Goal: Task Accomplishment & Management: Use online tool/utility

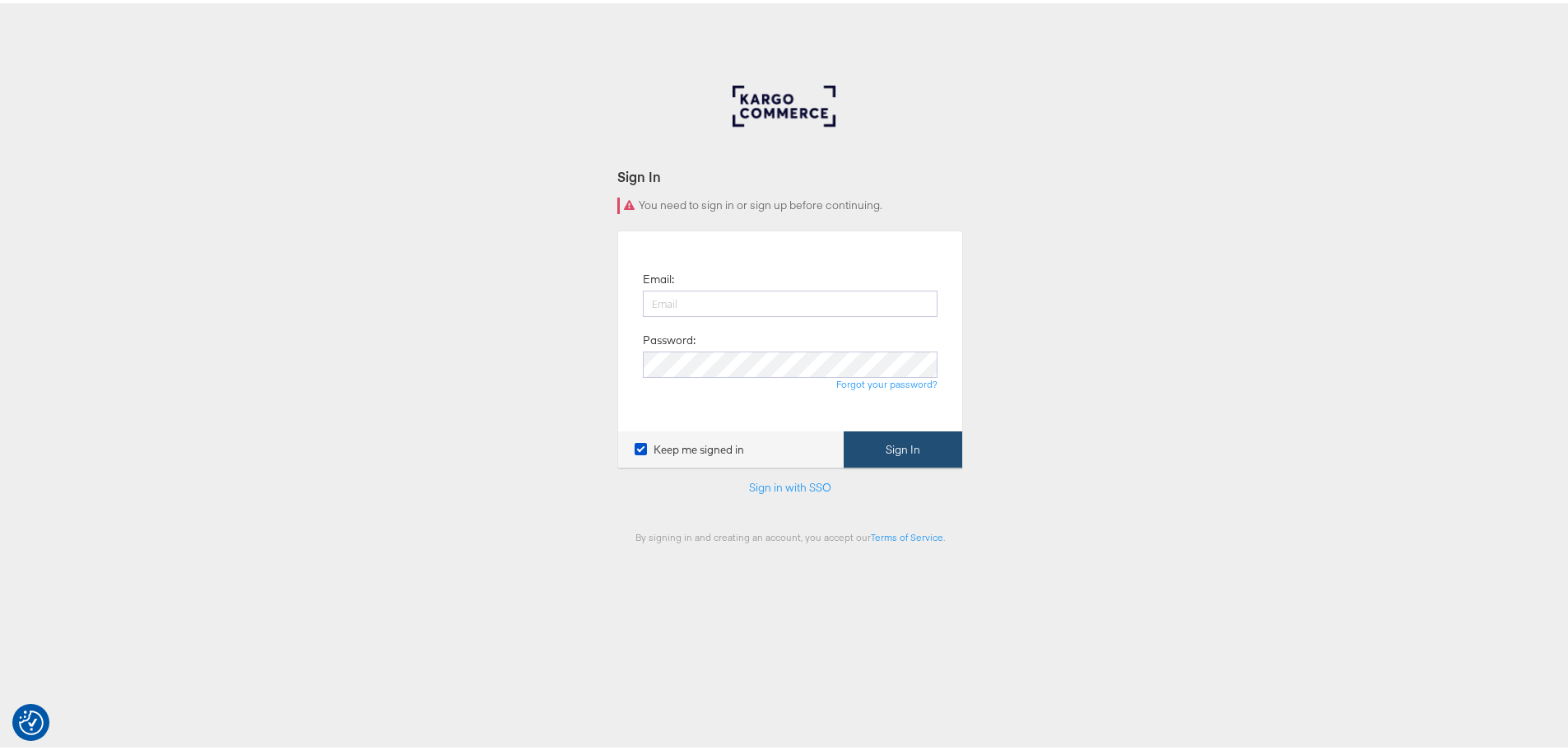
type input "[EMAIL_ADDRESS][DOMAIN_NAME]"
click at [927, 443] on button "Sign In" at bounding box center [903, 446] width 119 height 37
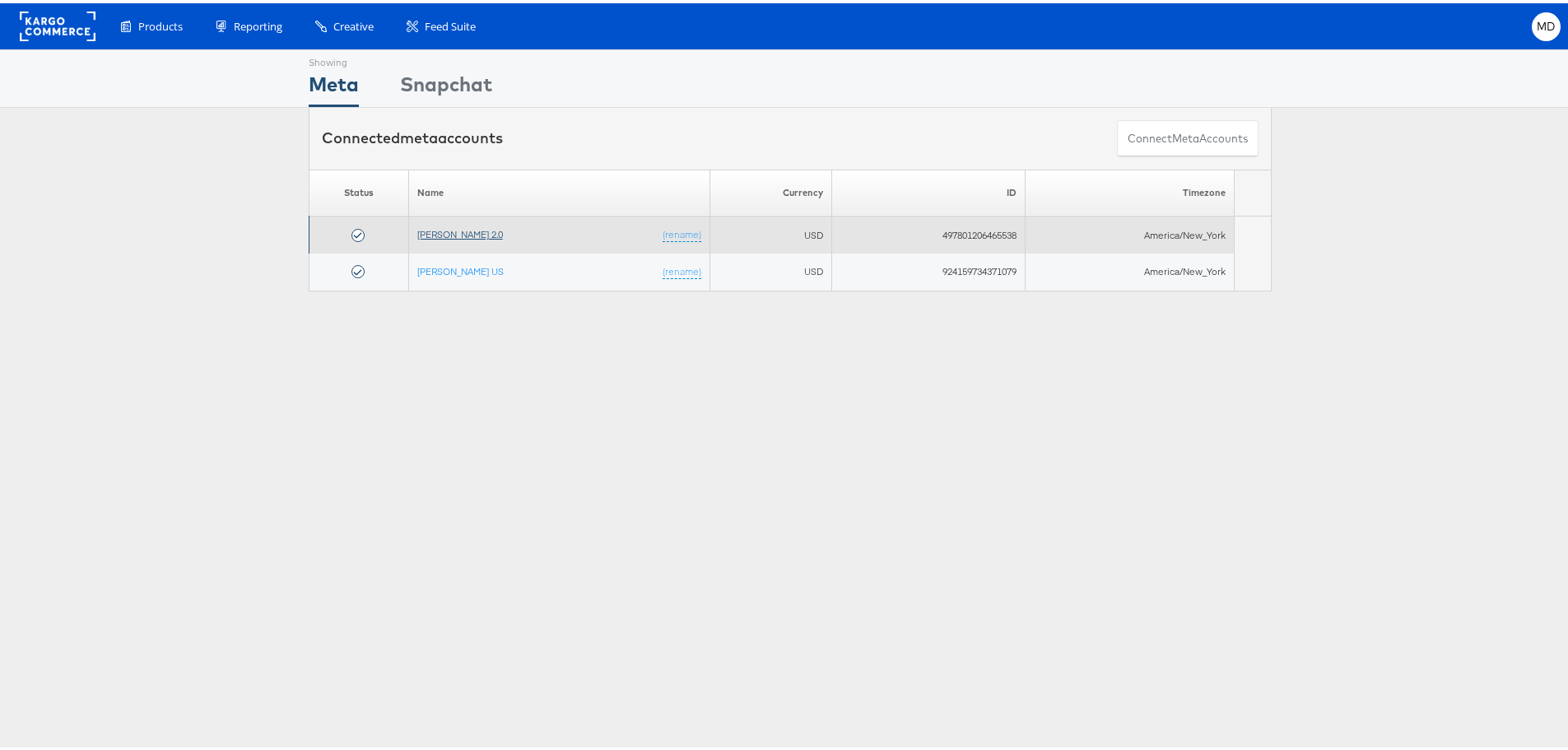
click at [465, 229] on link "Veronica Beard 2.0" at bounding box center [460, 231] width 86 height 12
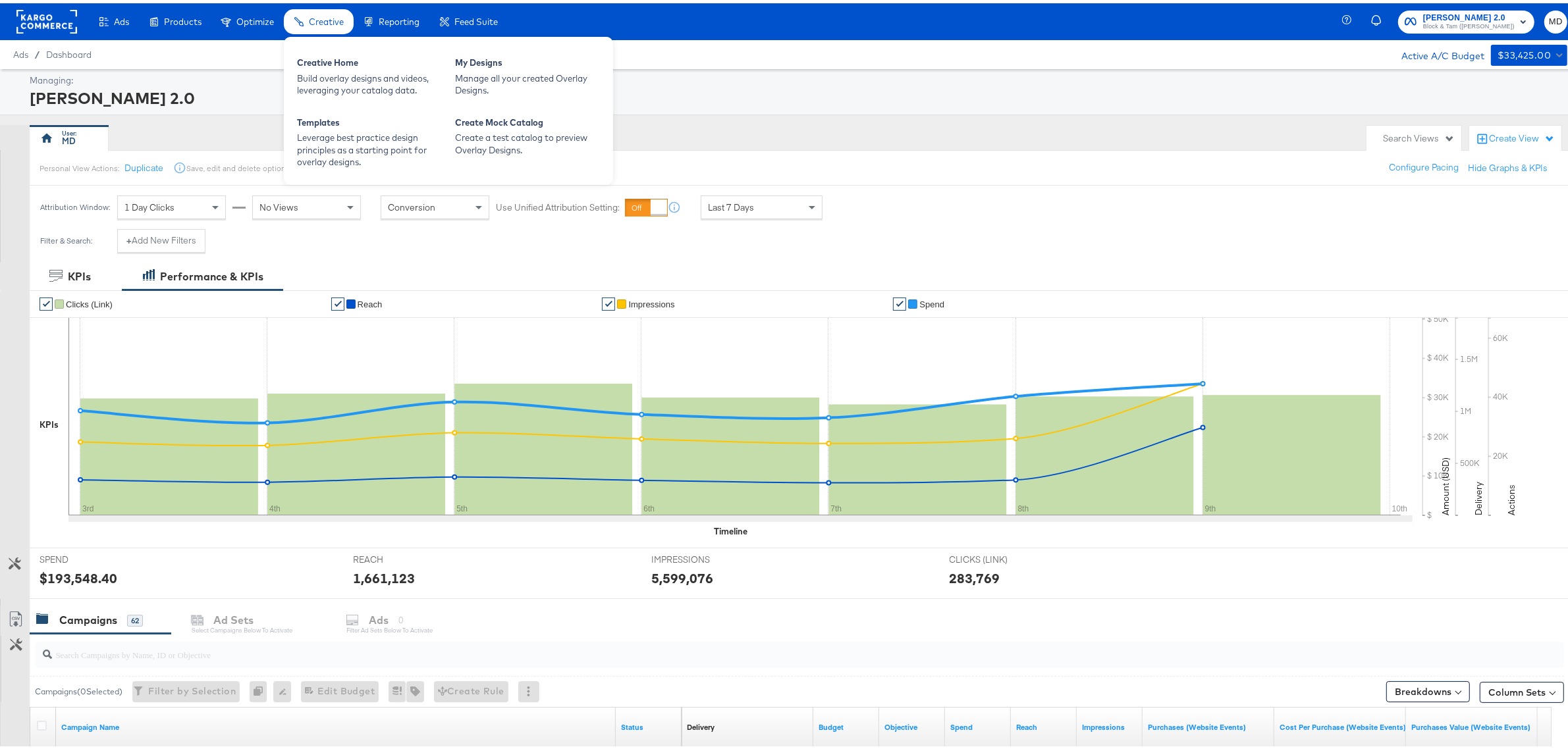
click at [314, 21] on span "Creative" at bounding box center [326, 18] width 35 height 10
click at [497, 66] on div "My Designs" at bounding box center [527, 61] width 145 height 16
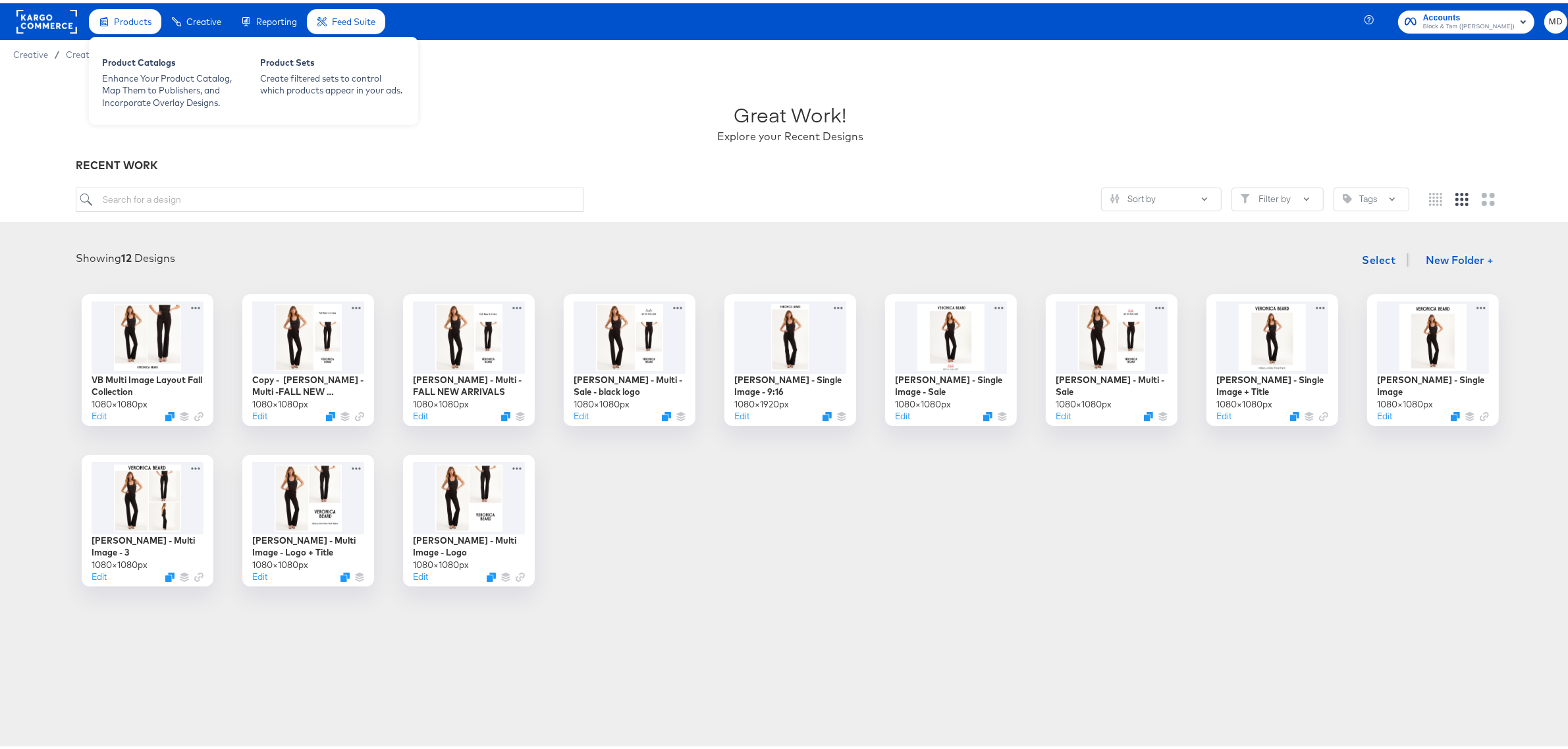
click at [128, 20] on span "Products" at bounding box center [132, 18] width 37 height 10
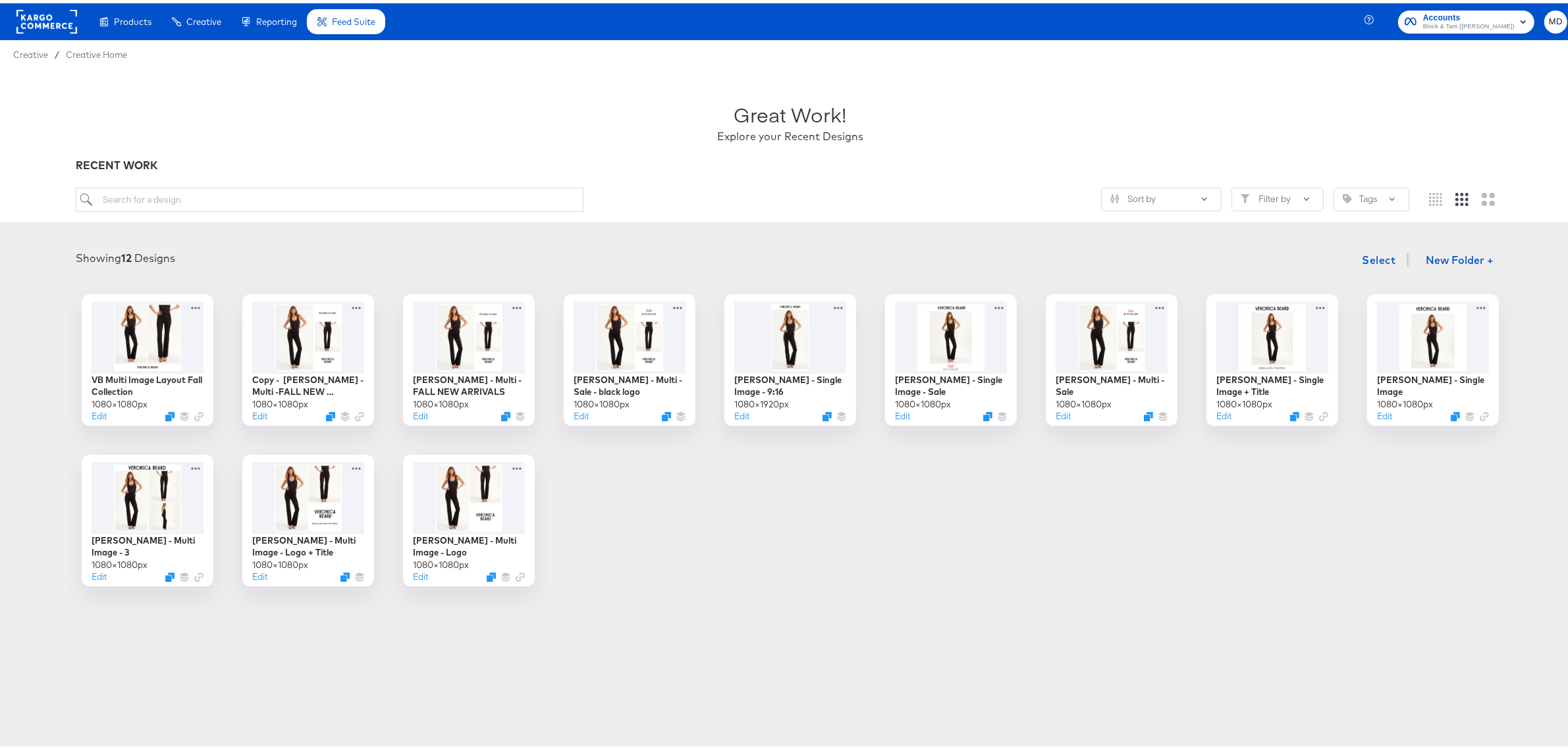
click at [225, 100] on div "Great Work! Explore your Recent Designs" at bounding box center [790, 114] width 1430 height 82
click at [28, 21] on rect at bounding box center [47, 18] width 61 height 24
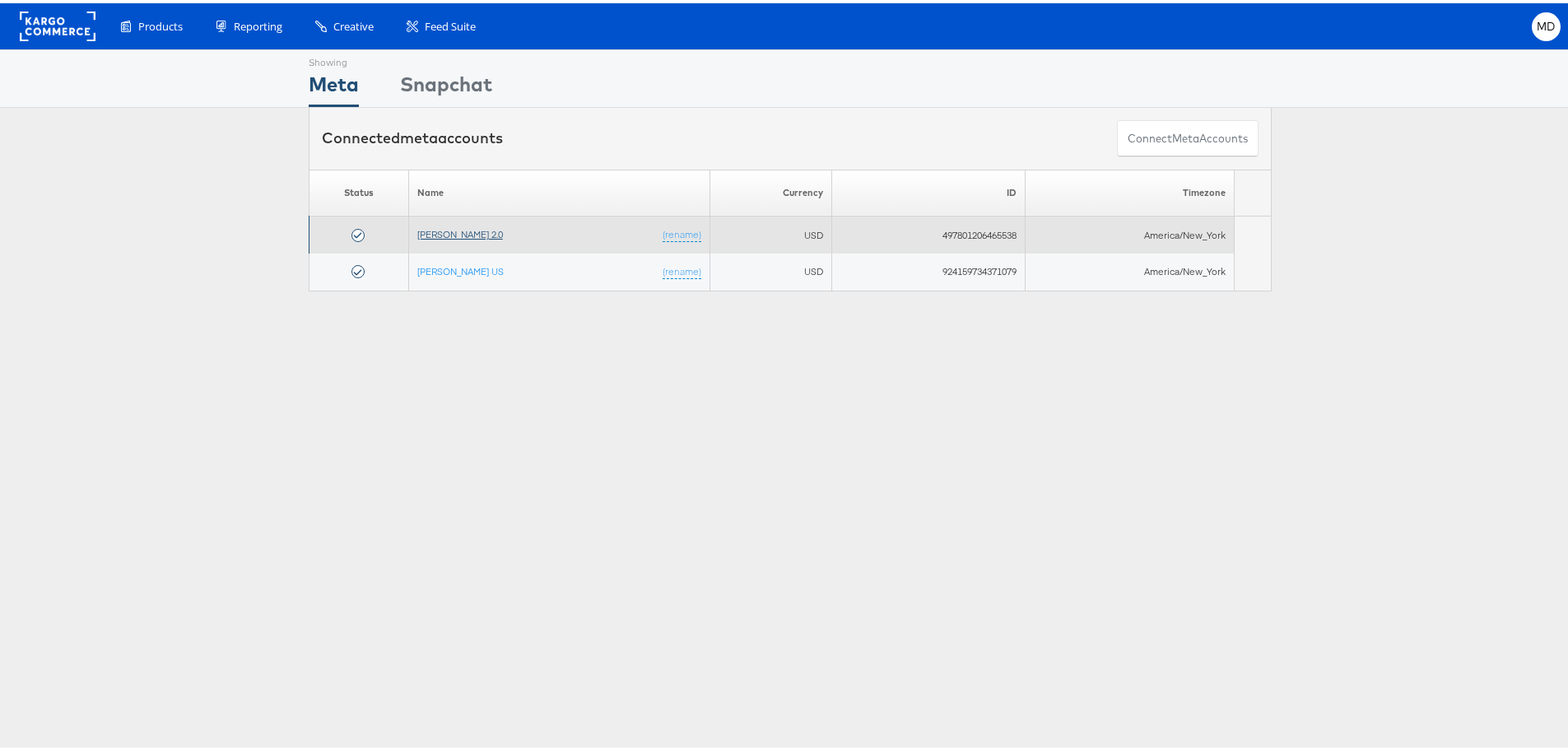
click at [443, 233] on link "[PERSON_NAME] 2.0" at bounding box center [460, 231] width 86 height 12
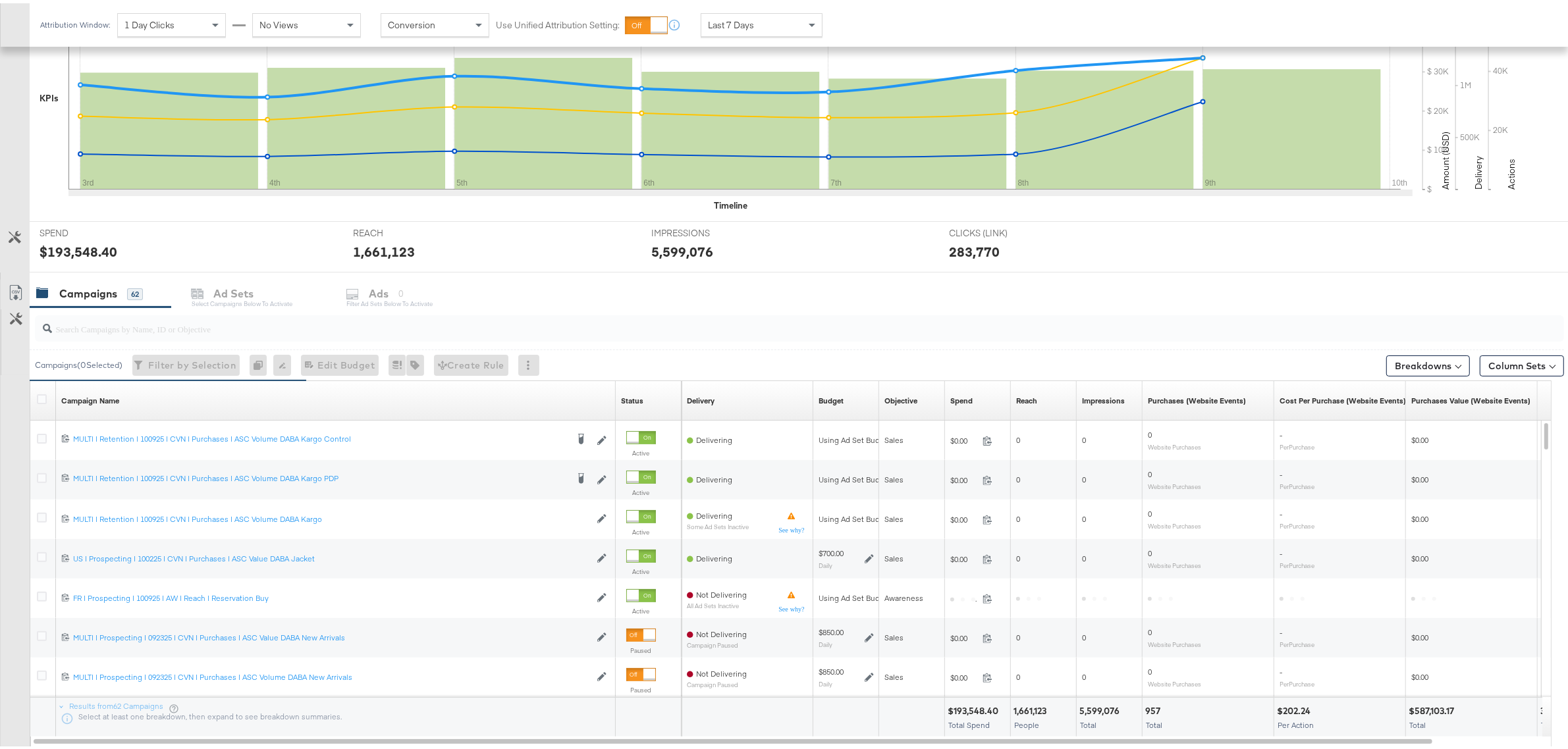
scroll to position [327, 0]
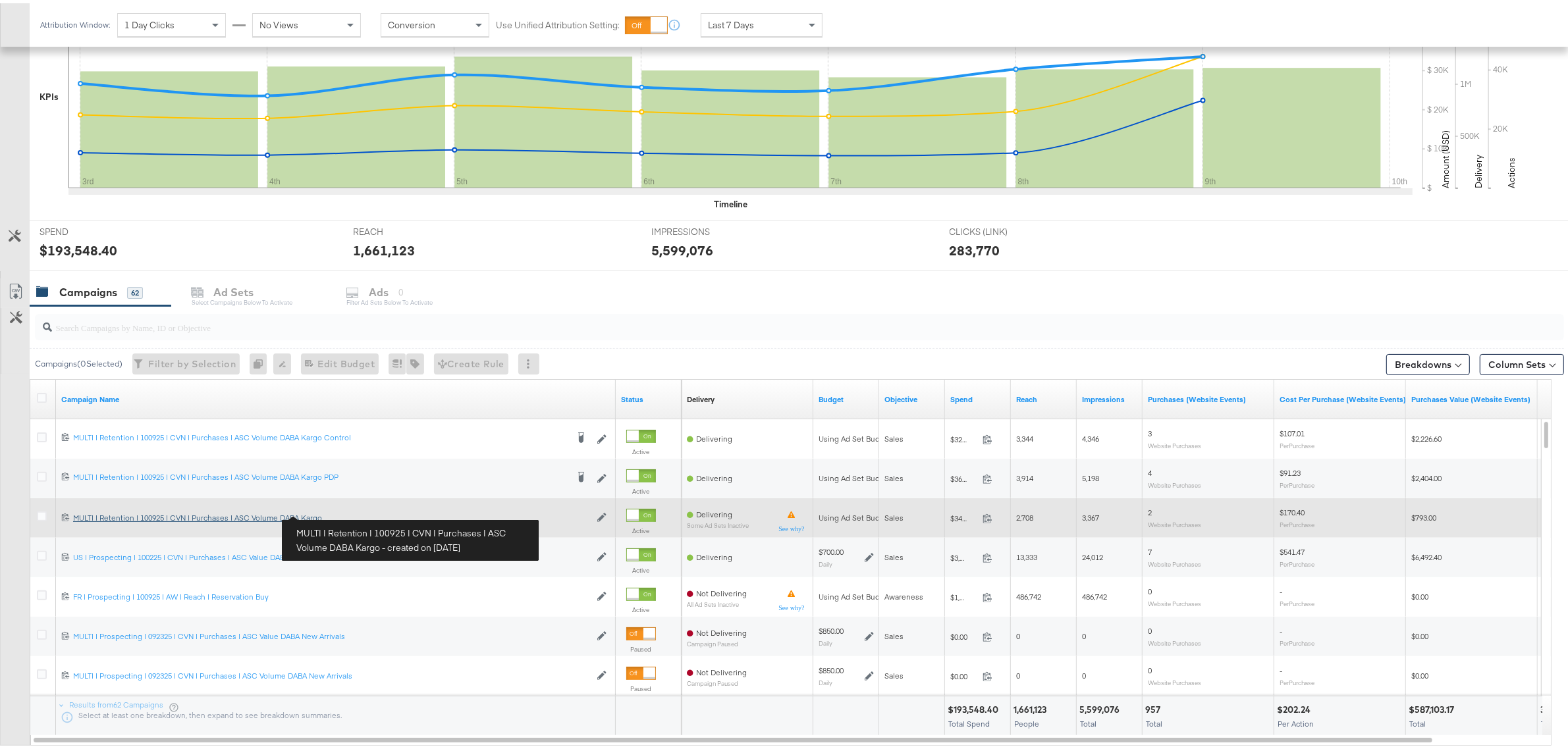
click at [239, 520] on link "MULTI | Retention | 100925 | CVN | Purchases | ASC Volume DABA Kargo MULTI | Re…" at bounding box center [331, 515] width 517 height 11
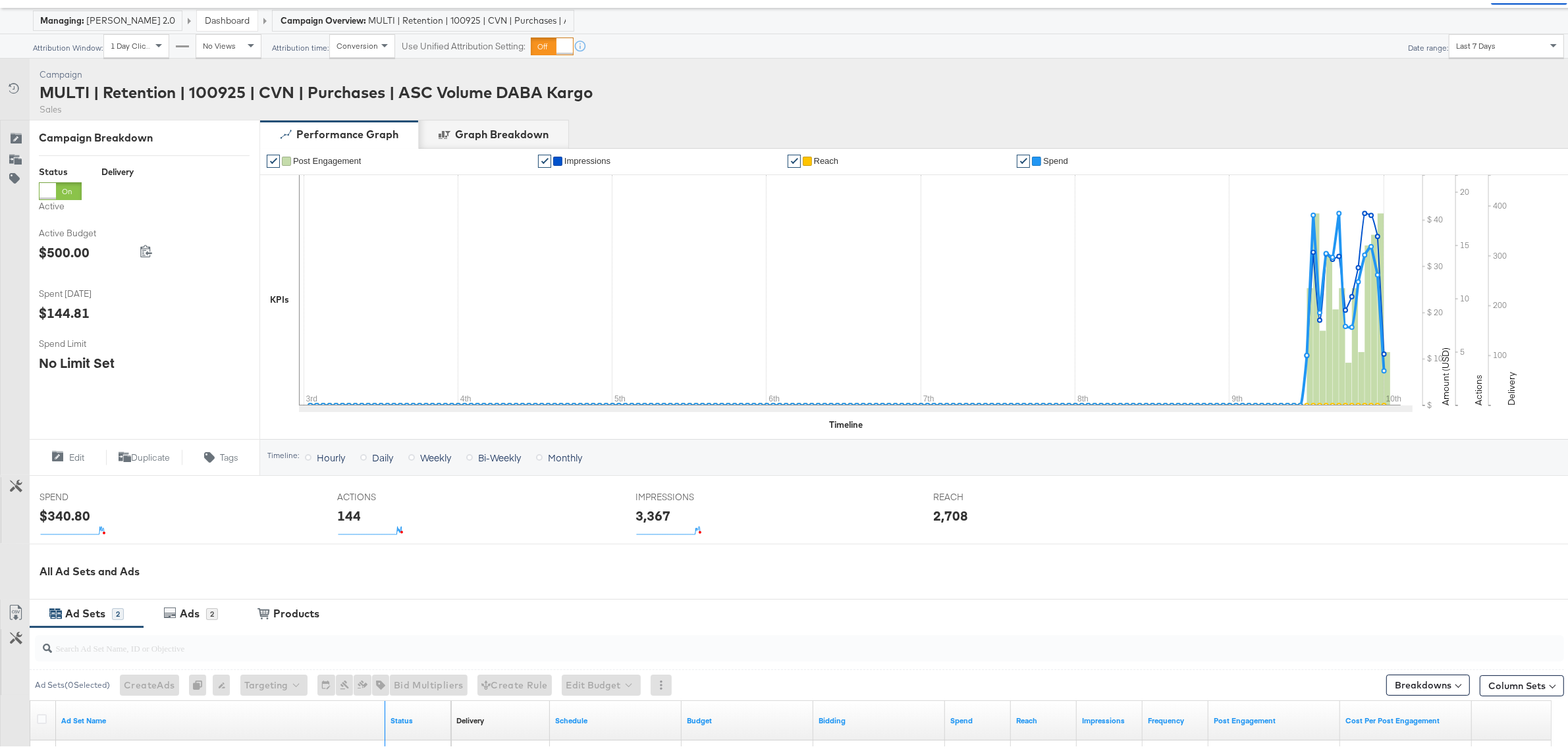
scroll to position [286, 0]
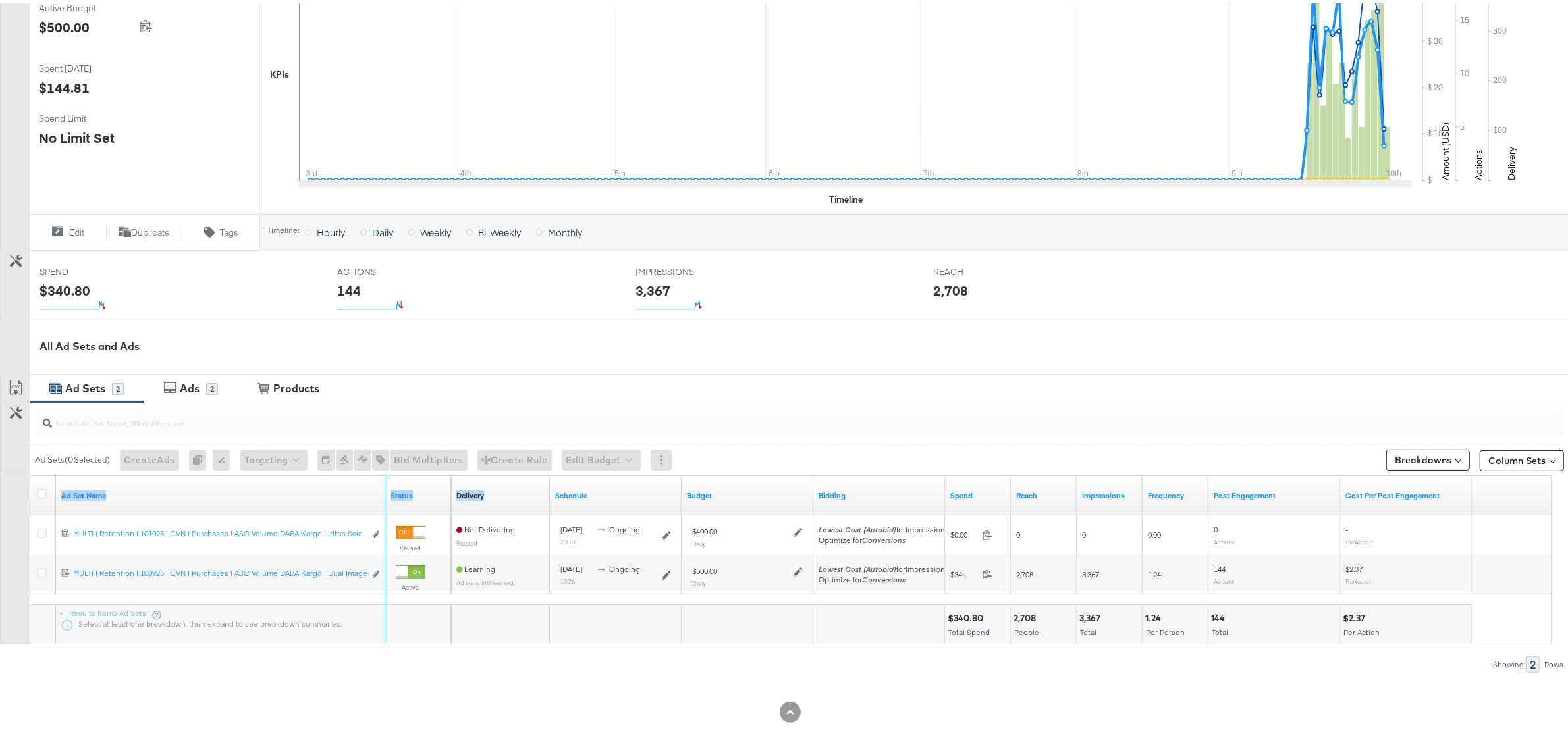
drag, startPoint x: 413, startPoint y: 504, endPoint x: 551, endPoint y: 504, distance: 138.0
click at [30, 473] on div "Ad Set Name Status Delivery Sorting Unavailable Schedule Budget Bidding Spend R…" at bounding box center [30, 473] width 0 height 0
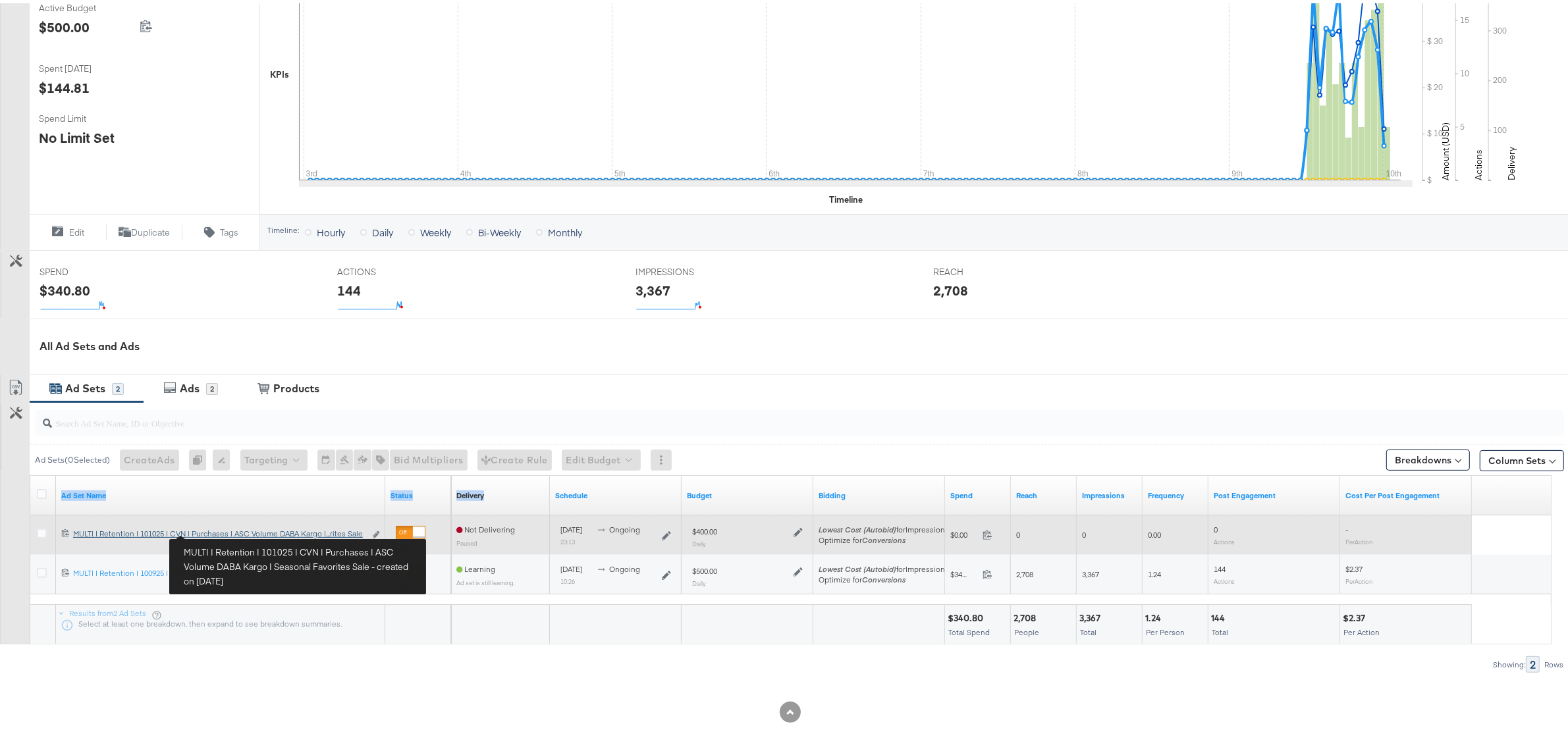
click at [259, 533] on div "MULTI | Retention | 101025 | CVN | Purchases | ASC Volume DABA Kargo | Seasonal…" at bounding box center [218, 530] width 292 height 10
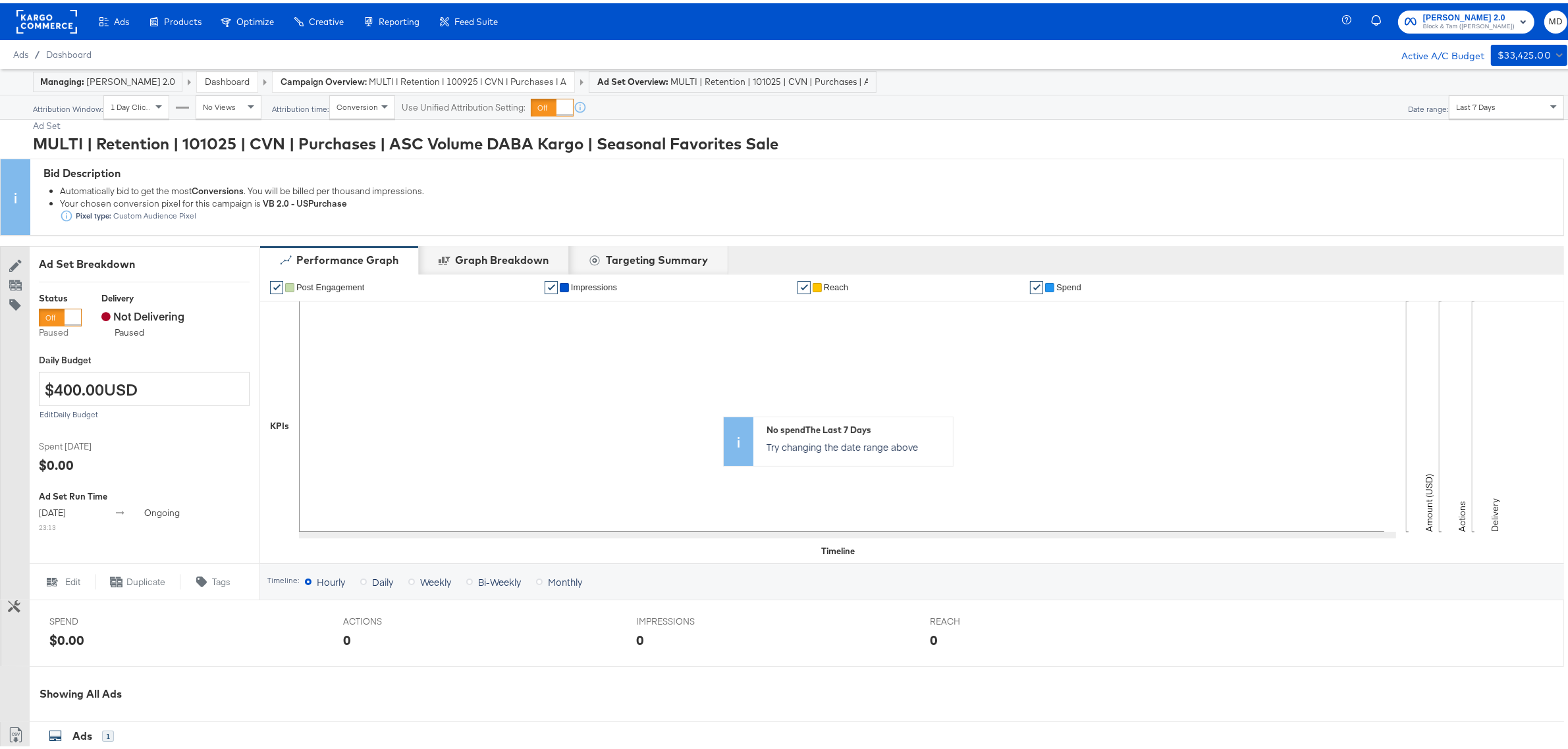
scroll to position [310, 0]
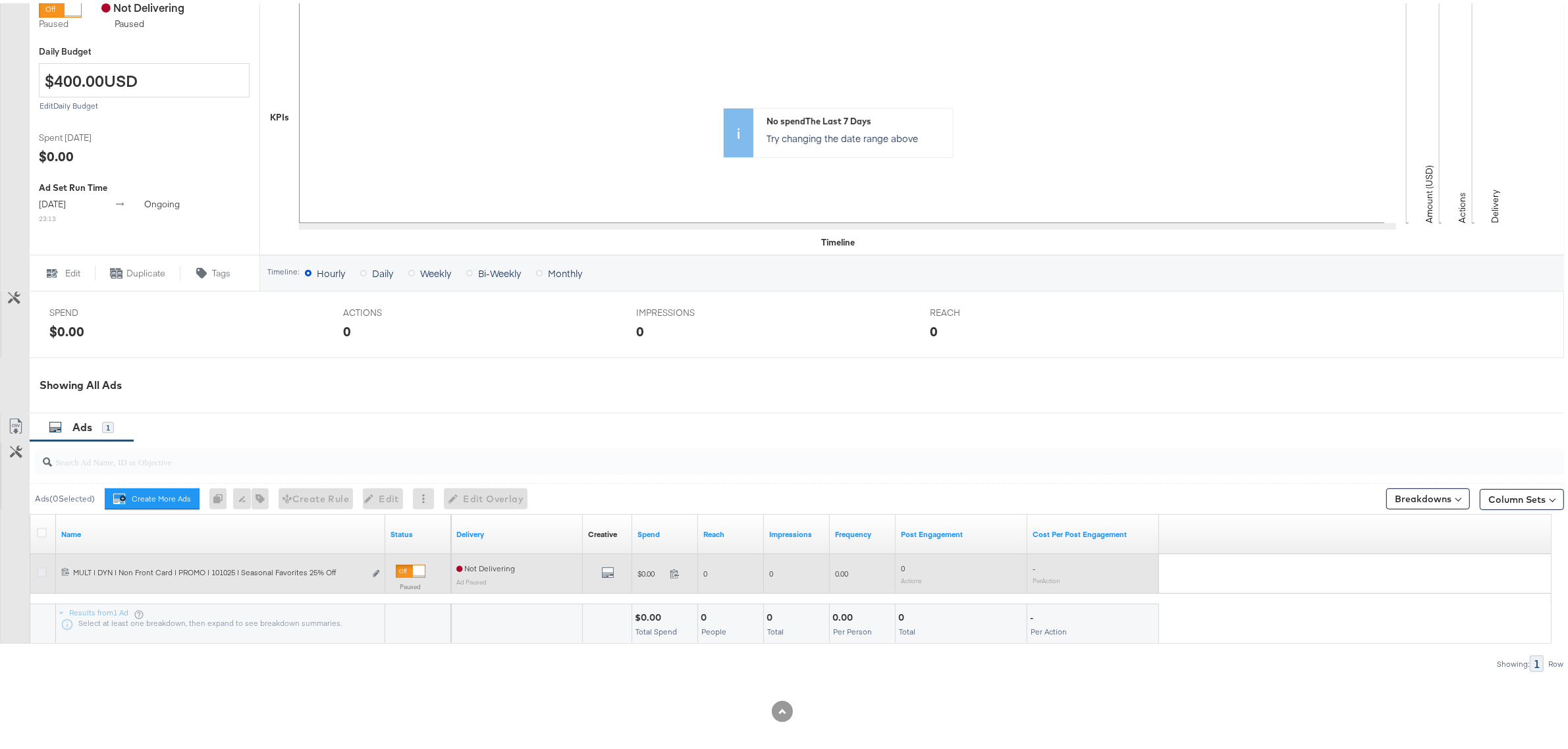
click at [40, 571] on icon at bounding box center [42, 569] width 9 height 9
click at [0, 0] on input "checkbox" at bounding box center [0, 0] width 0 height 0
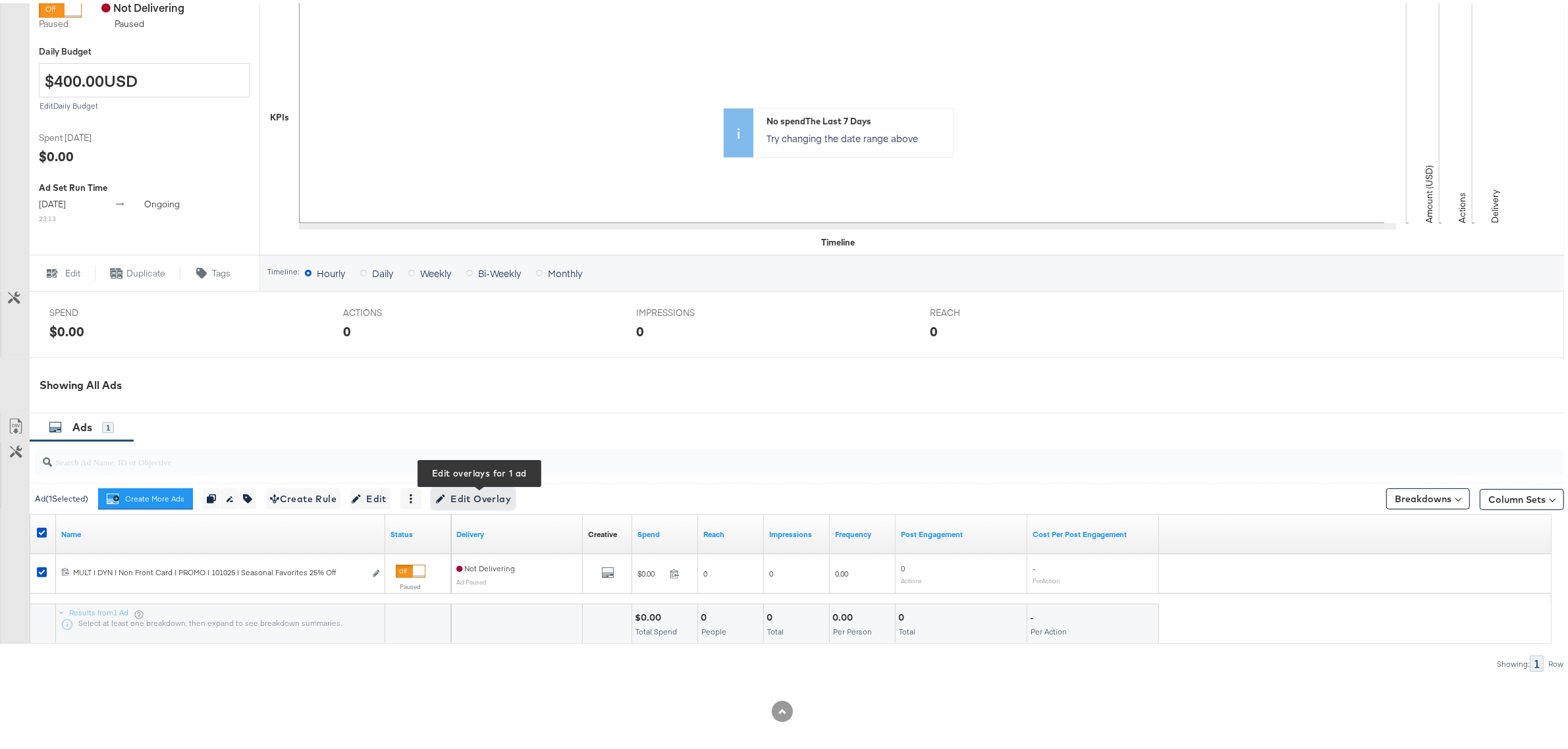
click at [465, 498] on span "Edit Overlay Edit overlays for 1 ad" at bounding box center [473, 496] width 76 height 17
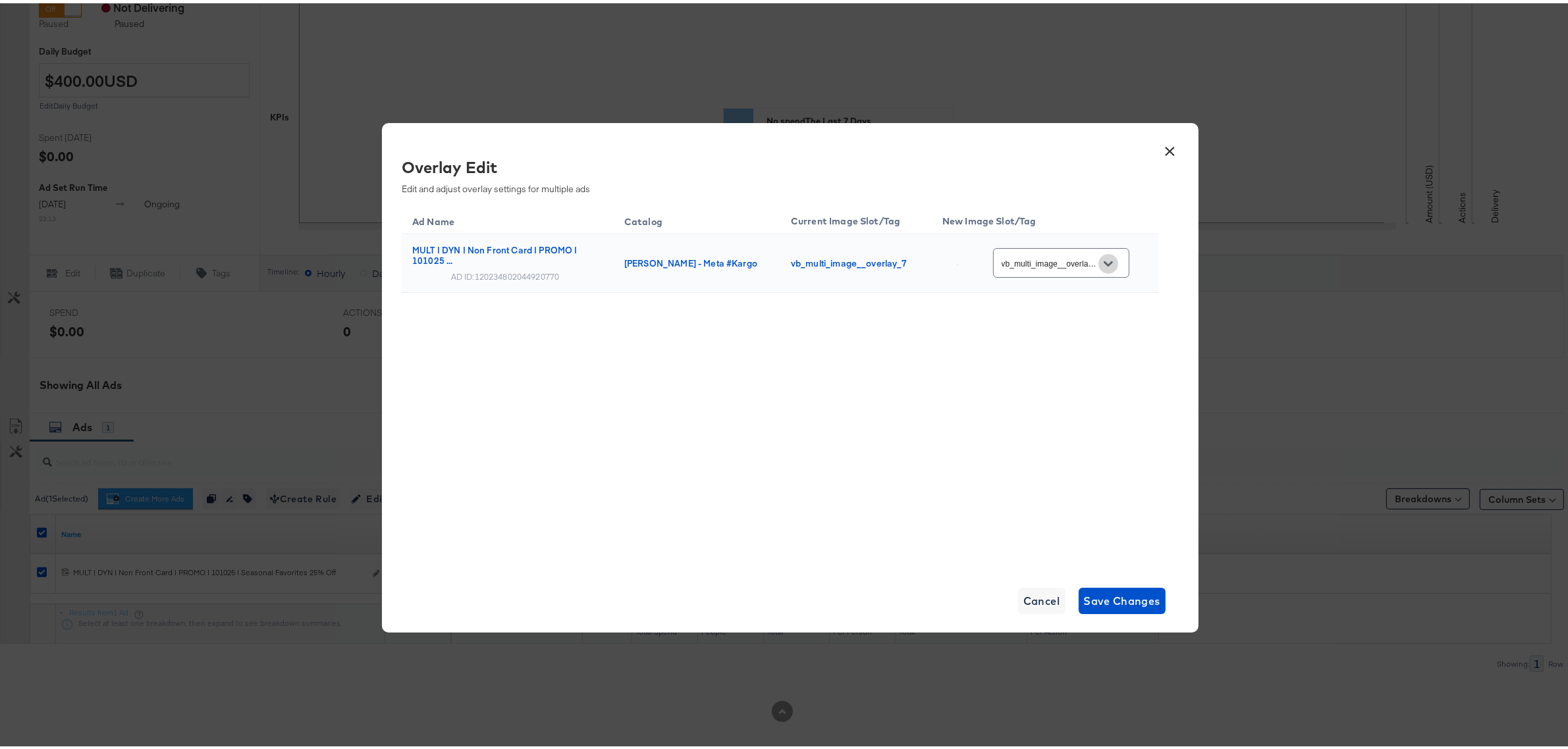
click at [1112, 260] on icon "Open" at bounding box center [1108, 261] width 9 height 9
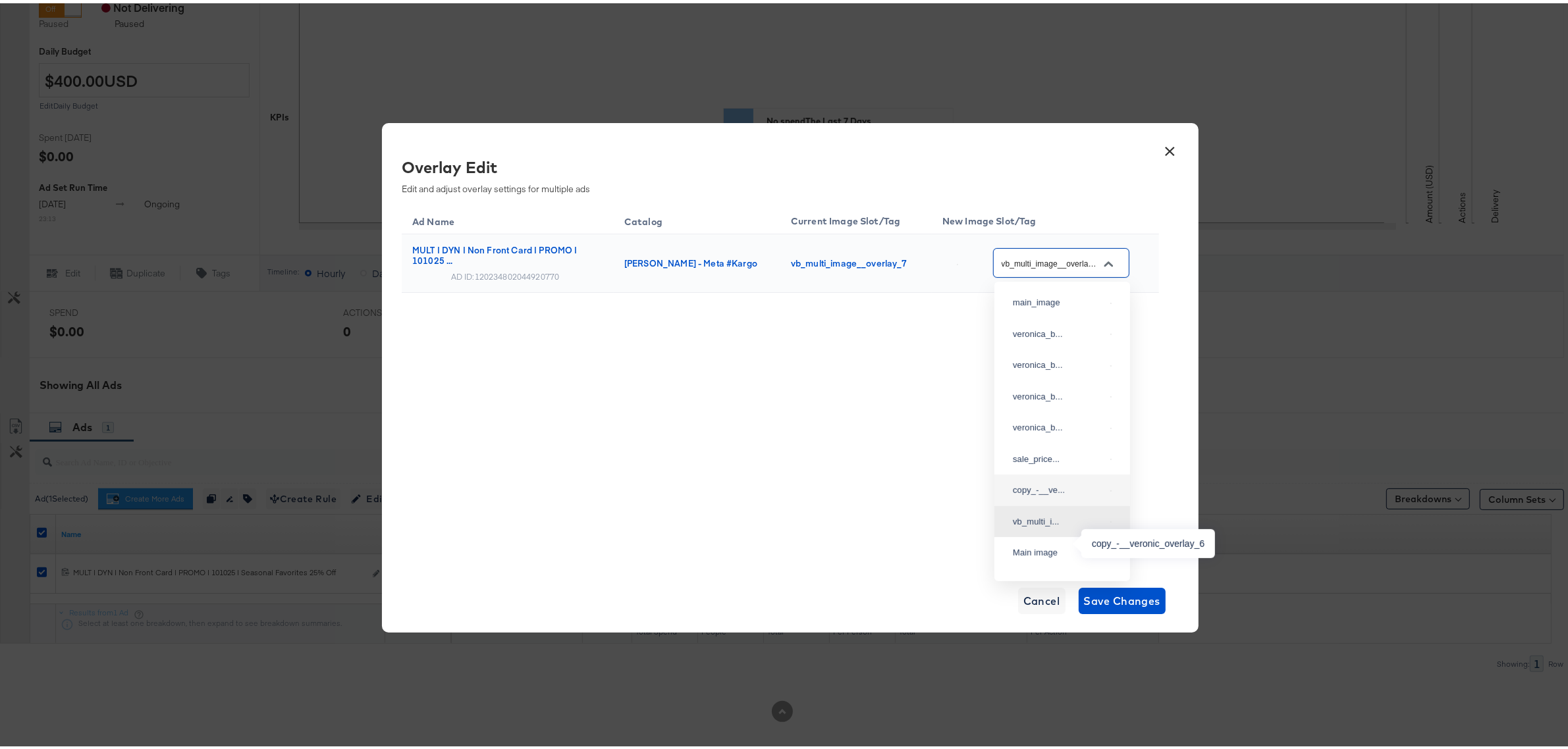
click at [1037, 494] on div "copy_-__ve..." at bounding box center [1059, 487] width 93 height 13
click at [1106, 259] on icon "Open" at bounding box center [1108, 260] width 9 height 6
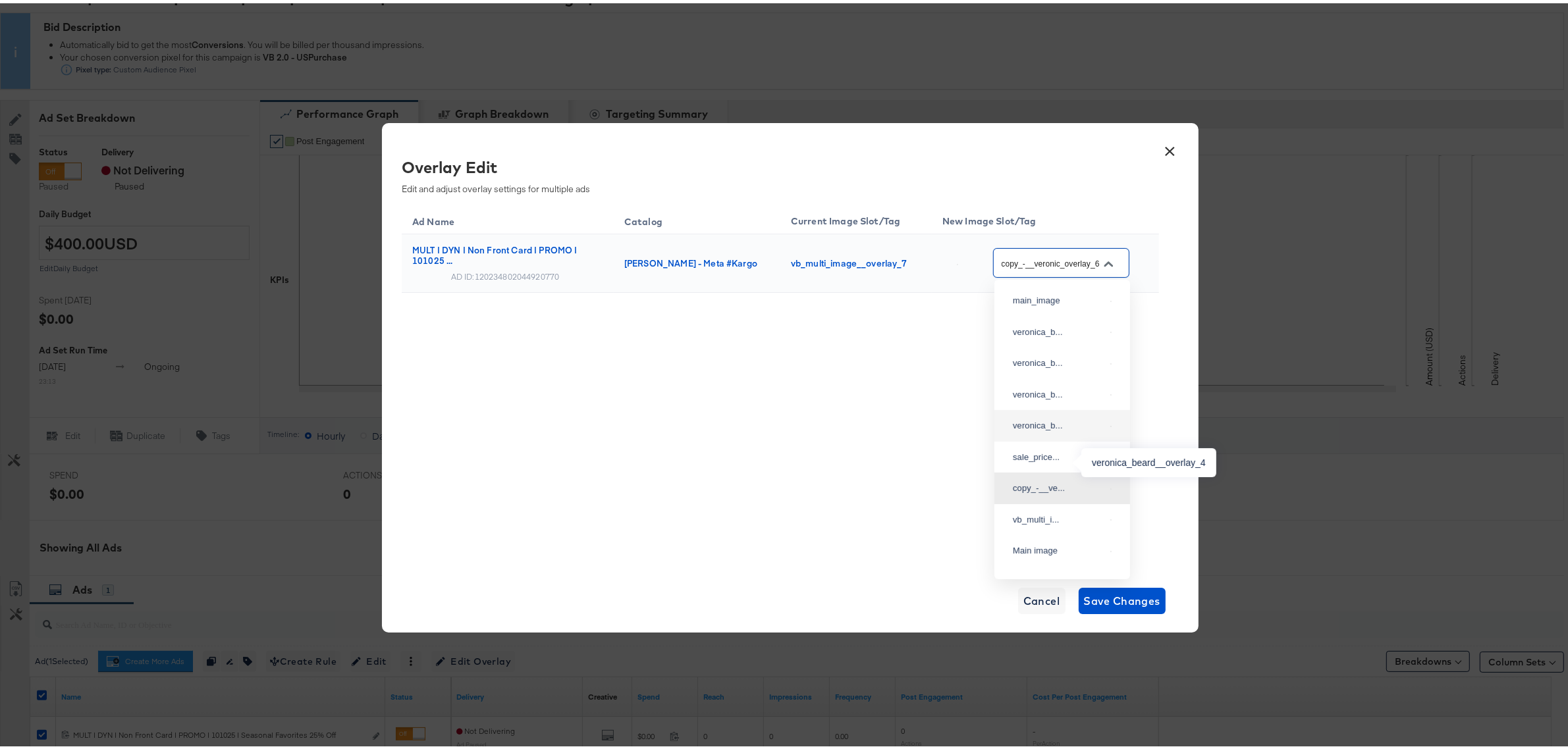
scroll to position [146, 0]
click at [1038, 461] on div "sale_price..." at bounding box center [1059, 455] width 93 height 13
click at [971, 397] on div "Ad Name Catalog Current Image Slot/Tag New Image Slot/Tag MULT | DYN | Non Fron…" at bounding box center [780, 383] width 757 height 362
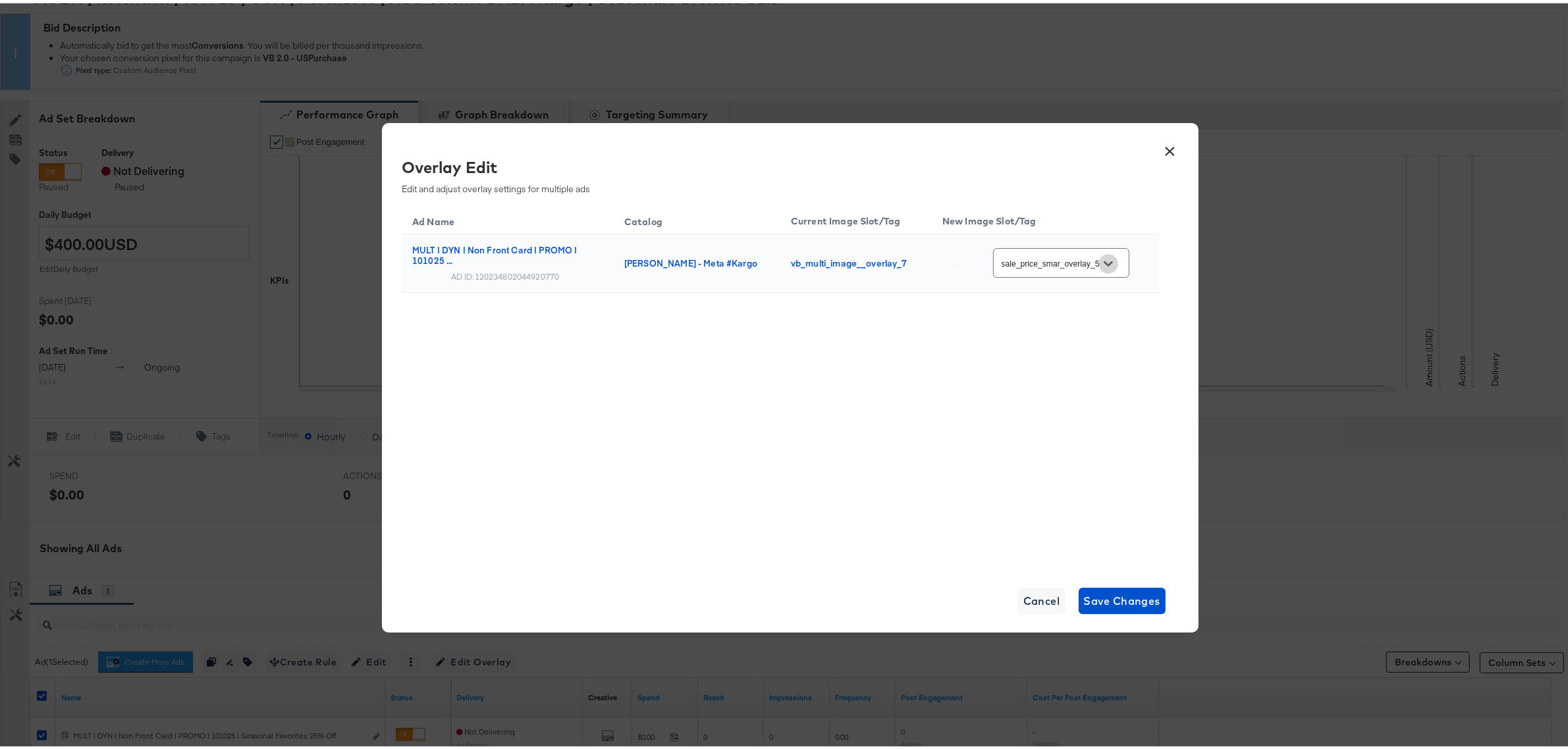
click at [1112, 261] on icon "Open" at bounding box center [1108, 261] width 9 height 9
click at [1036, 333] on div "Slot_6" at bounding box center [1057, 326] width 93 height 13
type input "Slot_6"
drag, startPoint x: 1161, startPoint y: 143, endPoint x: 1150, endPoint y: 148, distance: 12.1
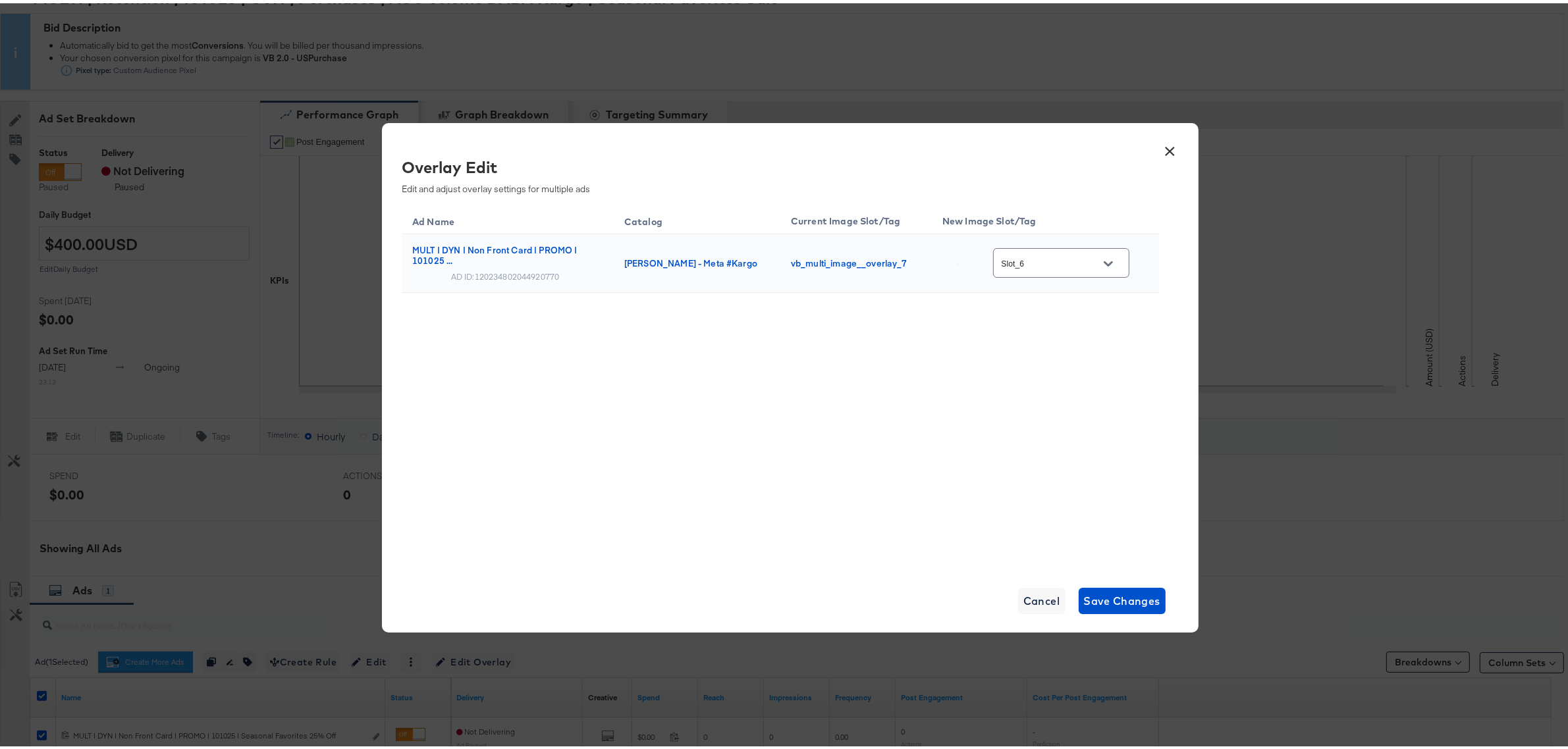
click at [1160, 146] on button "×" at bounding box center [1170, 145] width 24 height 24
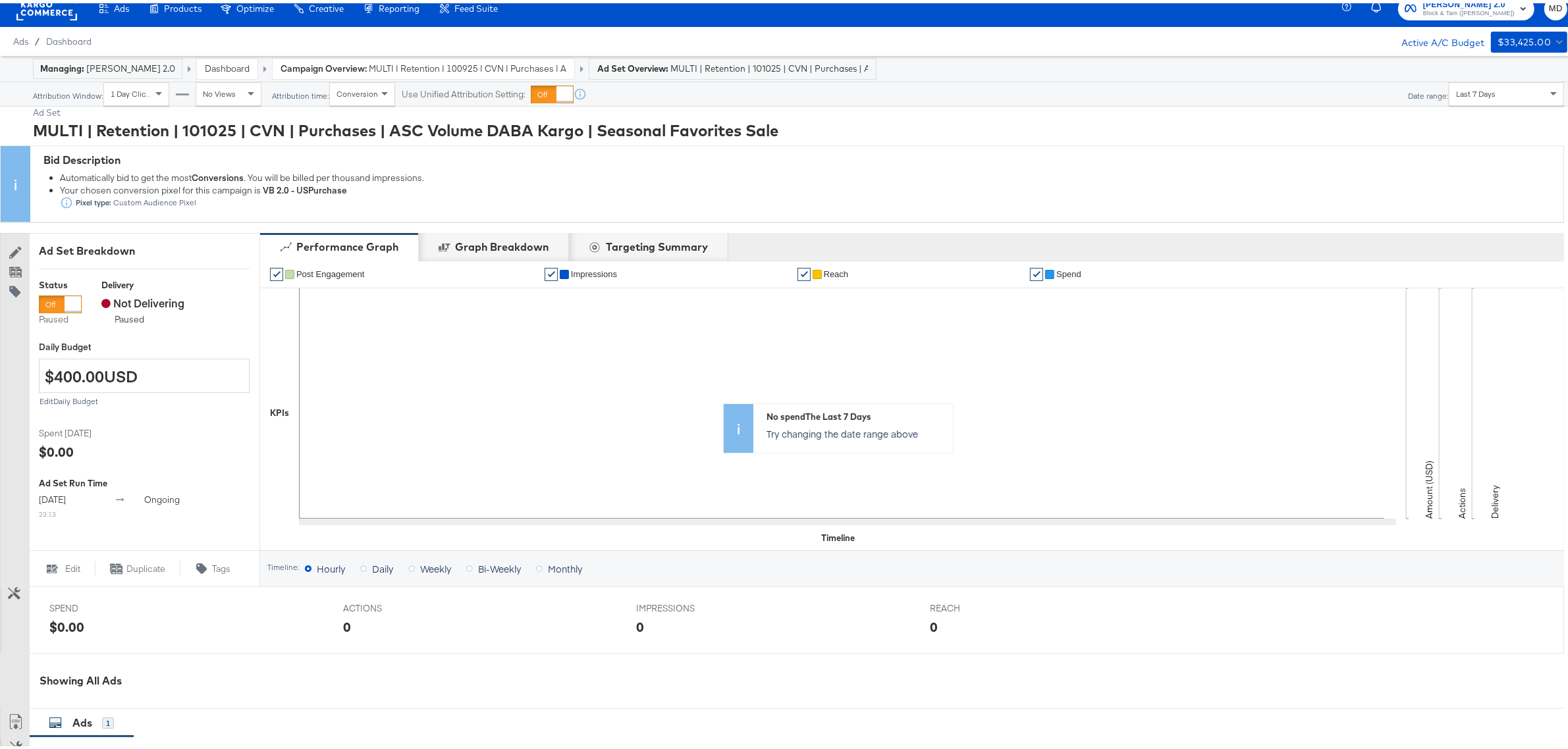
scroll to position [0, 0]
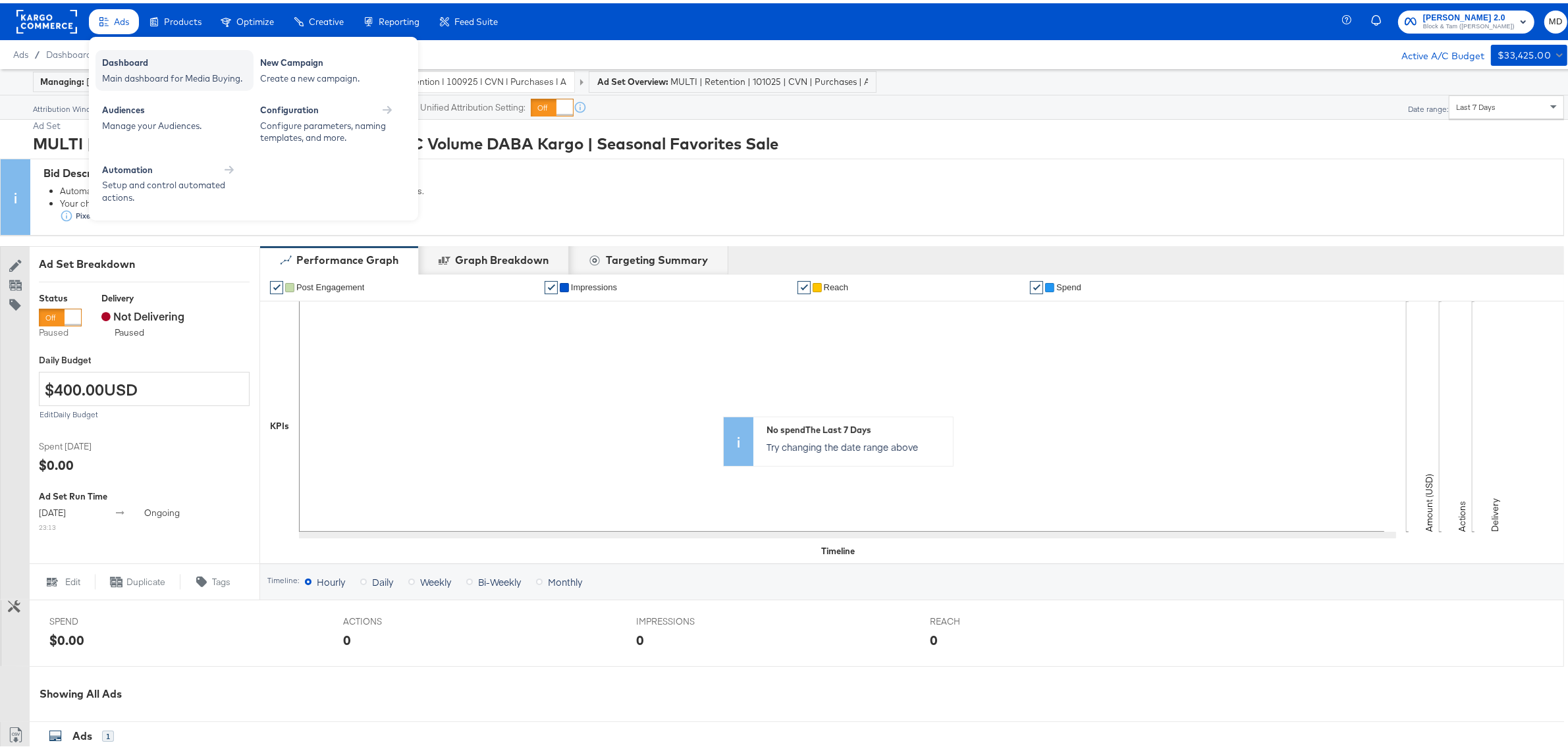
click at [140, 63] on div "Dashboard" at bounding box center [174, 61] width 145 height 16
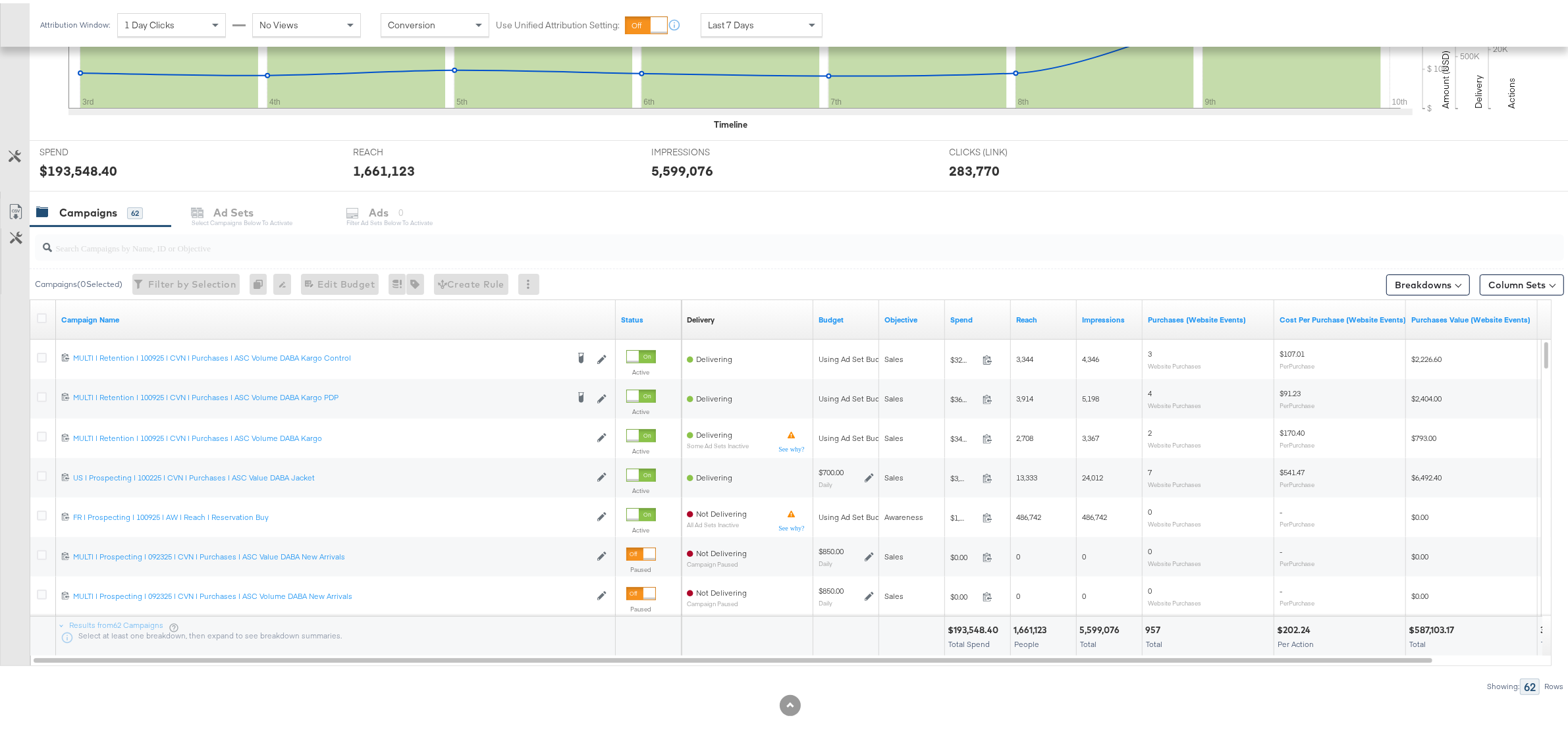
scroll to position [409, 0]
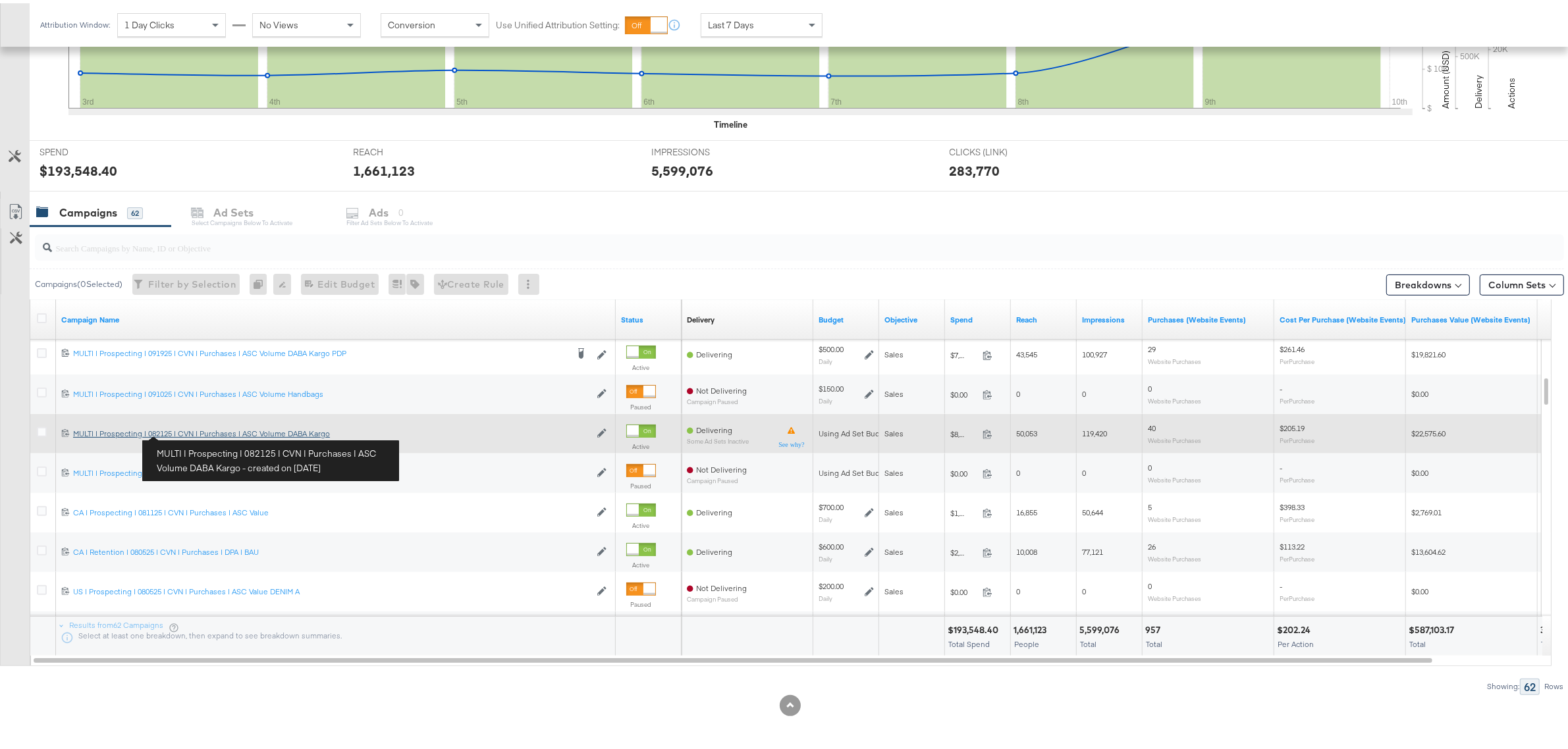
click at [191, 431] on div "MULTI | Prospecting | 082125 | CVN | Purchases | ASC Volume DABA Kargo MULTI | …" at bounding box center [331, 430] width 517 height 10
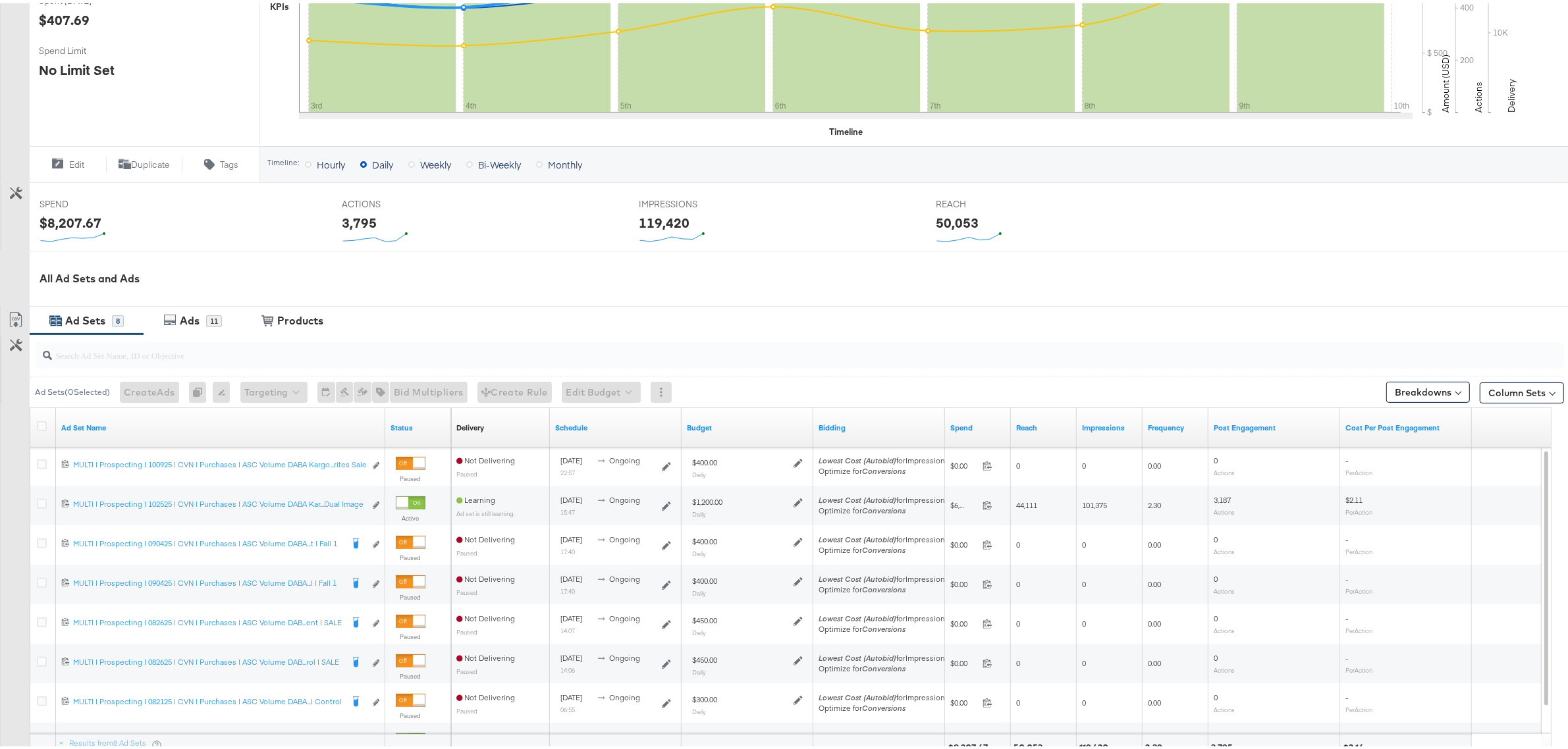
scroll to position [362, 0]
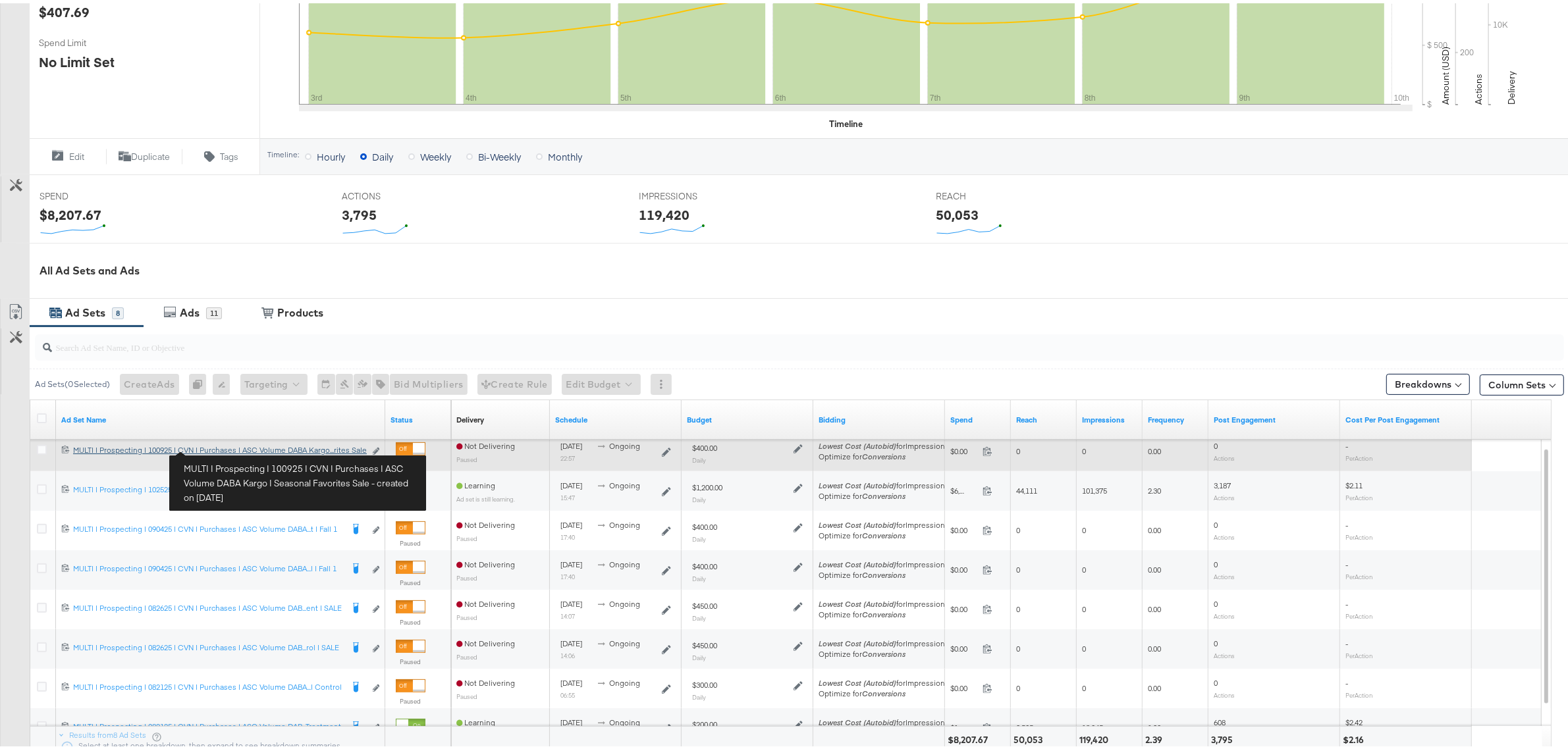
click at [340, 449] on div "MULTI | Prospecting | 100925 | CVN | Purchases | ASC Volume DABA Kargo | Season…" at bounding box center [218, 446] width 292 height 10
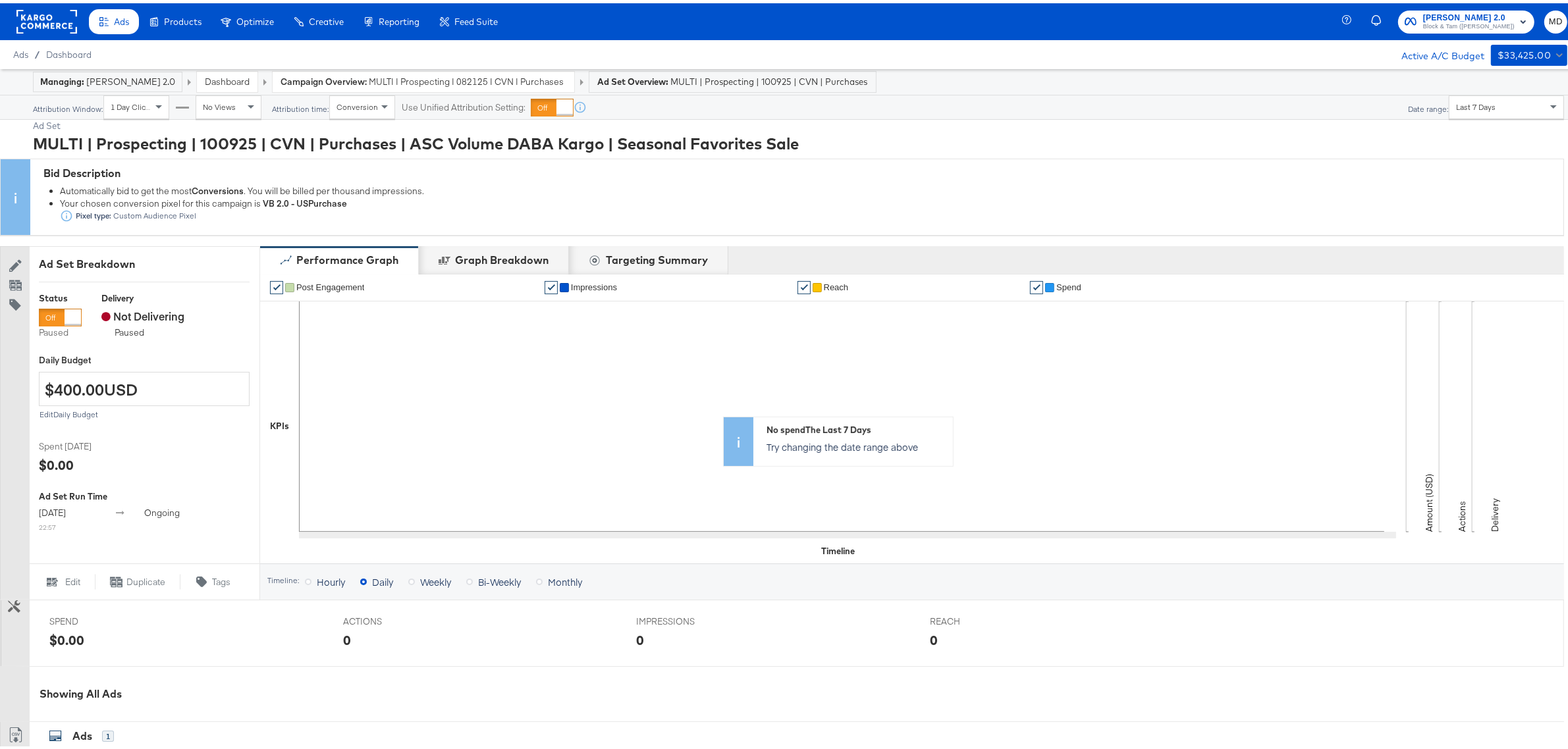
scroll to position [310, 0]
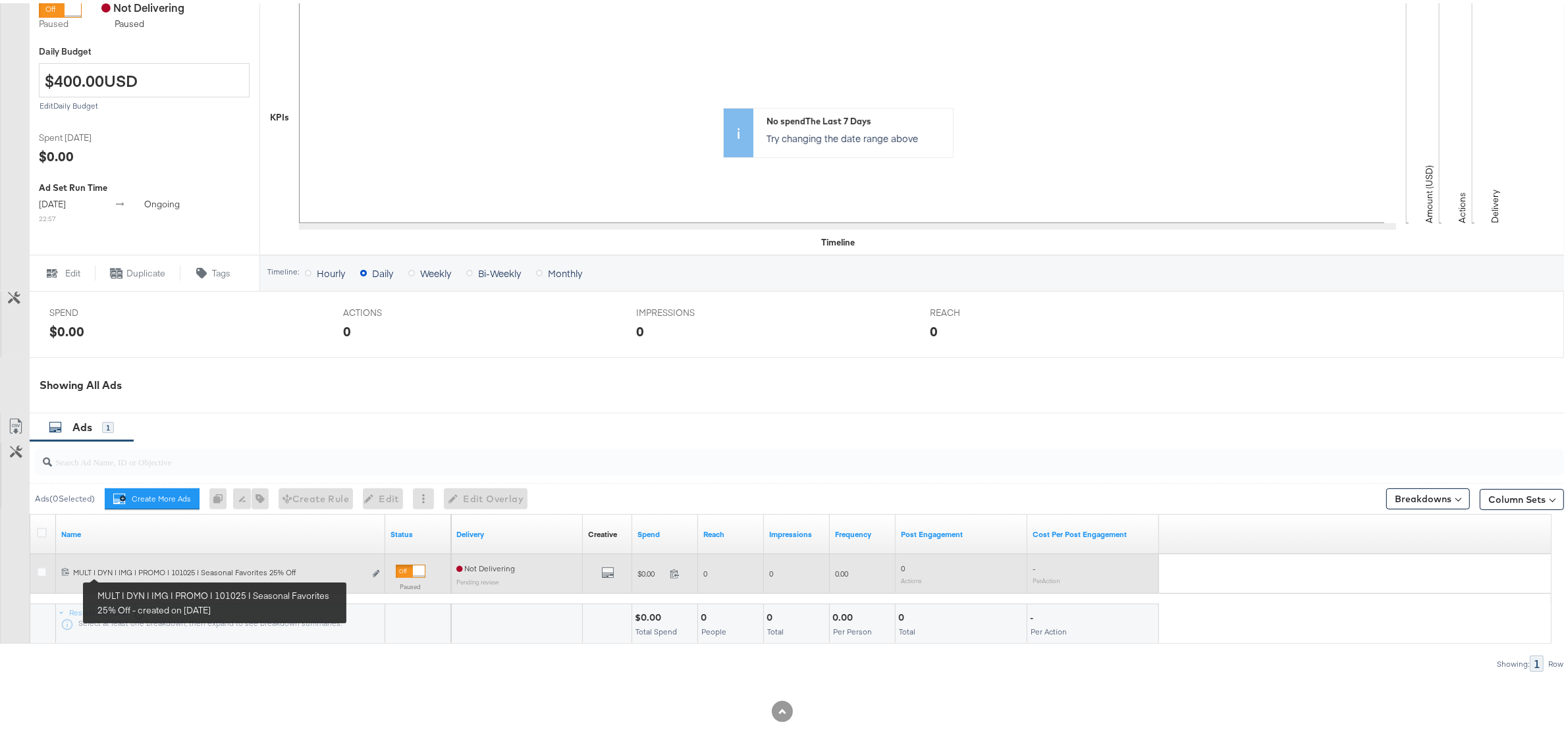
click at [106, 573] on div "MULT | DYN | IMG | PROMO | 101025 | Seasonal Favorites 25% Off MULT | DYN | IMG…" at bounding box center [218, 569] width 292 height 10
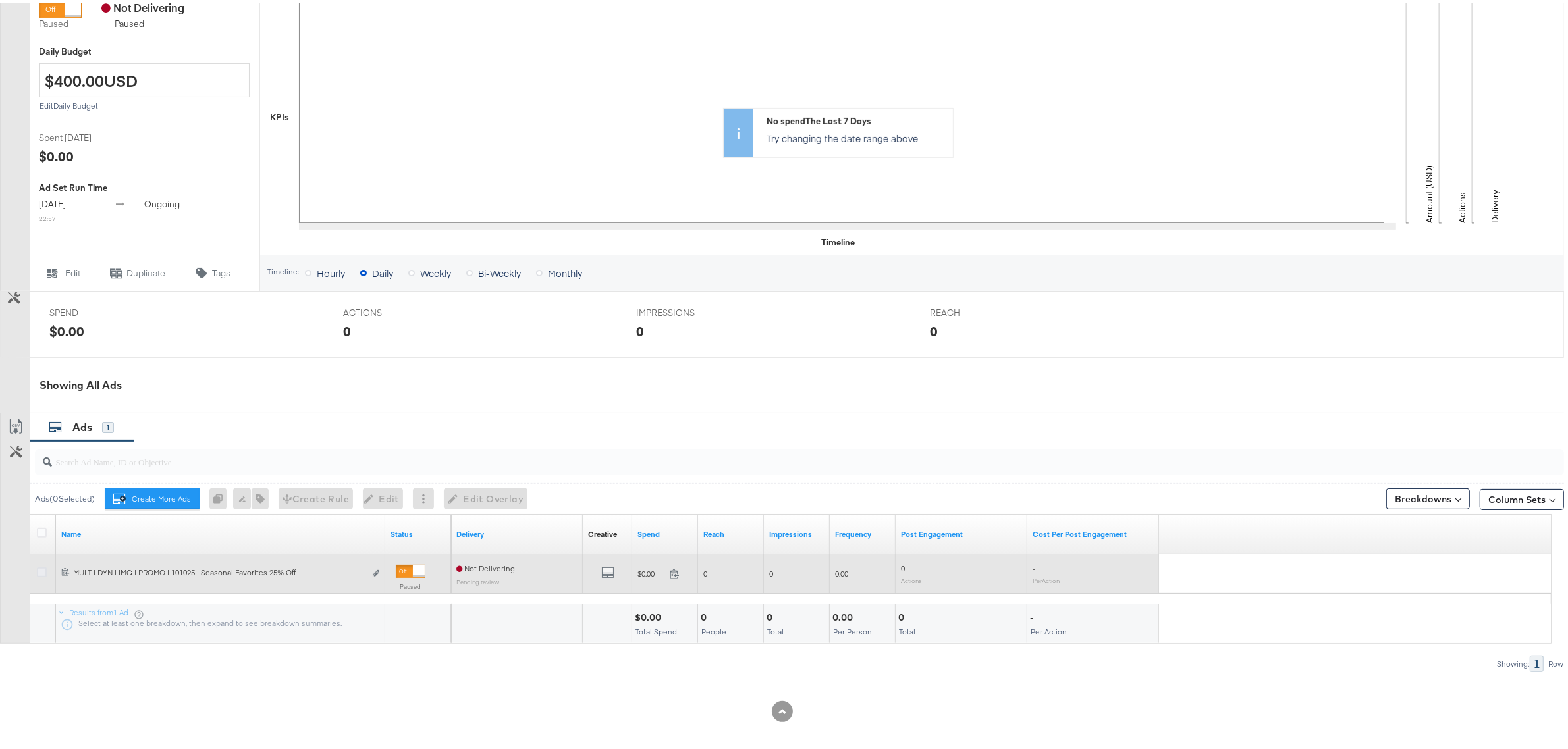
click at [40, 571] on icon at bounding box center [42, 569] width 9 height 9
click at [0, 0] on input "checkbox" at bounding box center [0, 0] width 0 height 0
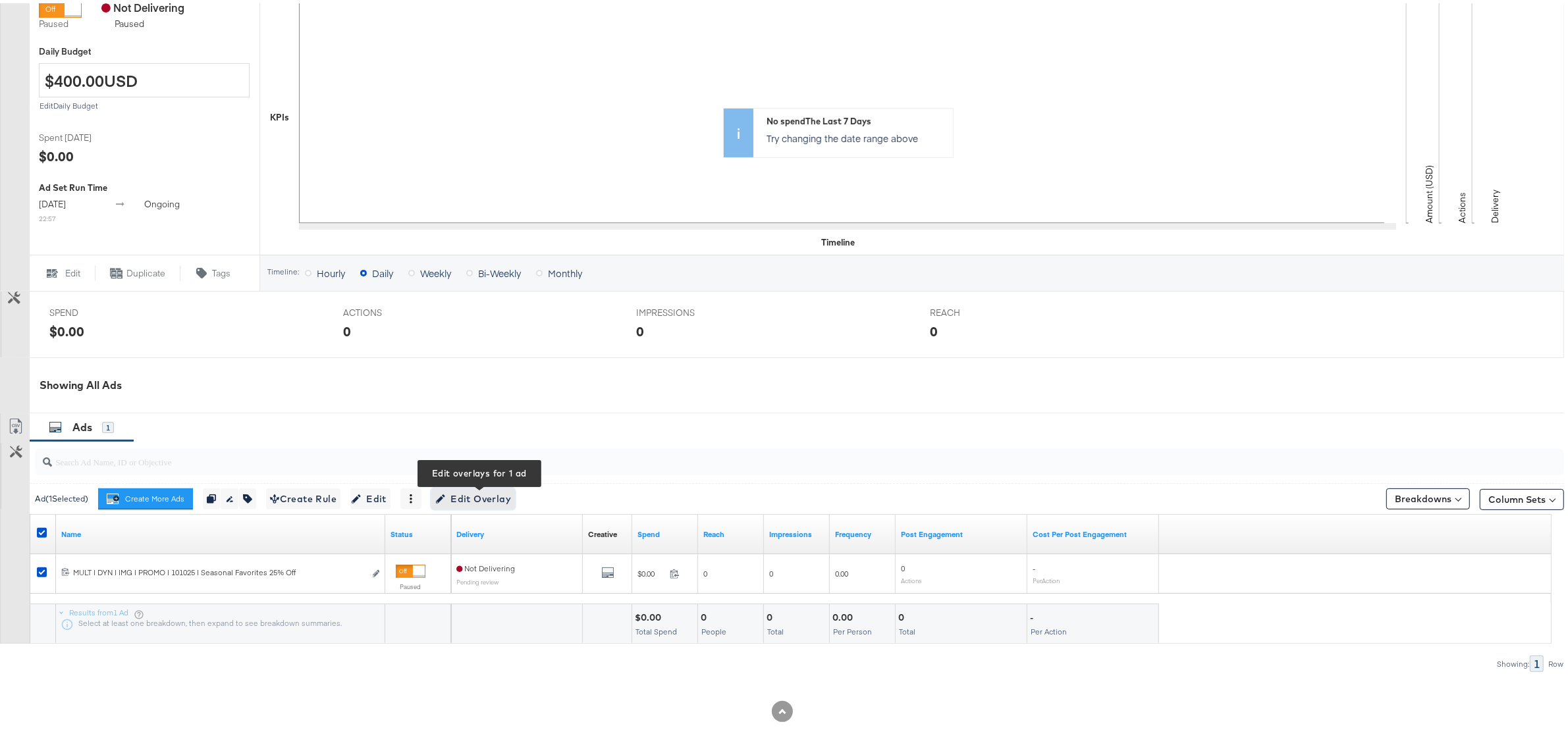
click at [493, 498] on span "Edit Overlay Edit overlays for 1 ad" at bounding box center [473, 496] width 76 height 17
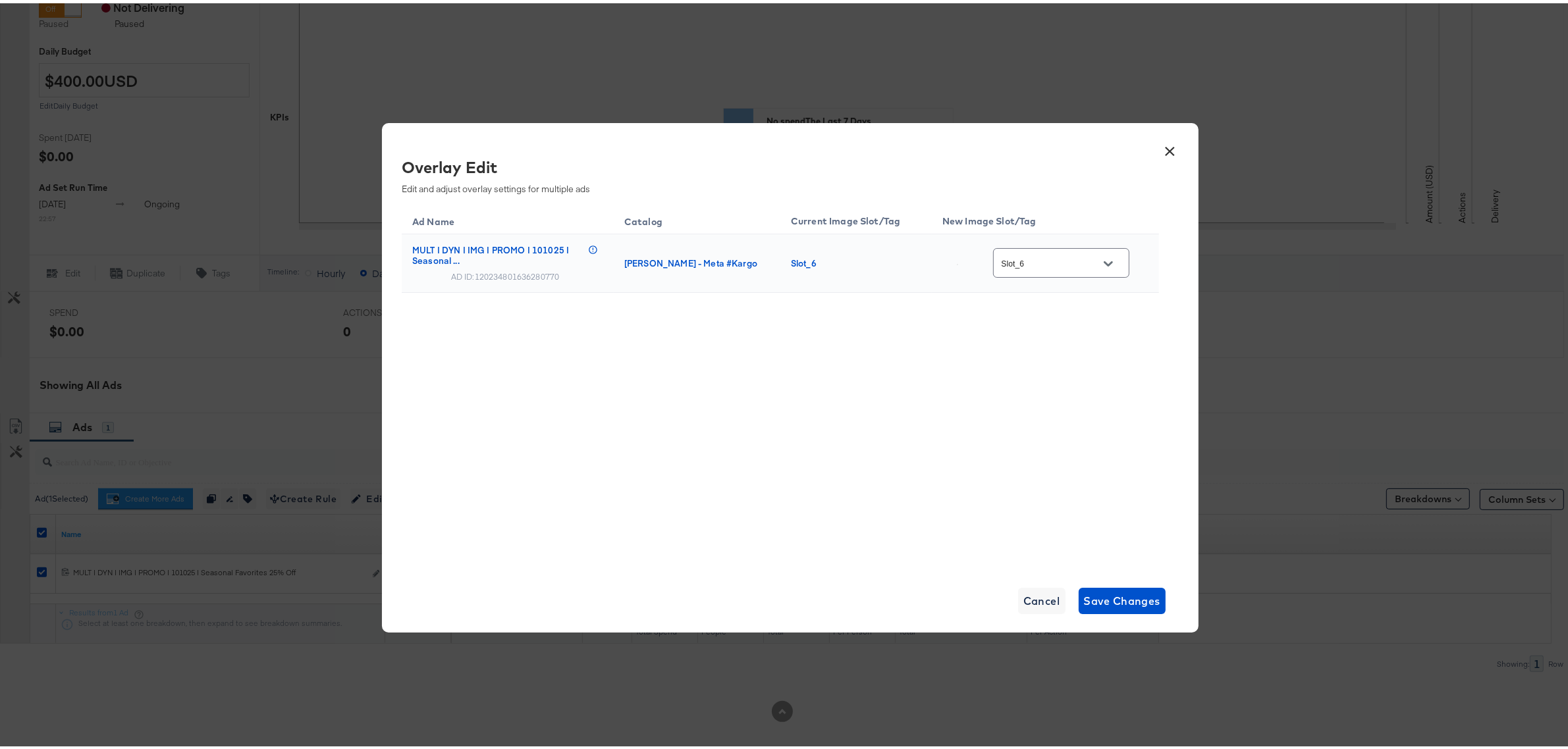
click at [1093, 253] on input "Slot_6" at bounding box center [1051, 260] width 104 height 15
click at [1029, 388] on div "Slot_5" at bounding box center [1059, 381] width 93 height 13
type input "Slot_5"
click at [937, 432] on div "Ad Name Catalog Current Image Slot/Tag New Image Slot/Tag MULT | DYN | IMG | PR…" at bounding box center [780, 383] width 757 height 362
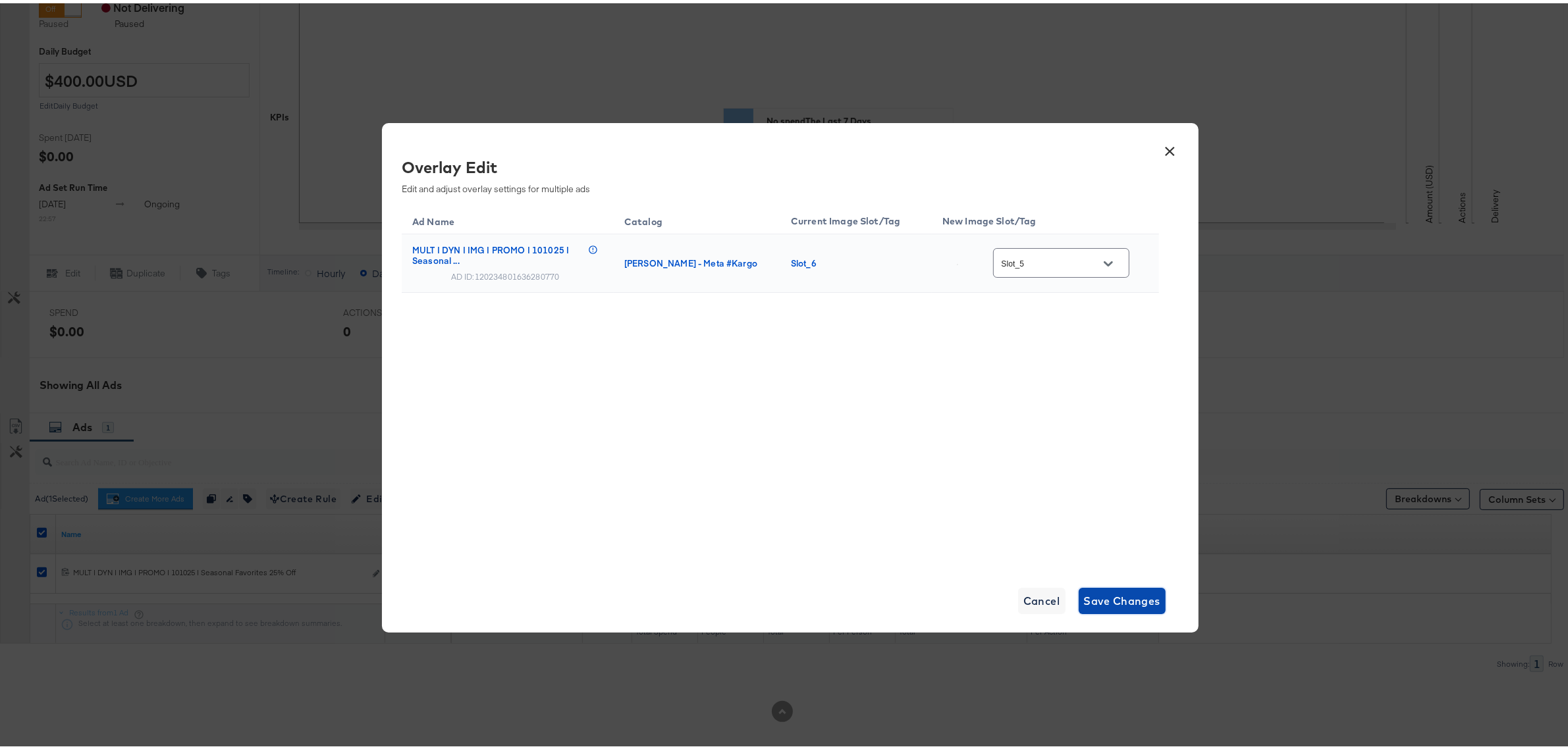
click at [1100, 590] on span "Save Changes" at bounding box center [1122, 597] width 77 height 18
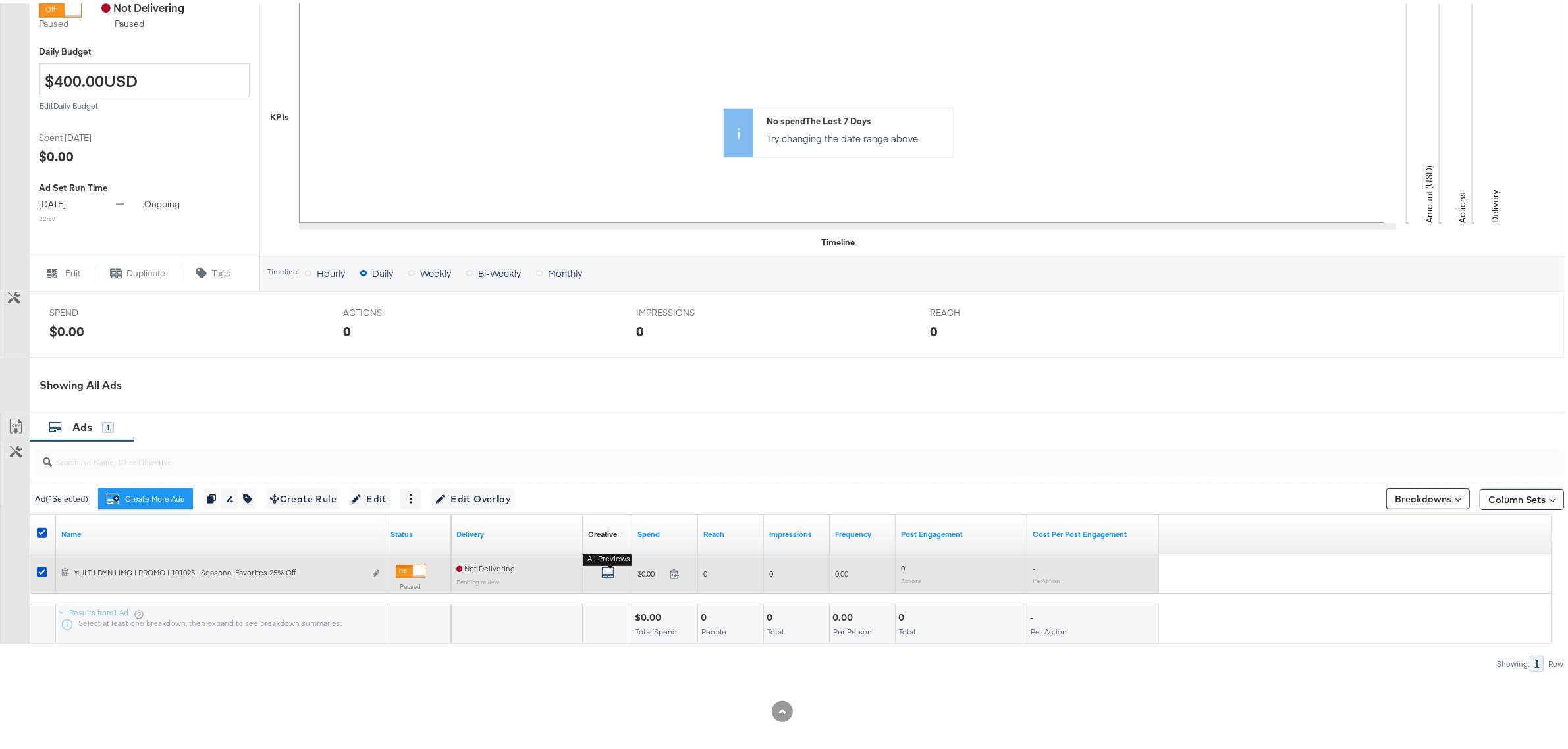
click at [604, 573] on icon "default" at bounding box center [608, 569] width 13 height 13
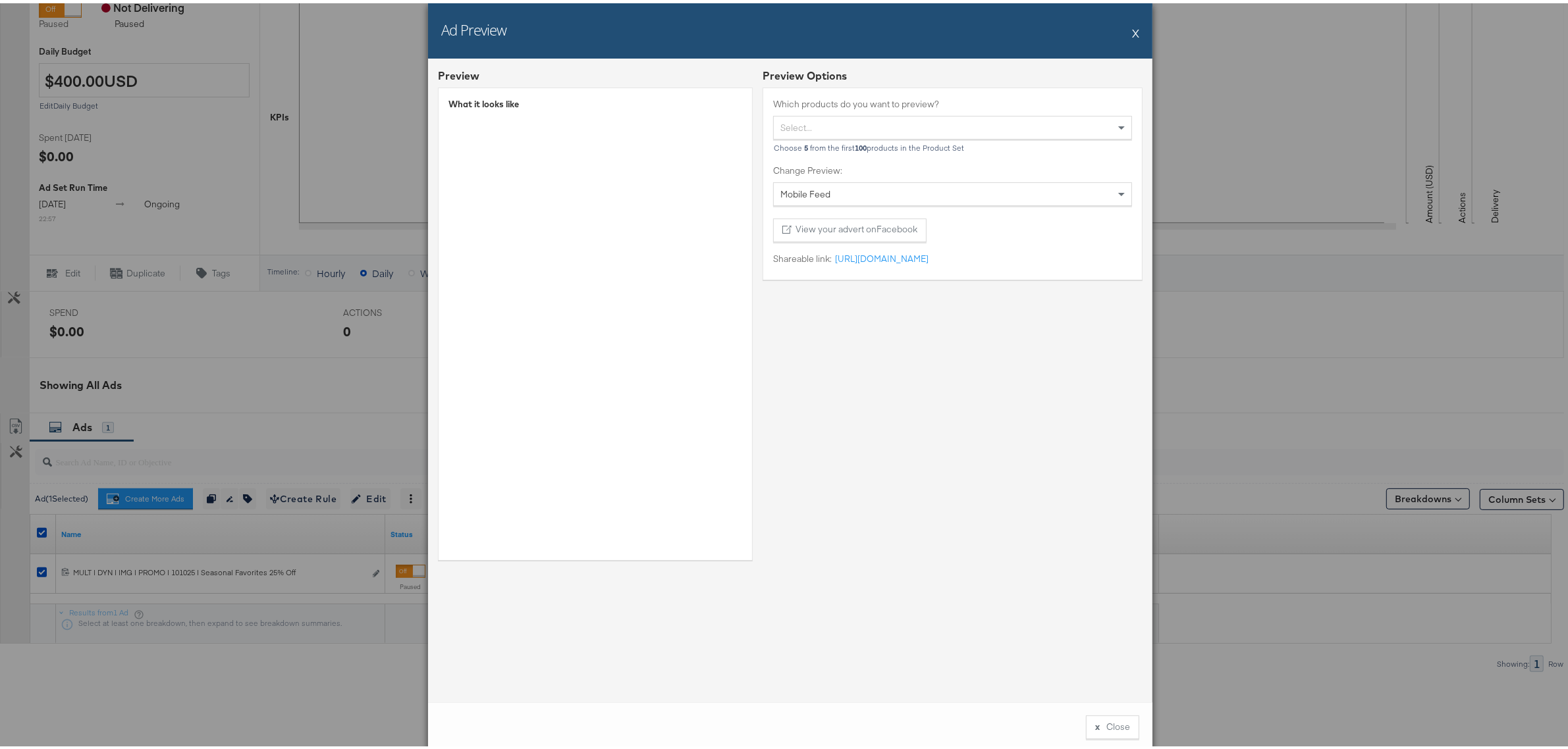
click at [945, 125] on div "Select..." at bounding box center [953, 124] width 358 height 22
click at [1123, 33] on div "Ad Preview X" at bounding box center [790, 28] width 724 height 55
click at [1132, 29] on button "X" at bounding box center [1135, 29] width 7 height 26
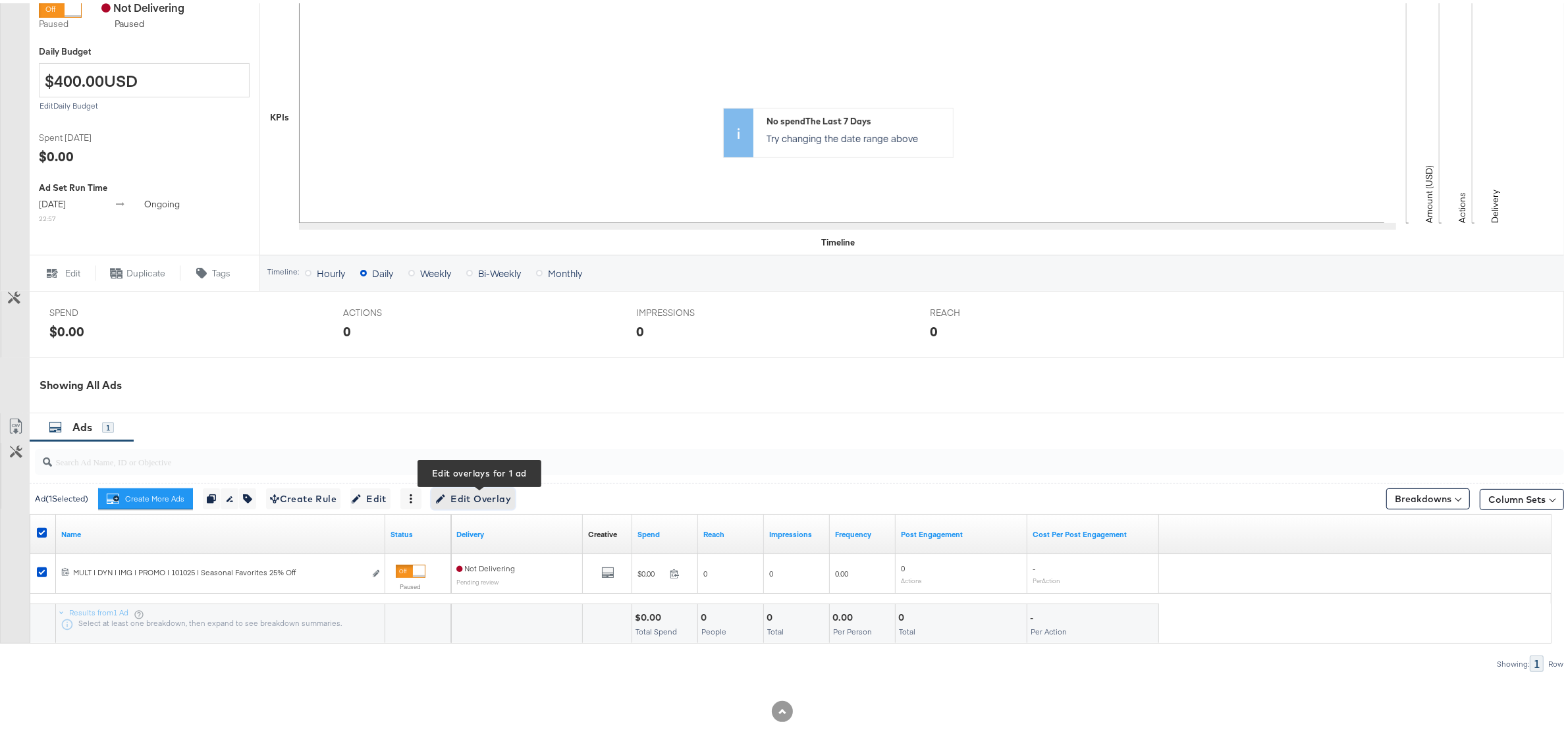
click at [486, 498] on span "Edit Overlay Edit overlays for 1 ad" at bounding box center [473, 496] width 76 height 17
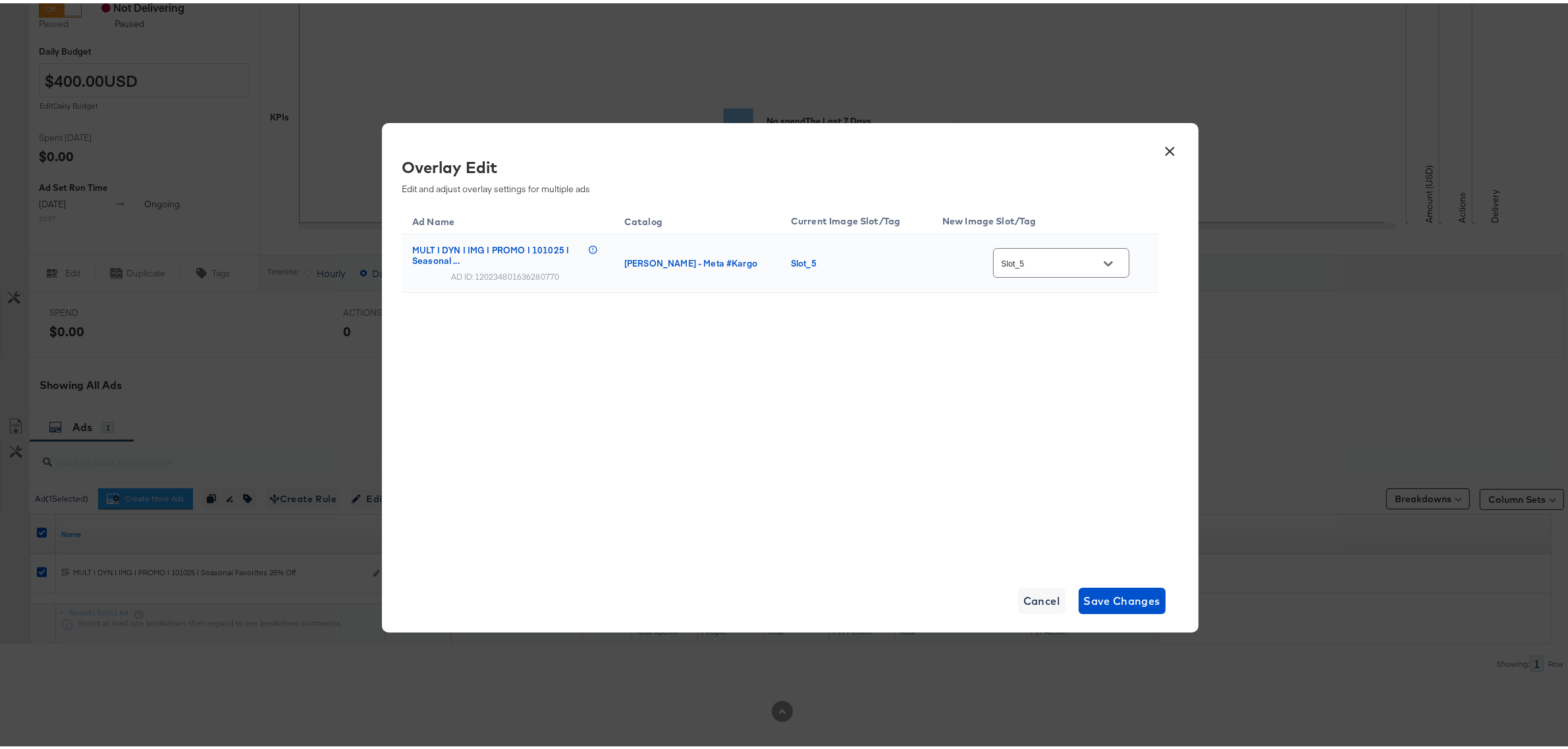
click at [1112, 264] on icon "Open" at bounding box center [1108, 261] width 9 height 9
click at [1039, 308] on div "veronica_b..." at bounding box center [1057, 302] width 93 height 13
type input "veronica_beard__overlay_4"
click at [1084, 590] on span "Save Changes" at bounding box center [1122, 597] width 77 height 18
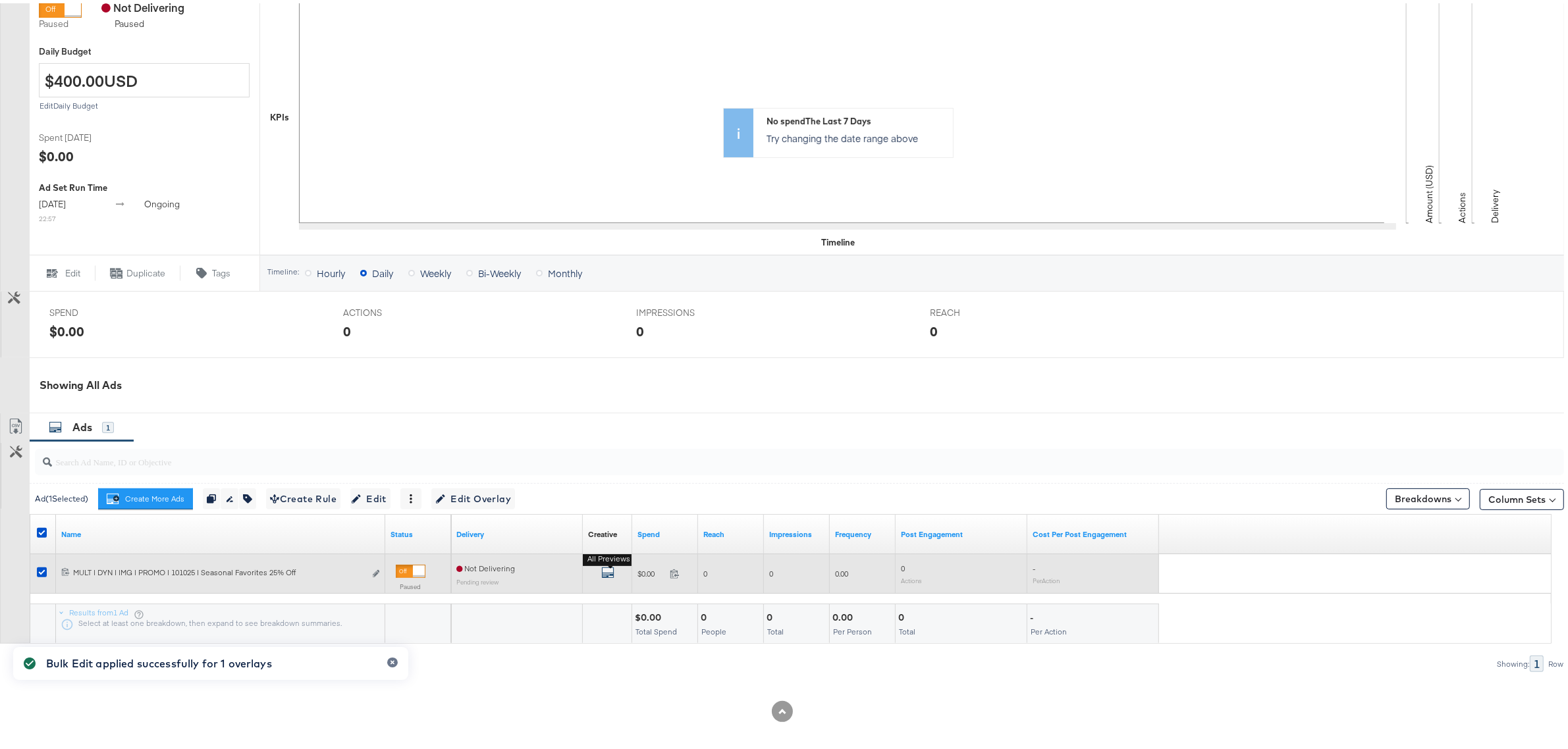
click at [608, 571] on icon "default" at bounding box center [608, 569] width 13 height 13
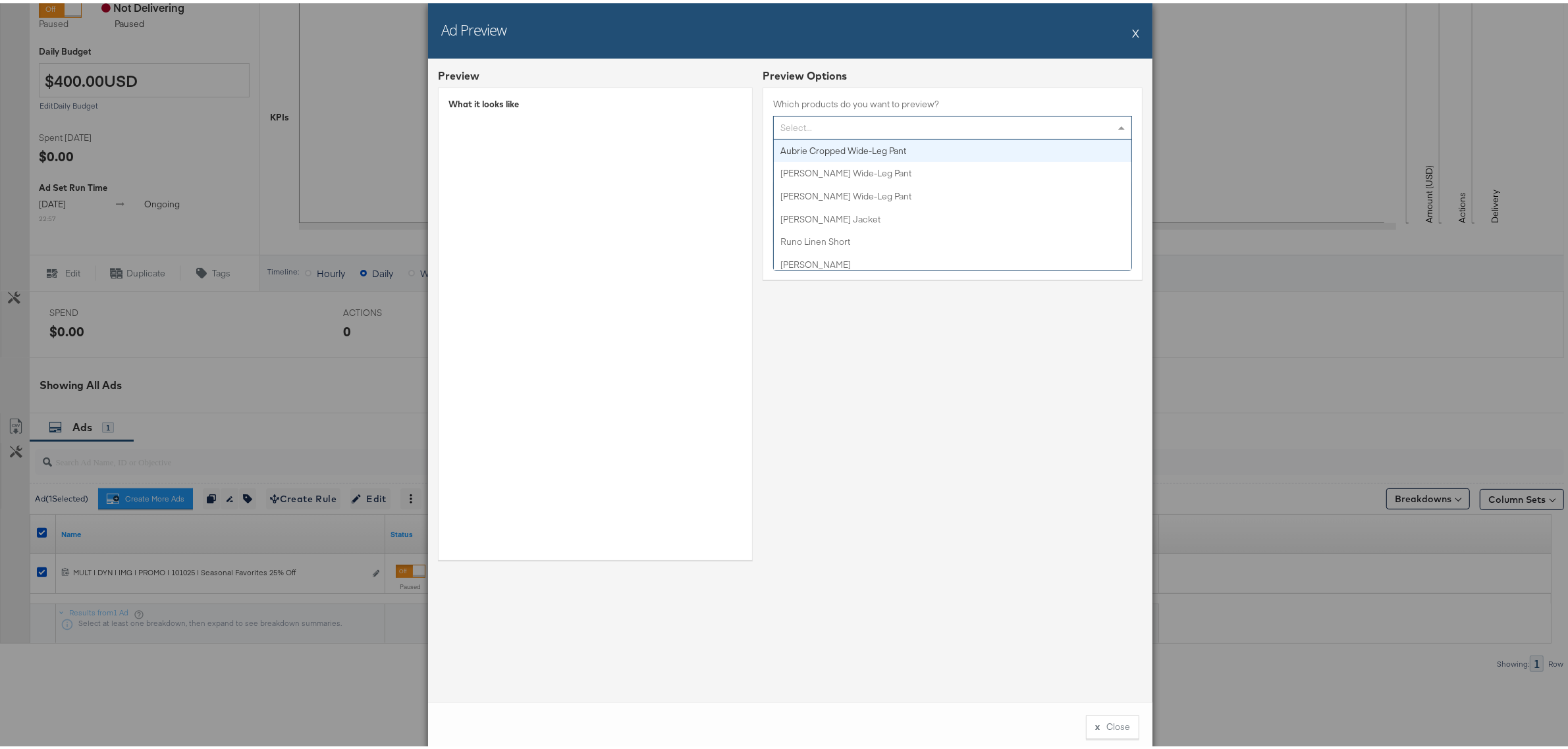
click at [837, 115] on div "Select..." at bounding box center [953, 124] width 358 height 22
click at [1132, 18] on button "X" at bounding box center [1135, 29] width 7 height 26
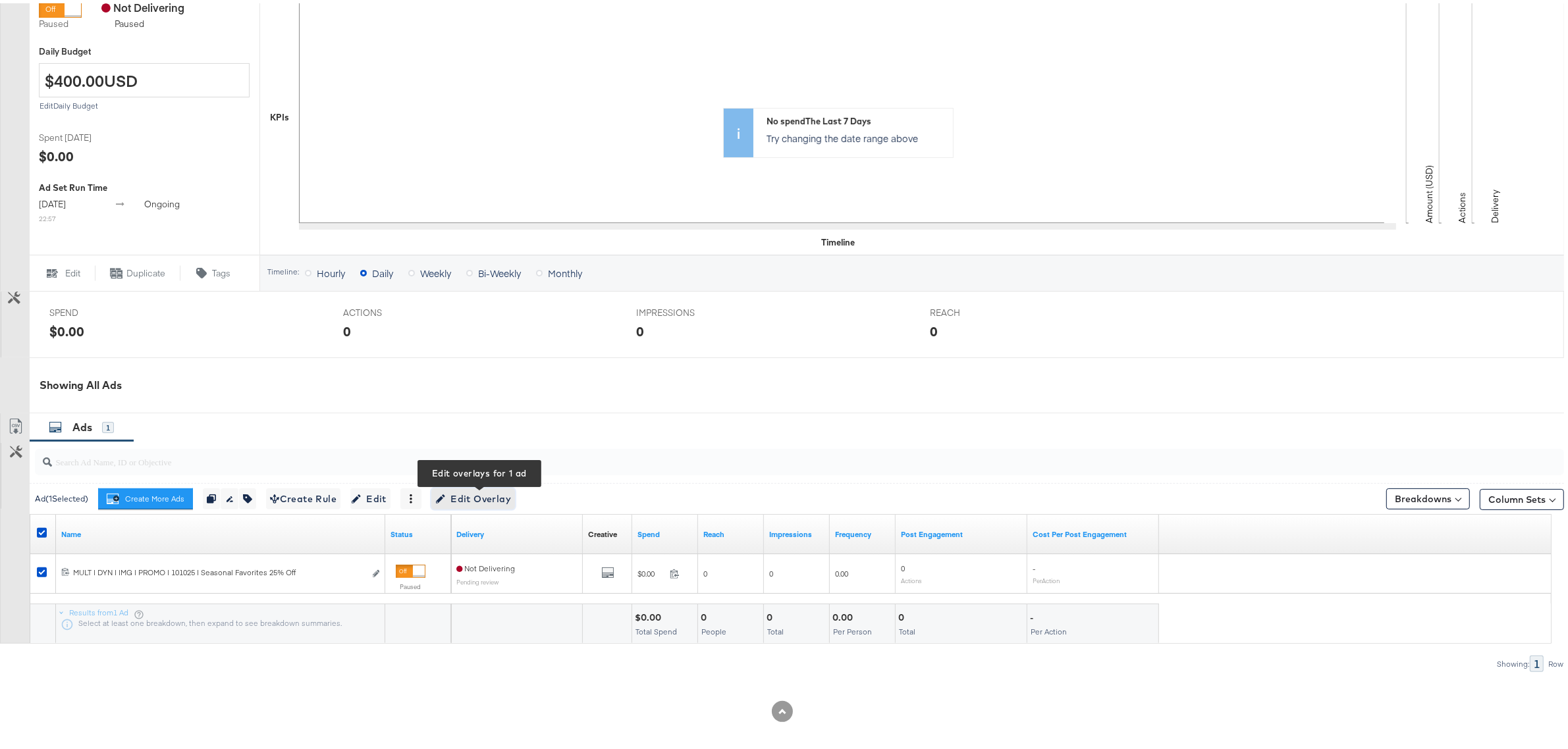
click at [505, 493] on span "Edit Overlay Edit overlays for 1 ad" at bounding box center [473, 496] width 76 height 17
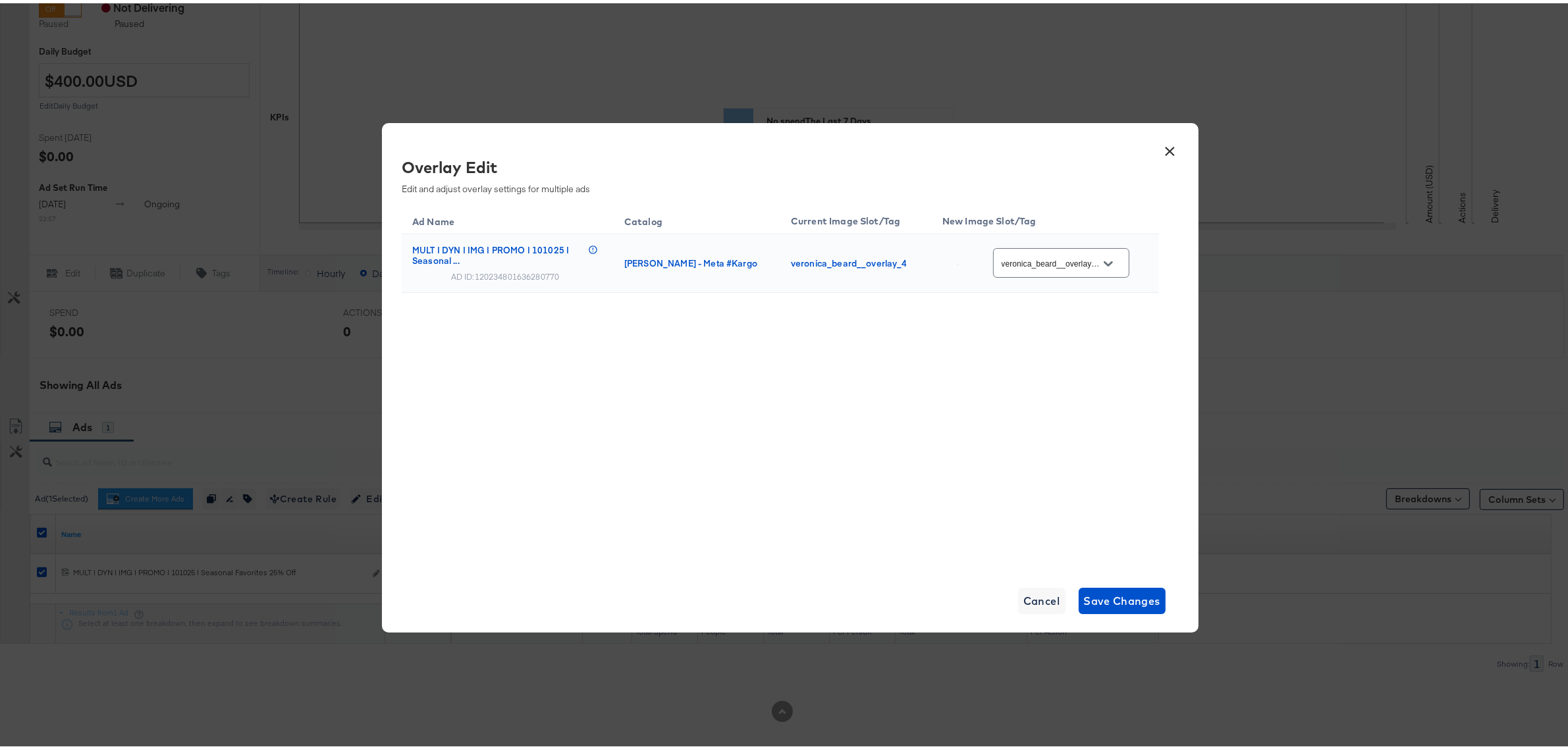
click at [1062, 269] on div "veronica_beard__overlay_4" at bounding box center [1061, 259] width 136 height 29
click at [1109, 262] on icon "Open" at bounding box center [1108, 260] width 9 height 6
click at [1049, 298] on div "sale_price..." at bounding box center [1059, 291] width 93 height 13
type input "sale_price_smar_overlay_5"
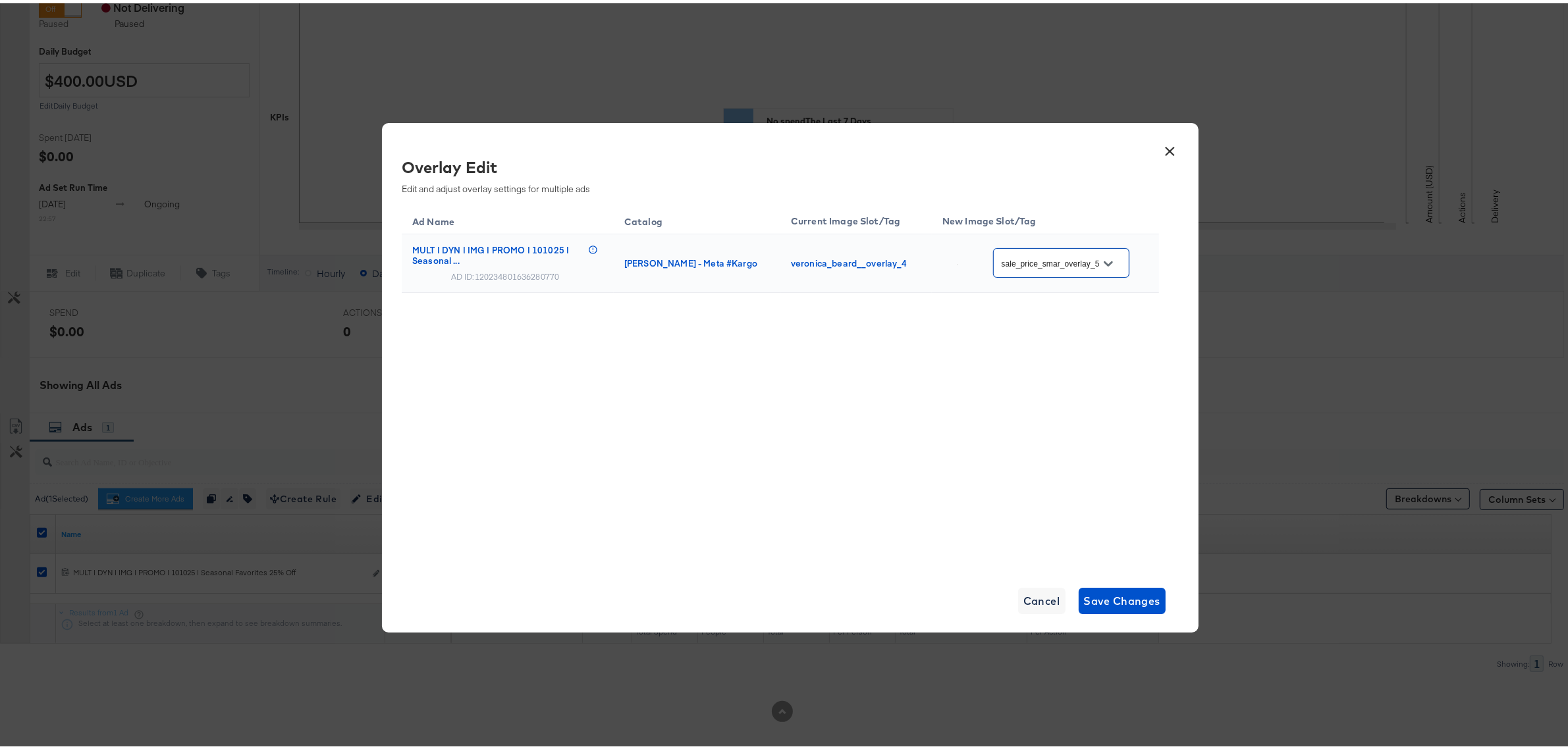
click at [1112, 257] on icon "Open" at bounding box center [1108, 261] width 9 height 9
click at [1166, 149] on button "×" at bounding box center [1170, 145] width 24 height 24
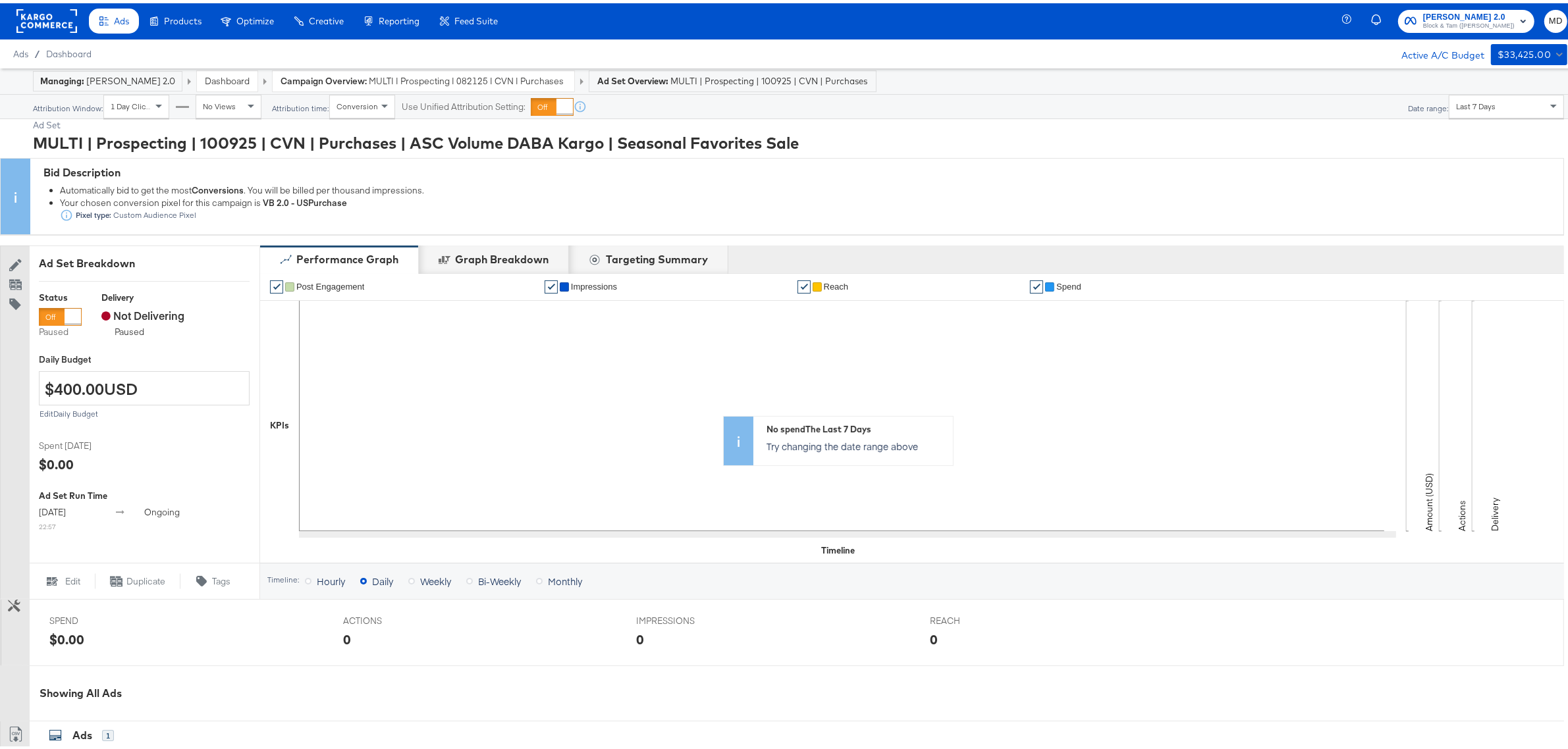
scroll to position [0, 0]
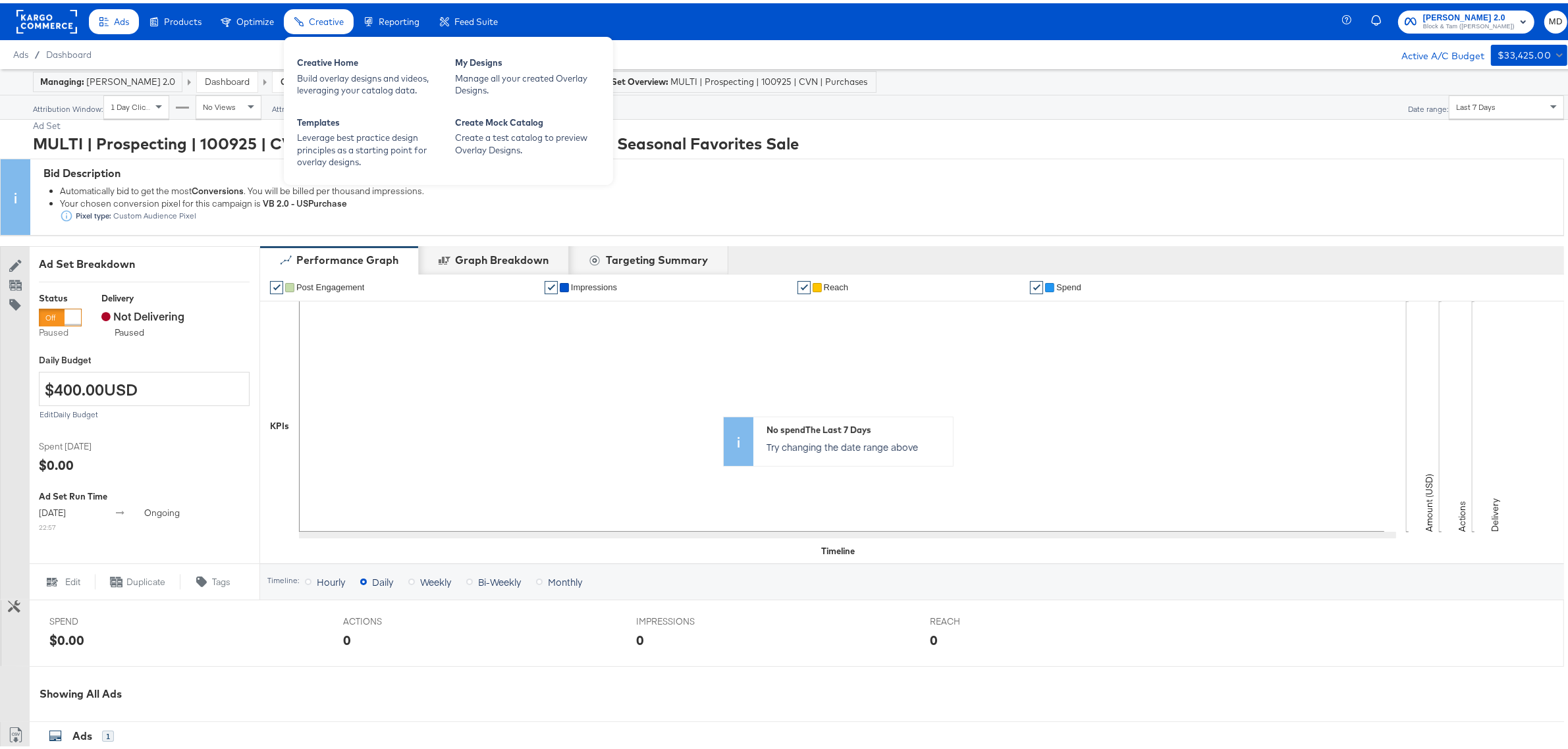
click at [314, 13] on span "Creative" at bounding box center [326, 18] width 35 height 10
click at [507, 66] on div "My Designs" at bounding box center [527, 61] width 145 height 16
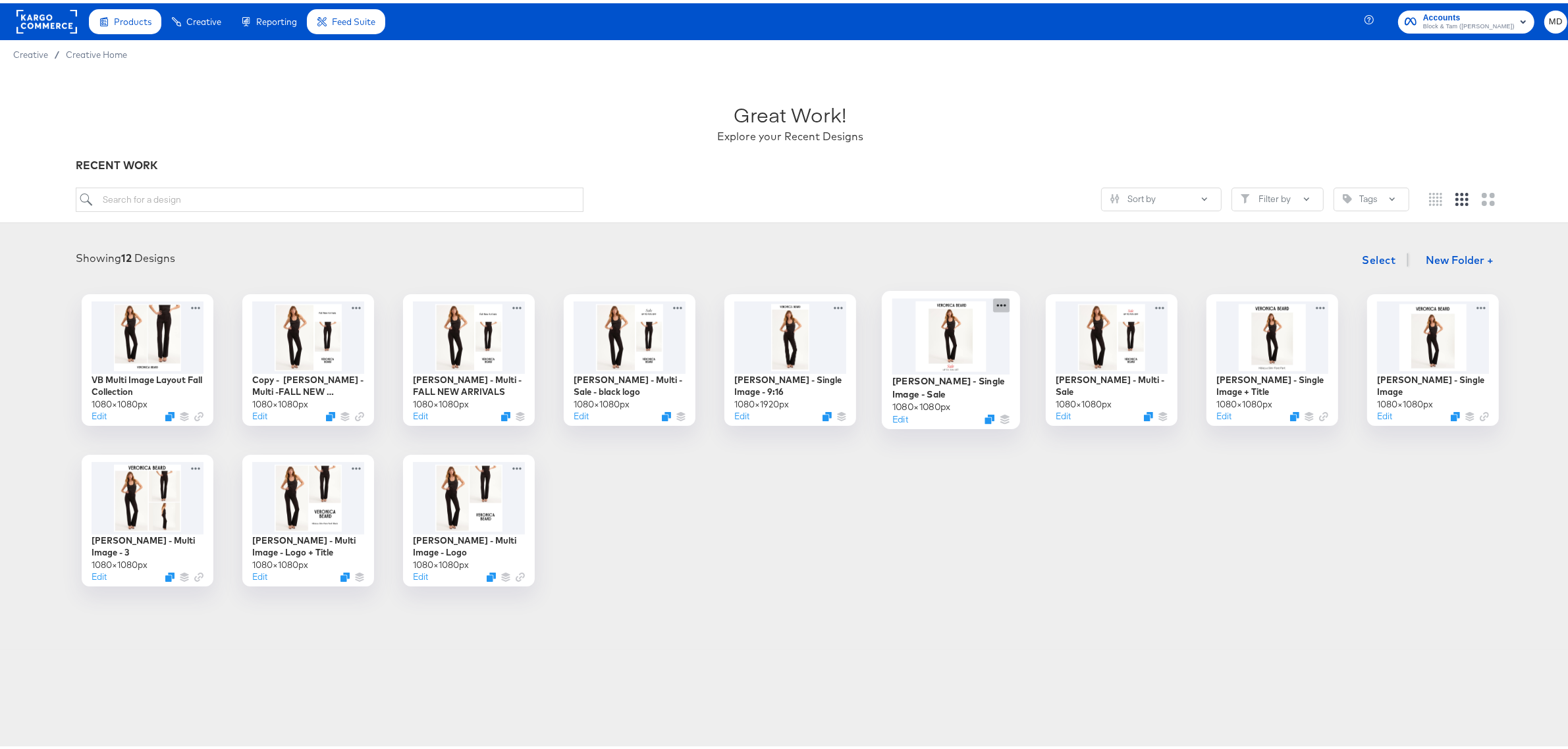
click at [995, 304] on icon at bounding box center [1001, 301] width 17 height 13
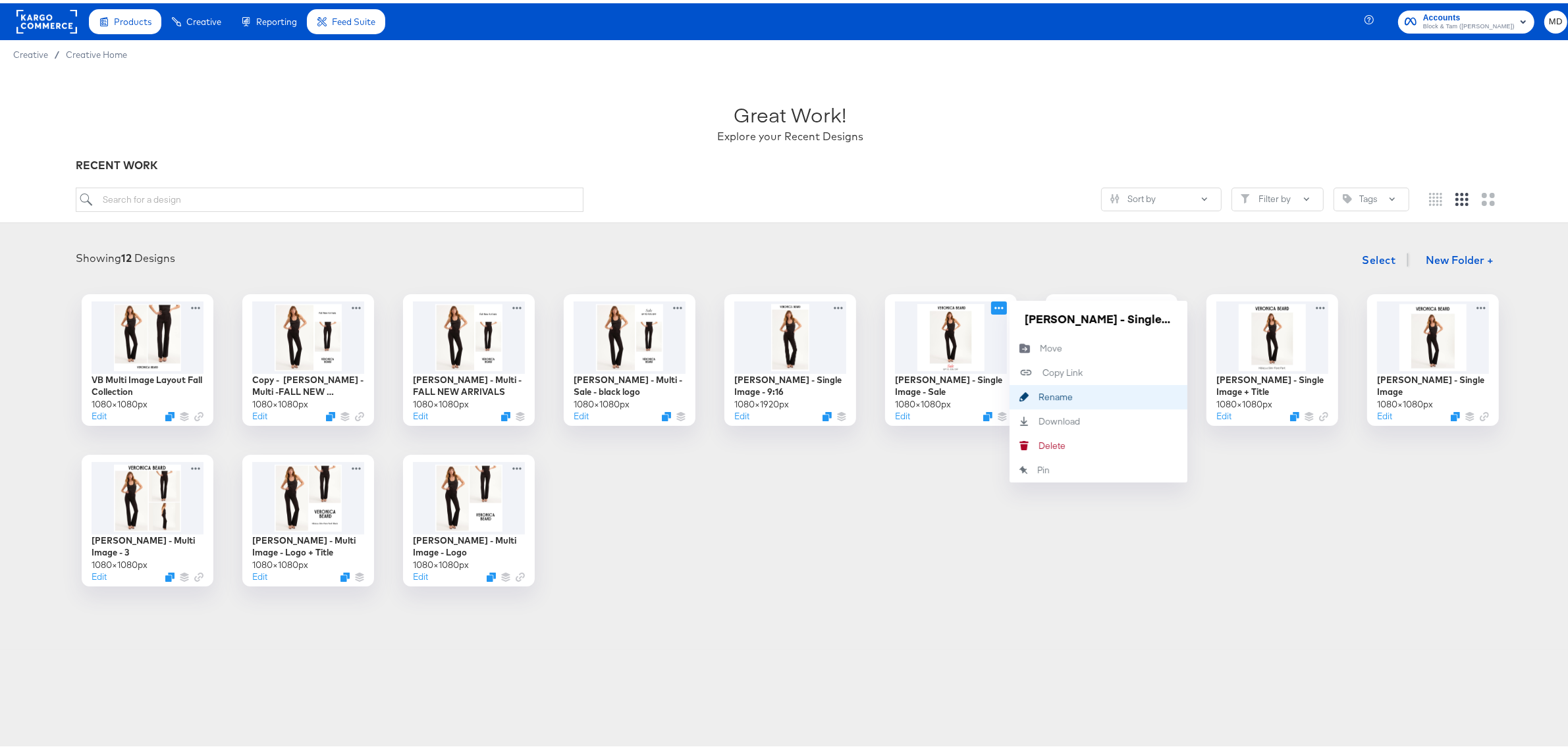
click at [1038, 394] on div "Rename Rename" at bounding box center [1038, 394] width 0 height 0
click at [1065, 316] on input "Veronica Beard - Single Image - Sale" at bounding box center [1098, 315] width 158 height 26
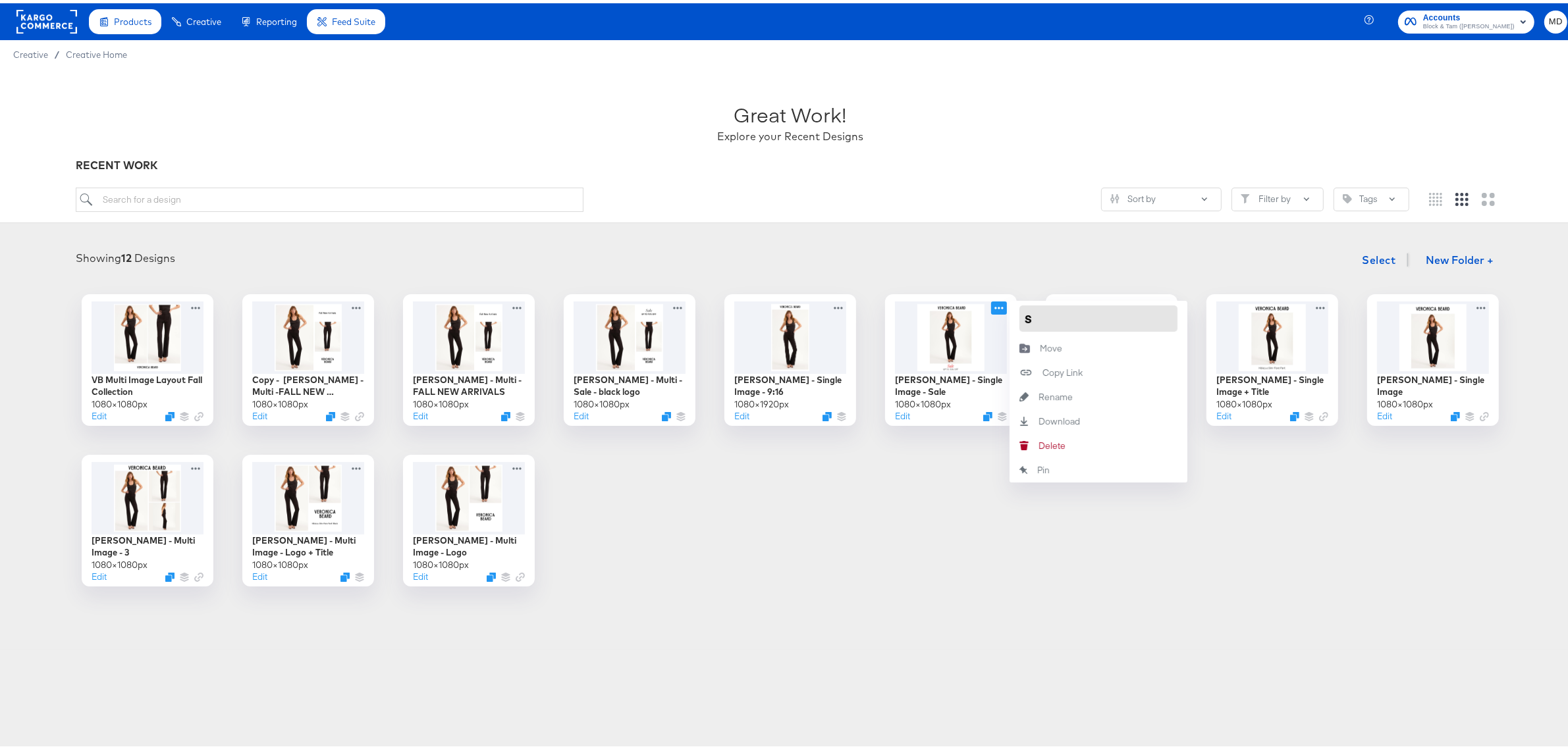
scroll to position [0, 0]
type input "SALE"
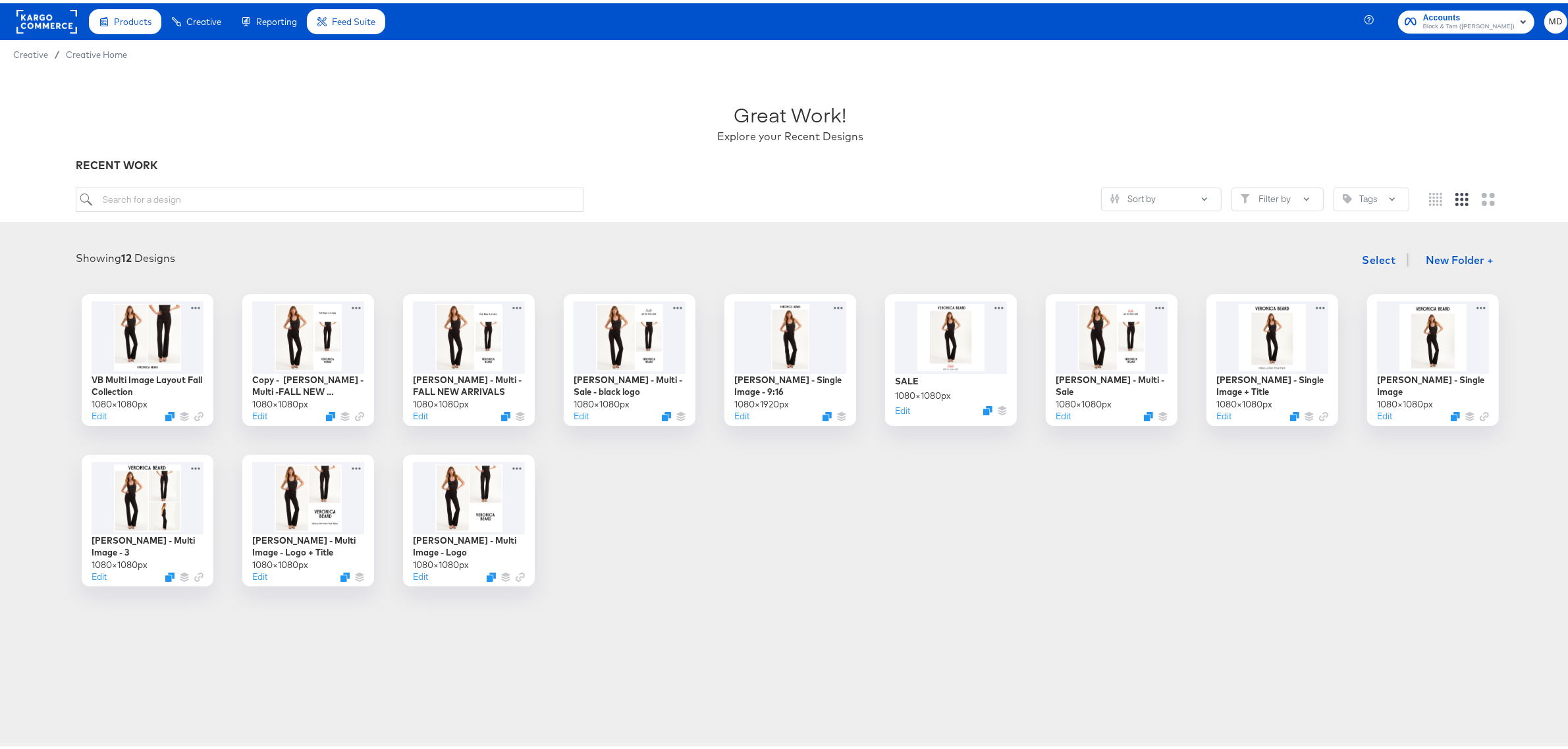
click at [947, 493] on div "VB Multi Image Layout Fall Collection 1080 × 1080 px Edit Copy - Veronica Beard…" at bounding box center [790, 437] width 1554 height 293
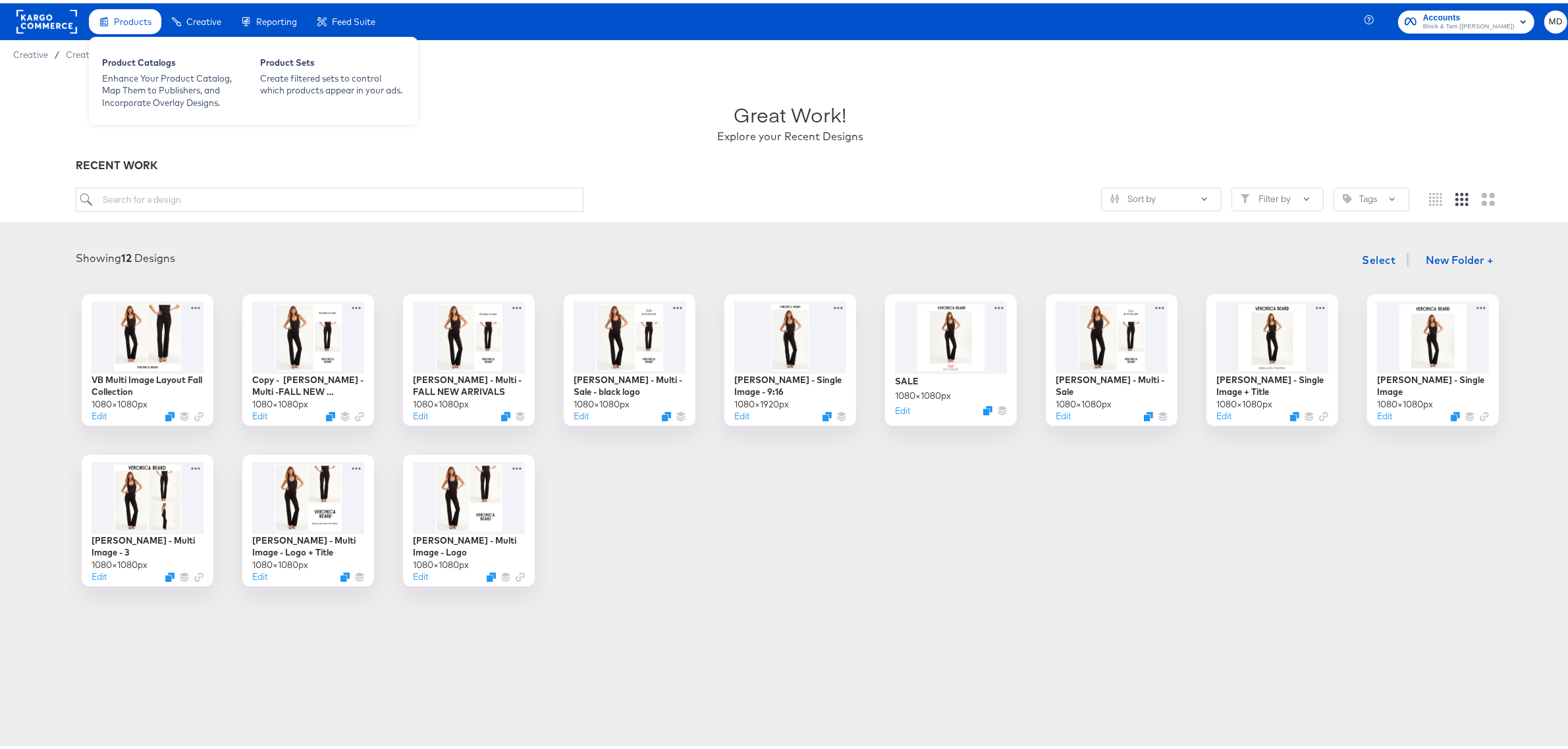
click at [139, 21] on span "Products" at bounding box center [132, 18] width 37 height 10
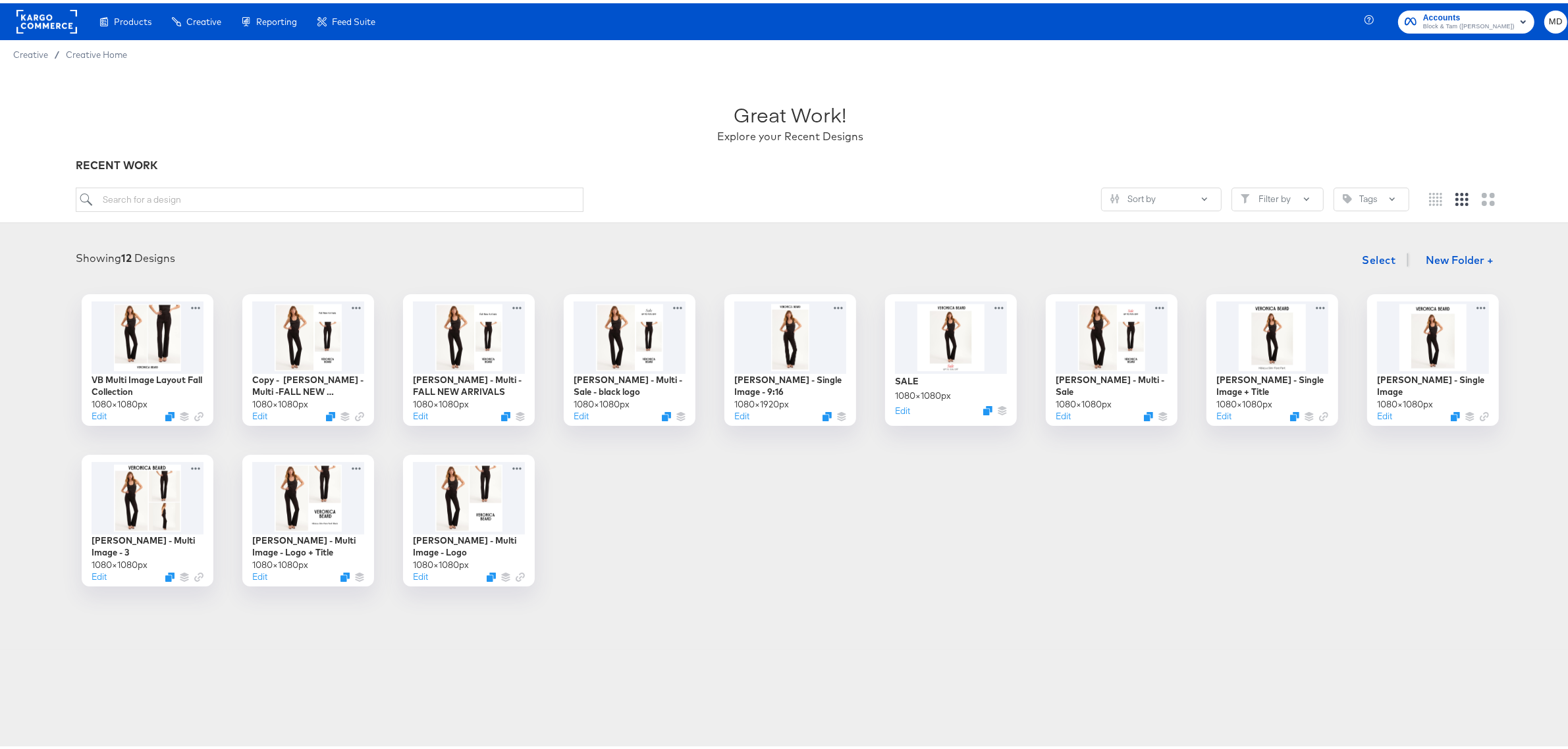
click at [51, 21] on rect at bounding box center [47, 18] width 61 height 24
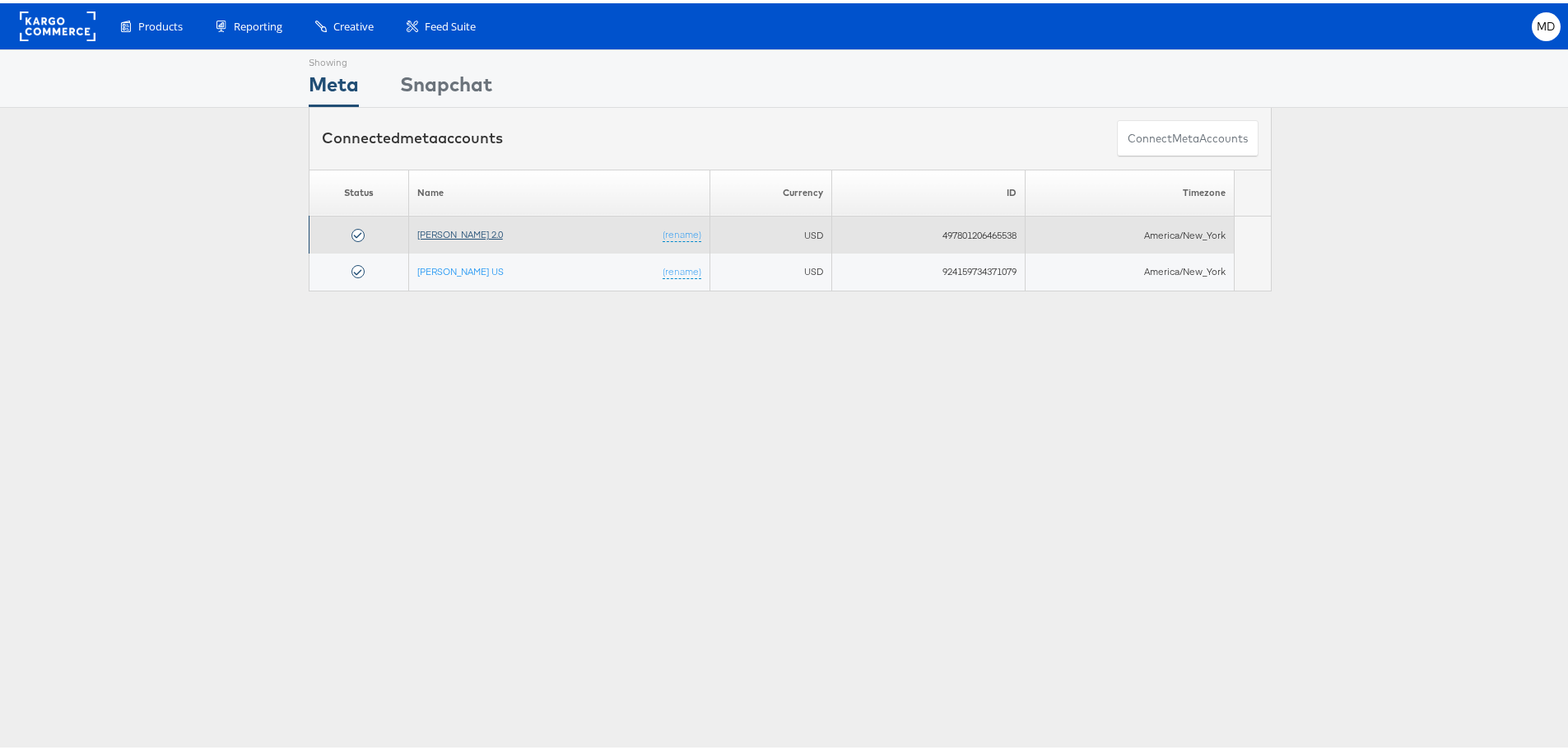
click at [471, 234] on link "[PERSON_NAME] 2.0" at bounding box center [460, 231] width 86 height 12
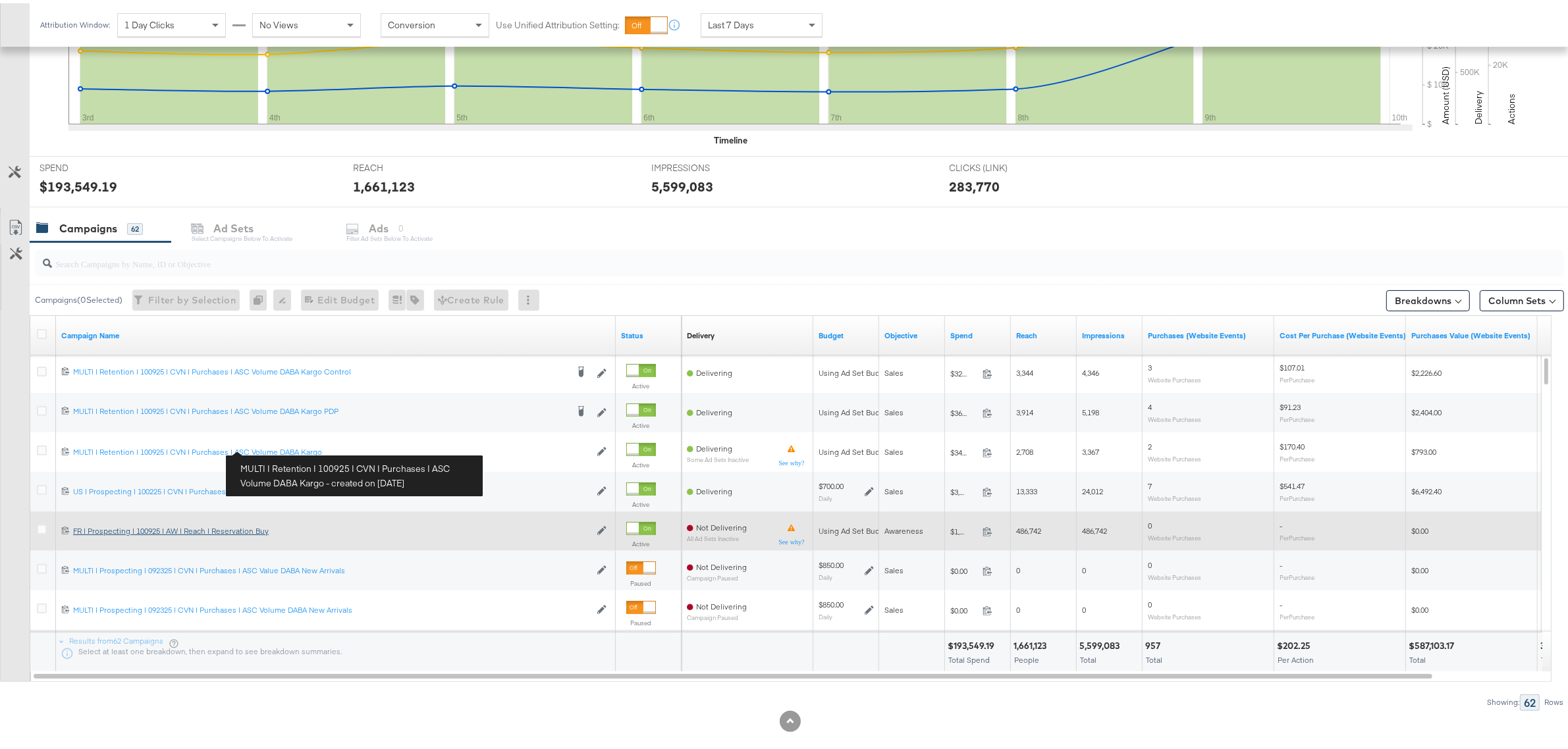
scroll to position [392, 0]
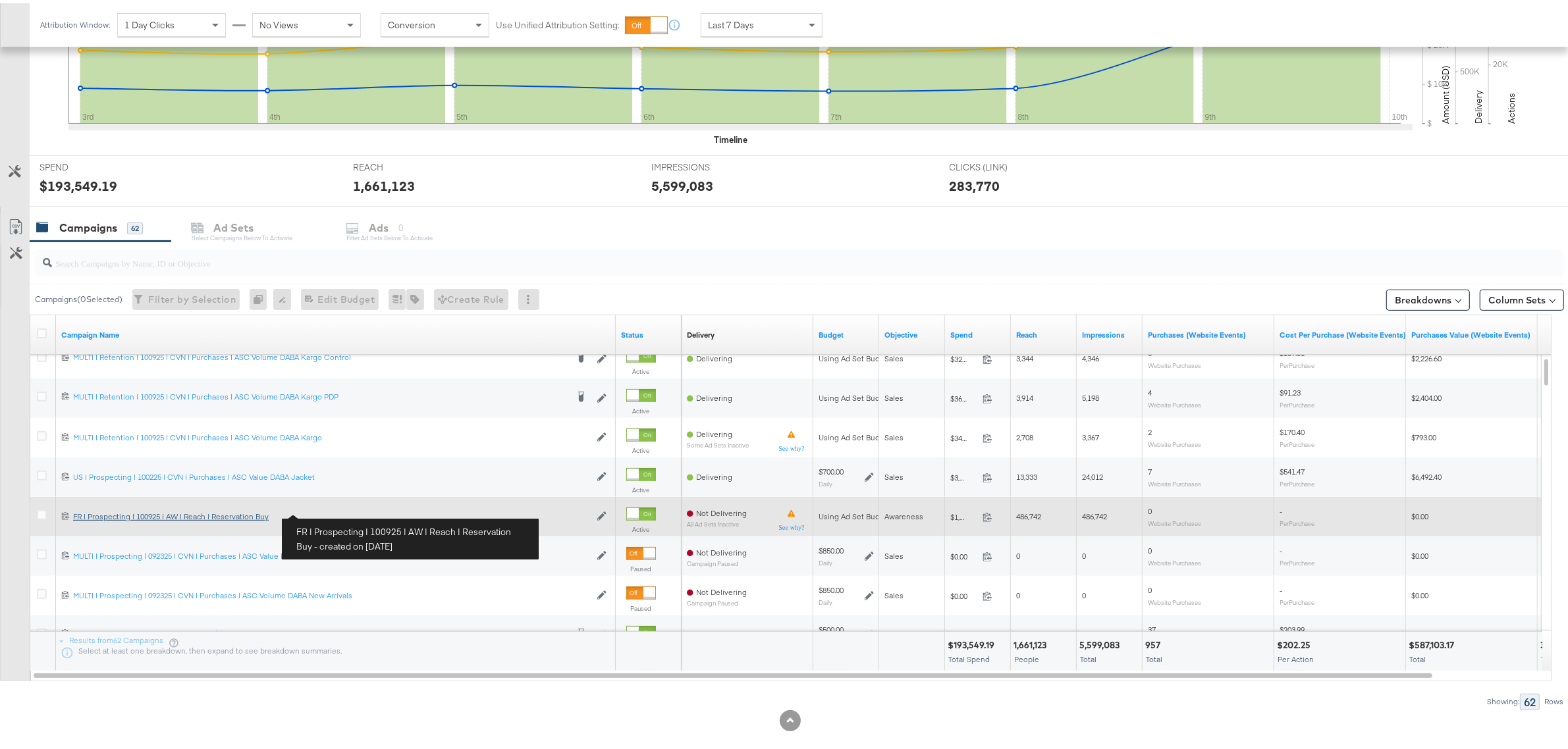
click at [218, 517] on div "FR | Prospecting | 100925 | AW | Reach | Reservation Buy FR | Prospecting | 100…" at bounding box center [331, 513] width 517 height 10
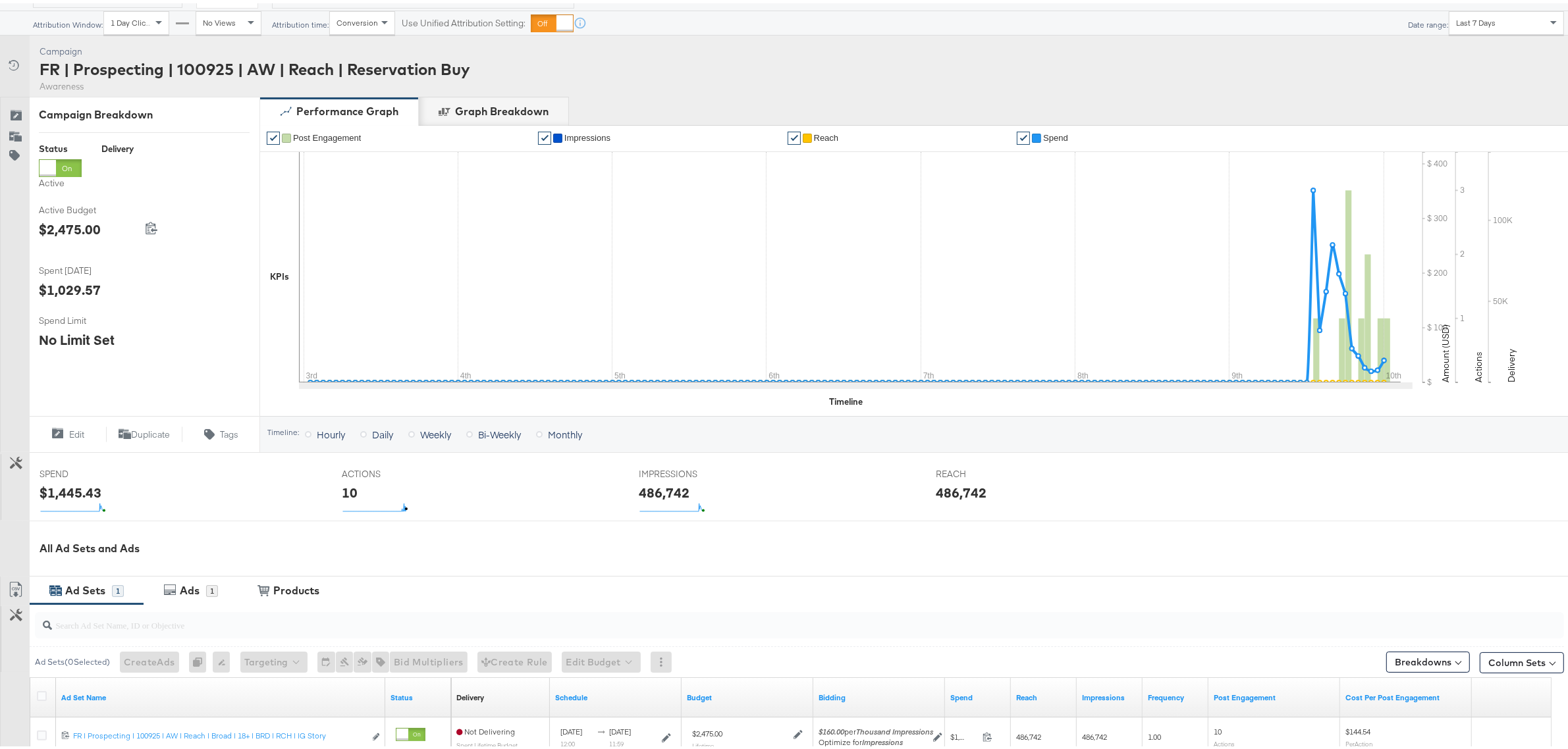
scroll to position [83, 0]
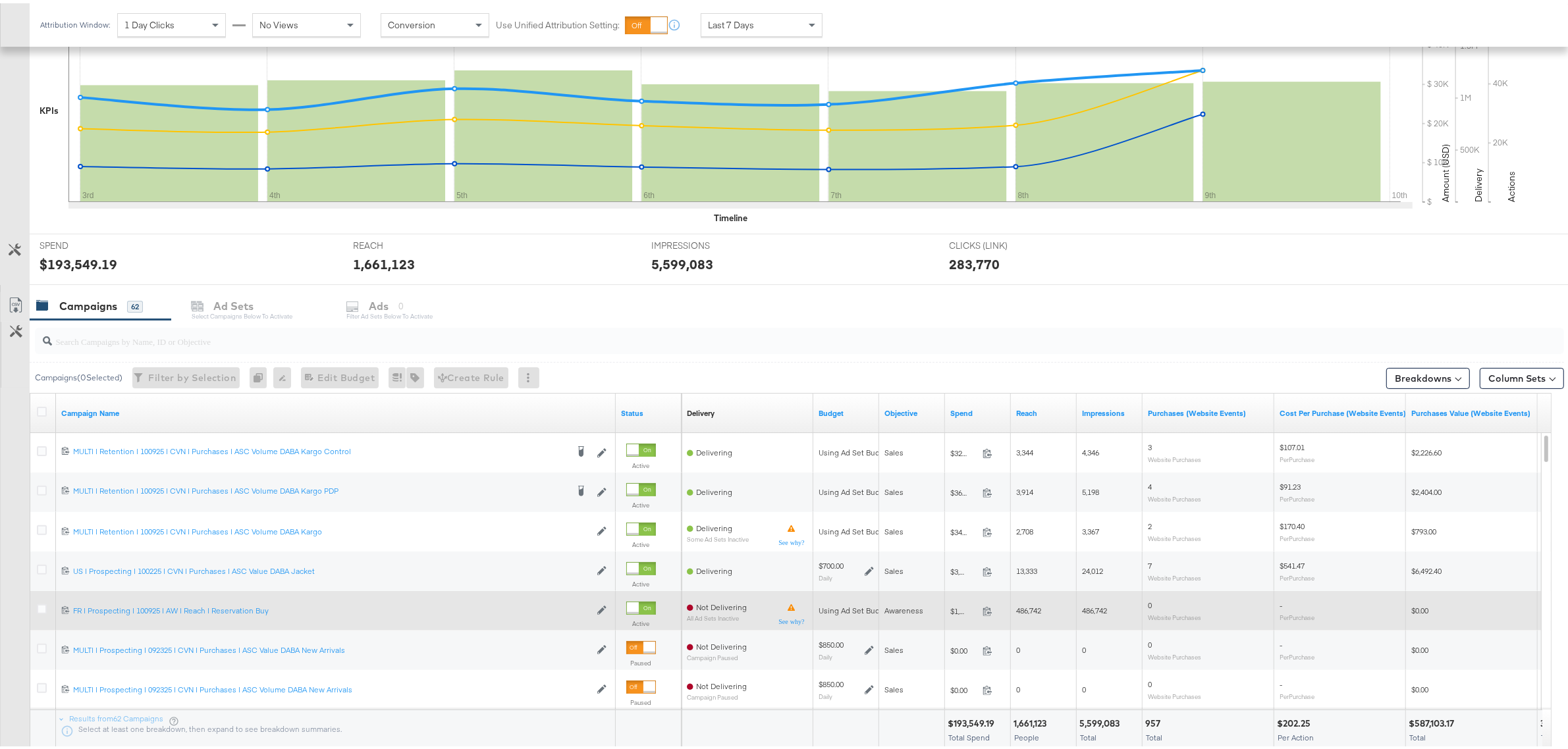
scroll to position [316, 0]
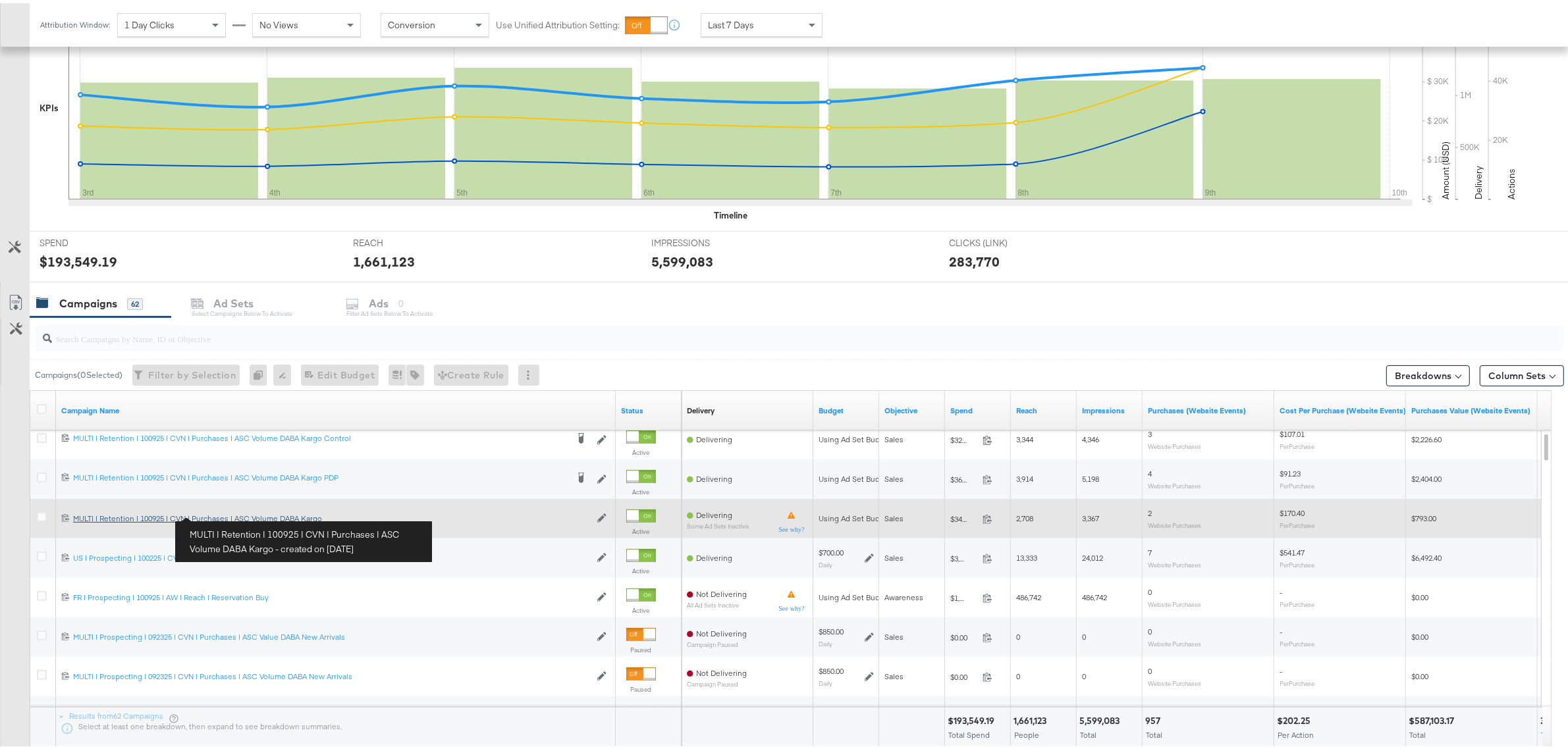
click at [225, 512] on div "MULTI | Retention | 100925 | CVN | Purchases | ASC Volume DABA Kargo MULTI | Re…" at bounding box center [331, 515] width 517 height 10
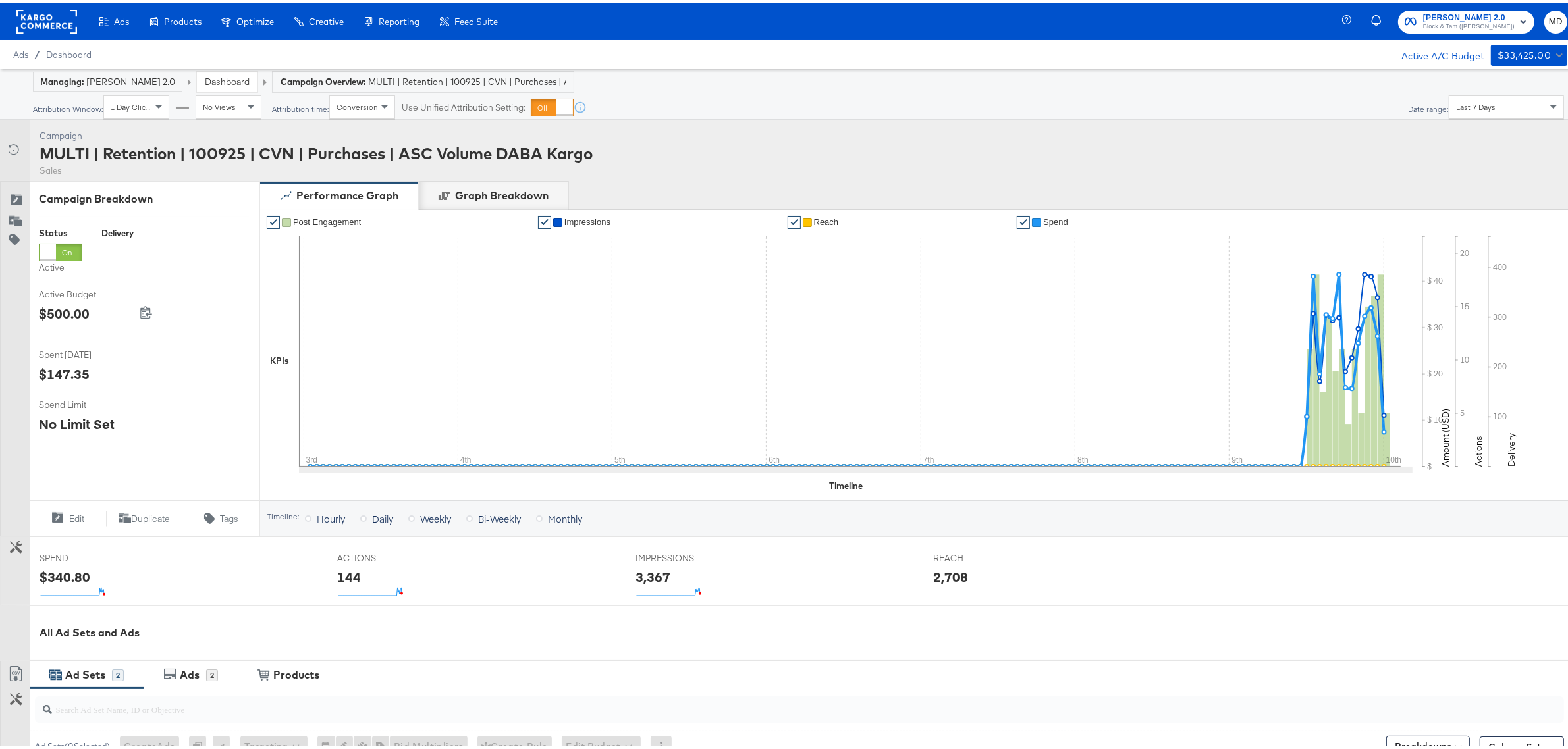
scroll to position [247, 0]
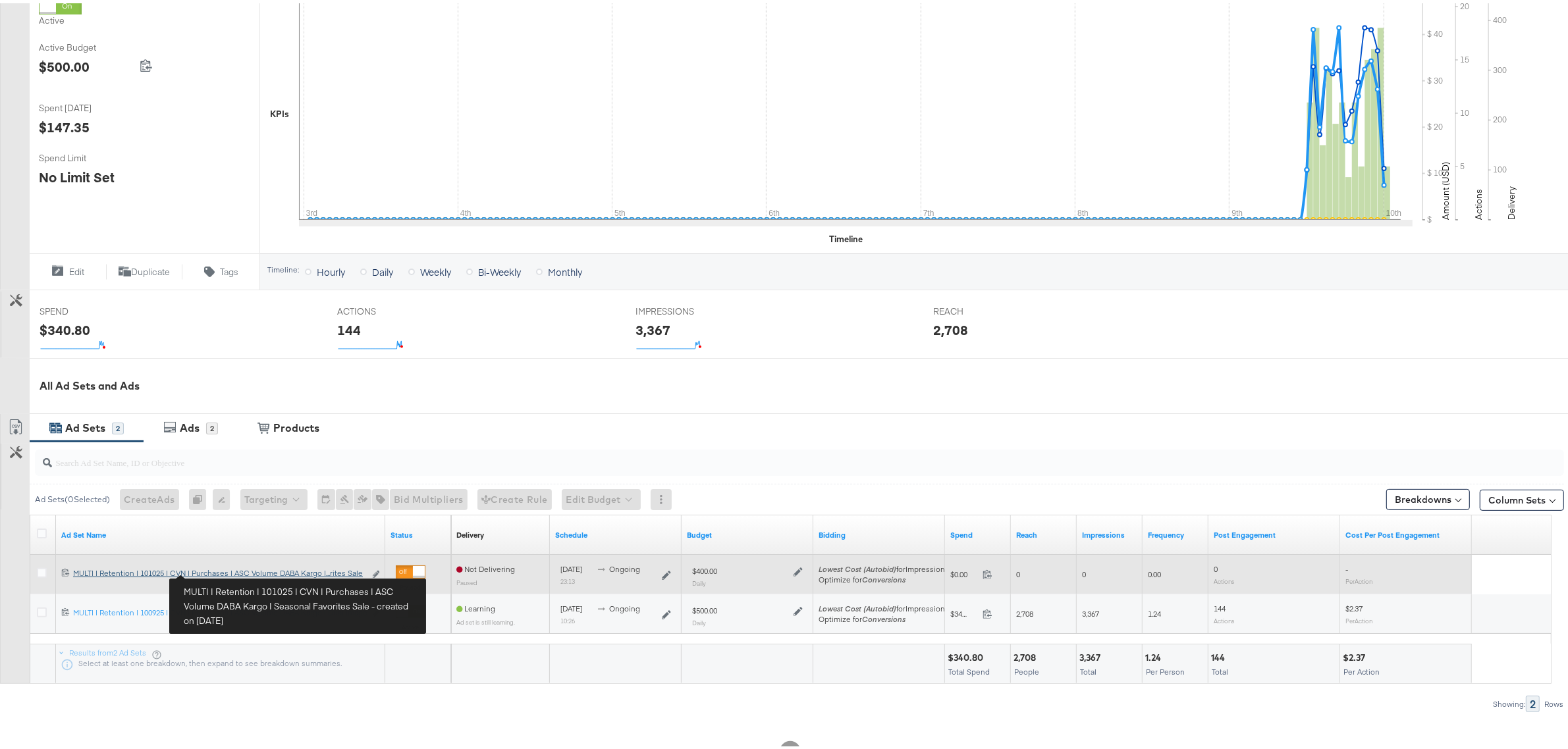
click at [297, 571] on div "MULTI | Retention | 101025 | CVN | Purchases | ASC Volume DABA Kargo | Seasonal…" at bounding box center [218, 569] width 292 height 10
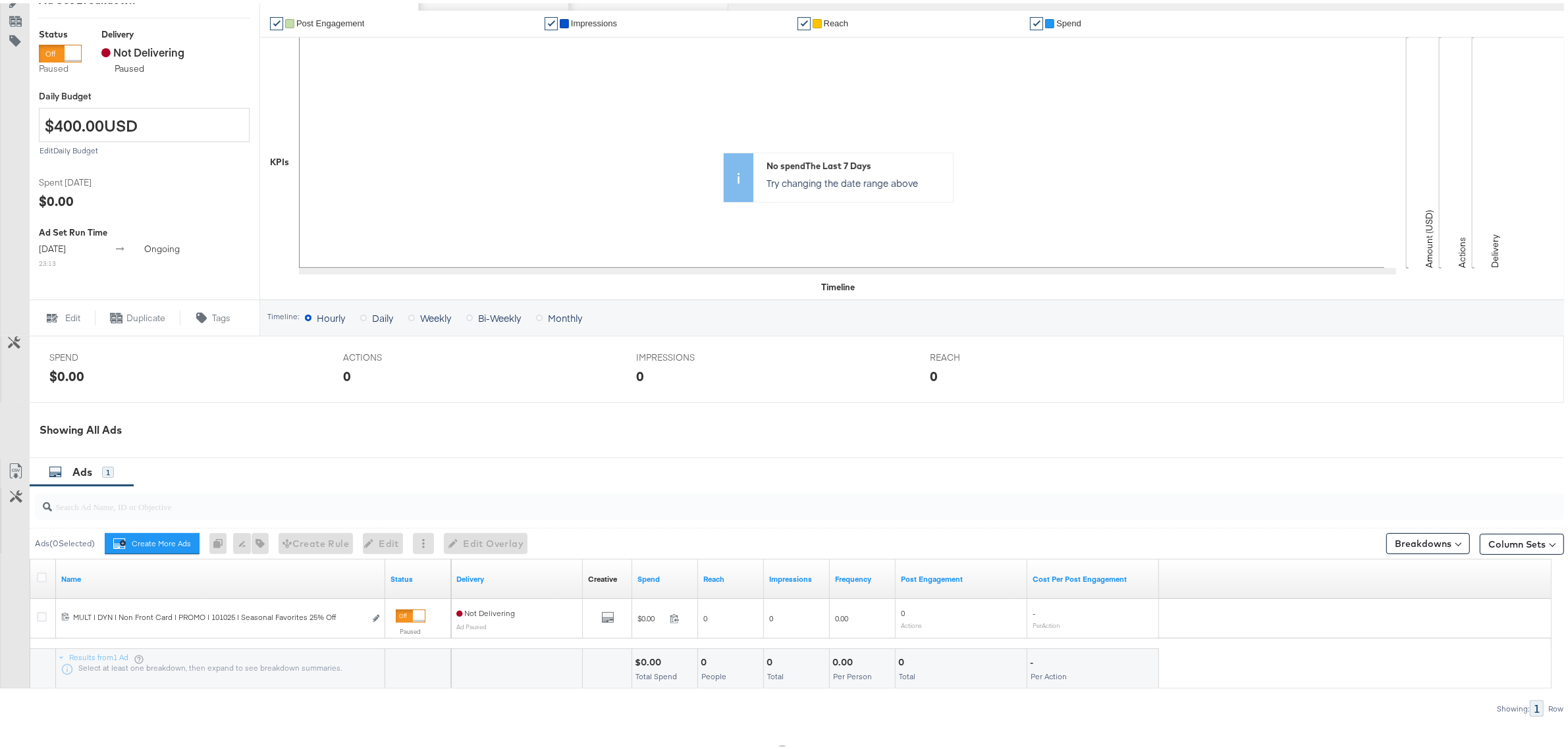
scroll to position [310, 0]
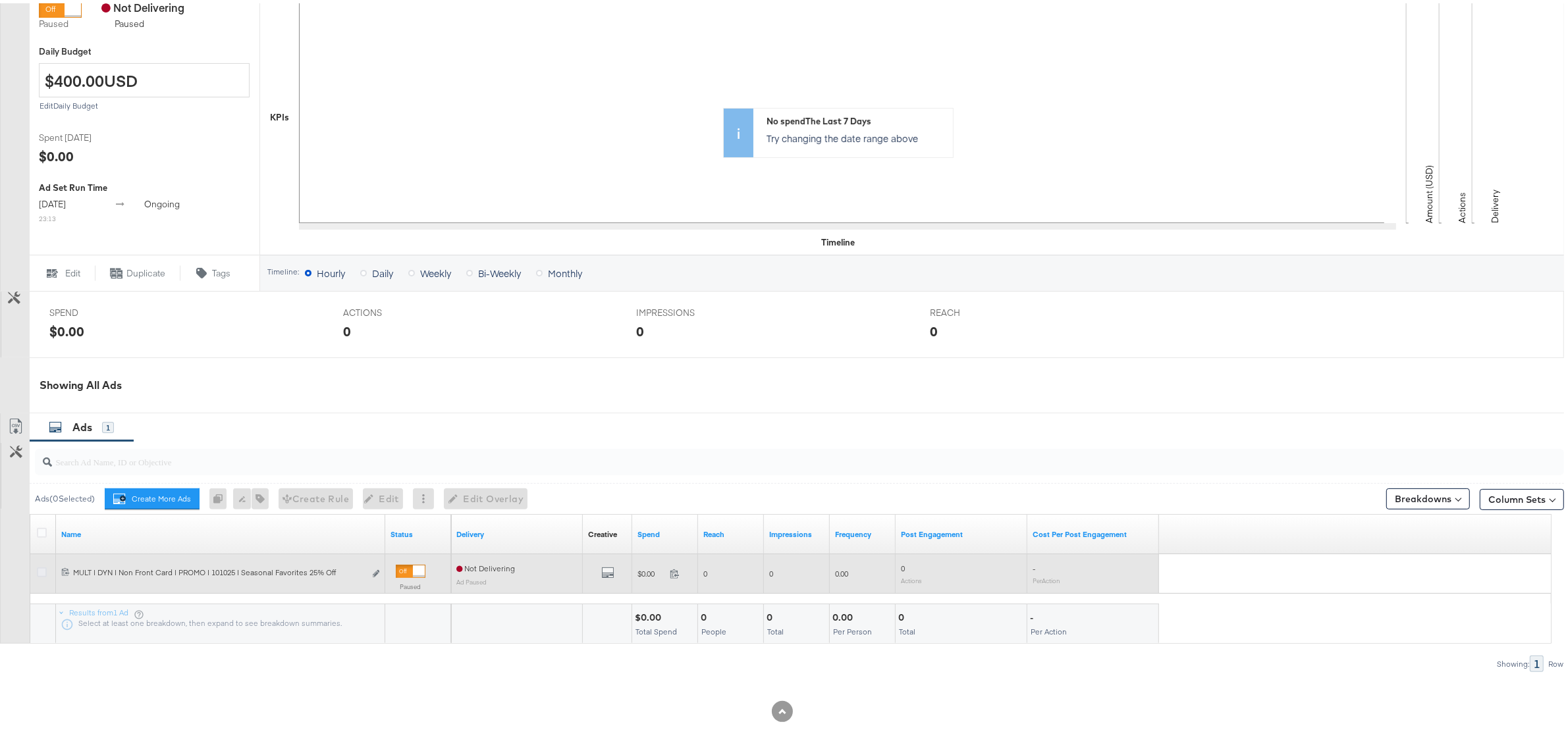
click at [41, 571] on icon at bounding box center [42, 569] width 9 height 9
click at [0, 0] on input "checkbox" at bounding box center [0, 0] width 0 height 0
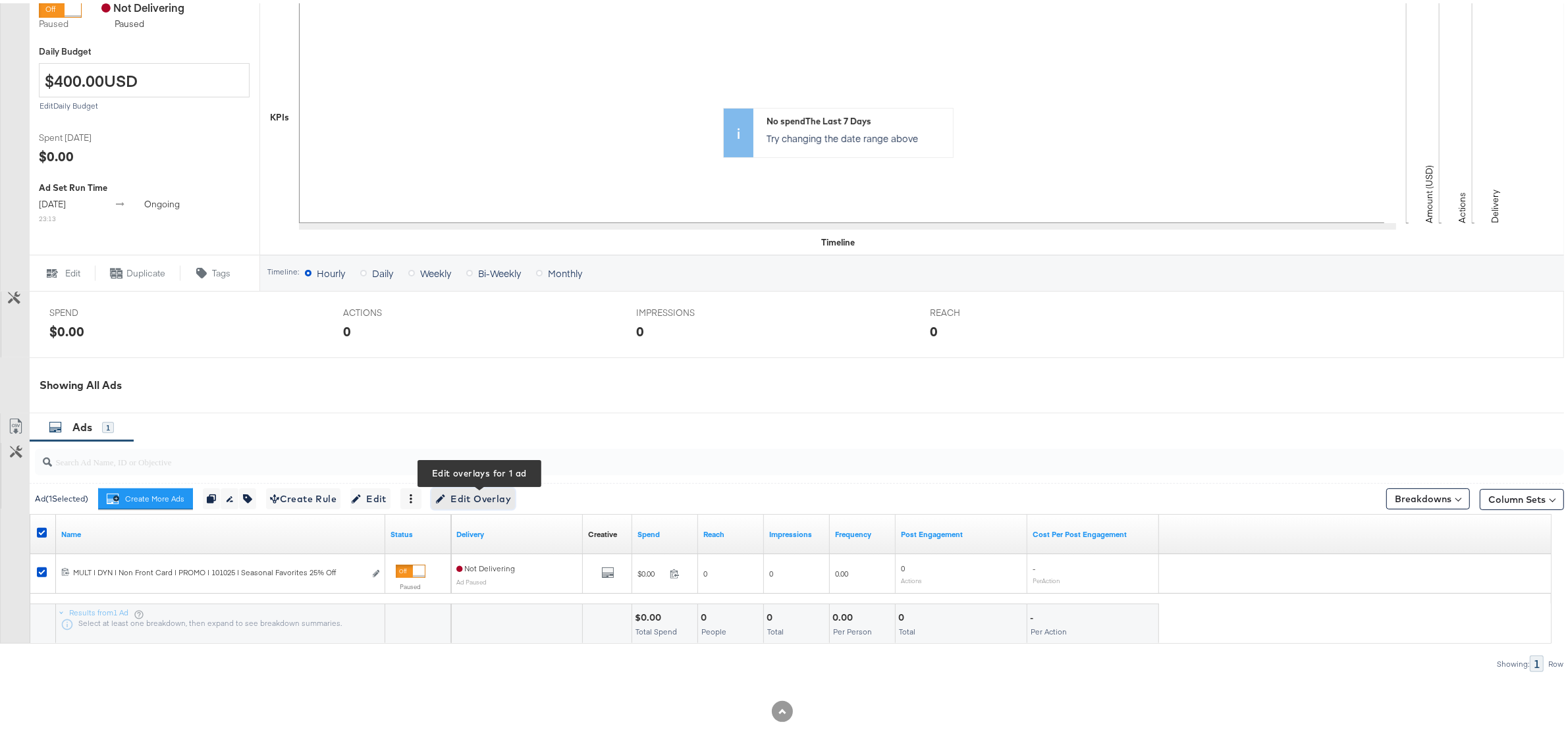
click at [481, 497] on span "Edit Overlay Edit overlays for 1 ad" at bounding box center [473, 496] width 76 height 17
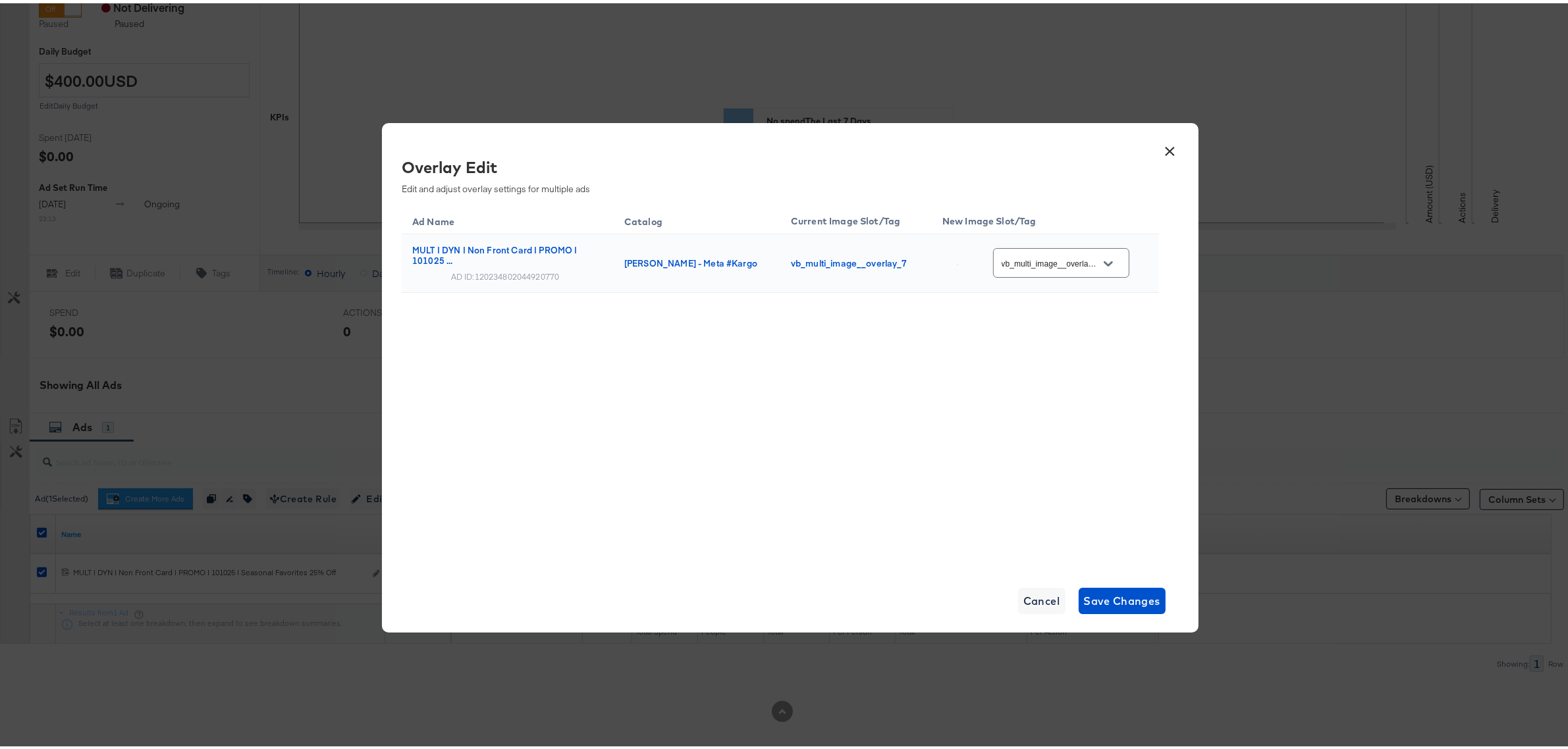
click at [1112, 257] on icon "Open" at bounding box center [1108, 261] width 9 height 9
click at [1112, 264] on icon "Open" at bounding box center [1108, 261] width 9 height 9
click at [1048, 347] on div "copy_-__ve..." at bounding box center [1059, 340] width 93 height 13
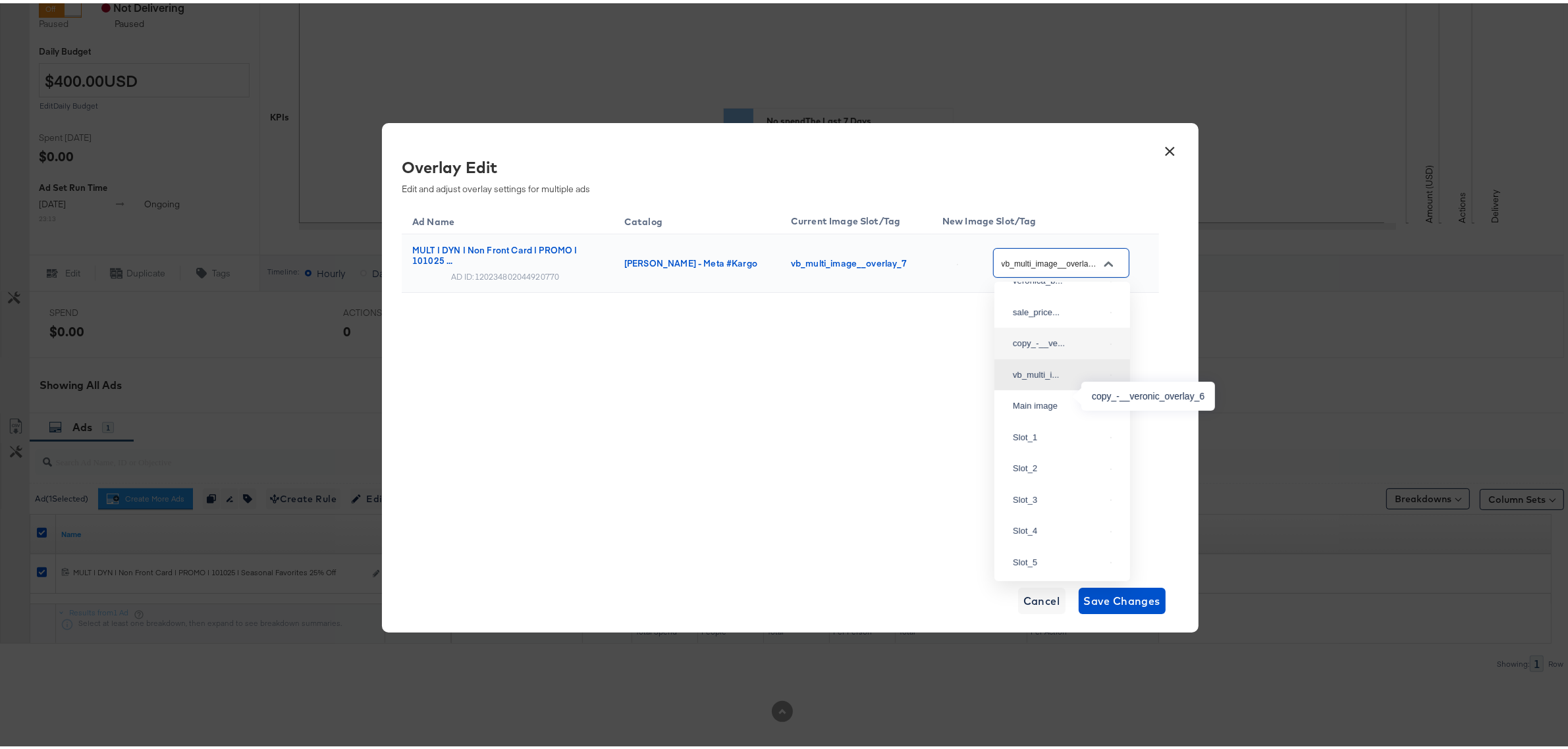
type input "copy_-__veronic_overlay_6"
click at [1018, 355] on div "Ad Name Catalog Current Image Slot/Tag New Image Slot/Tag MULT | DYN | Non Fron…" at bounding box center [780, 278] width 757 height 154
click at [1116, 262] on button "Open" at bounding box center [1108, 260] width 20 height 20
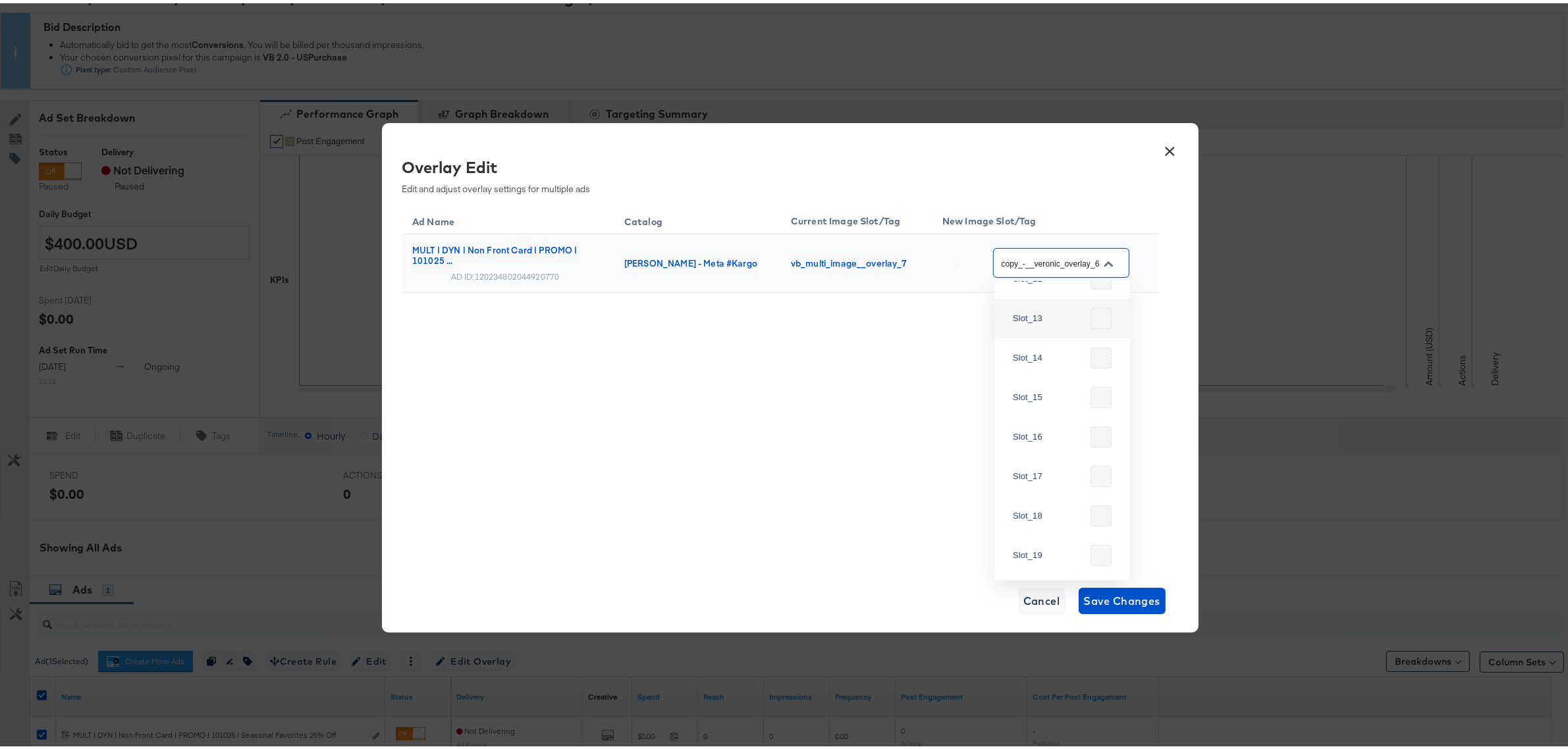
scroll to position [815, 0]
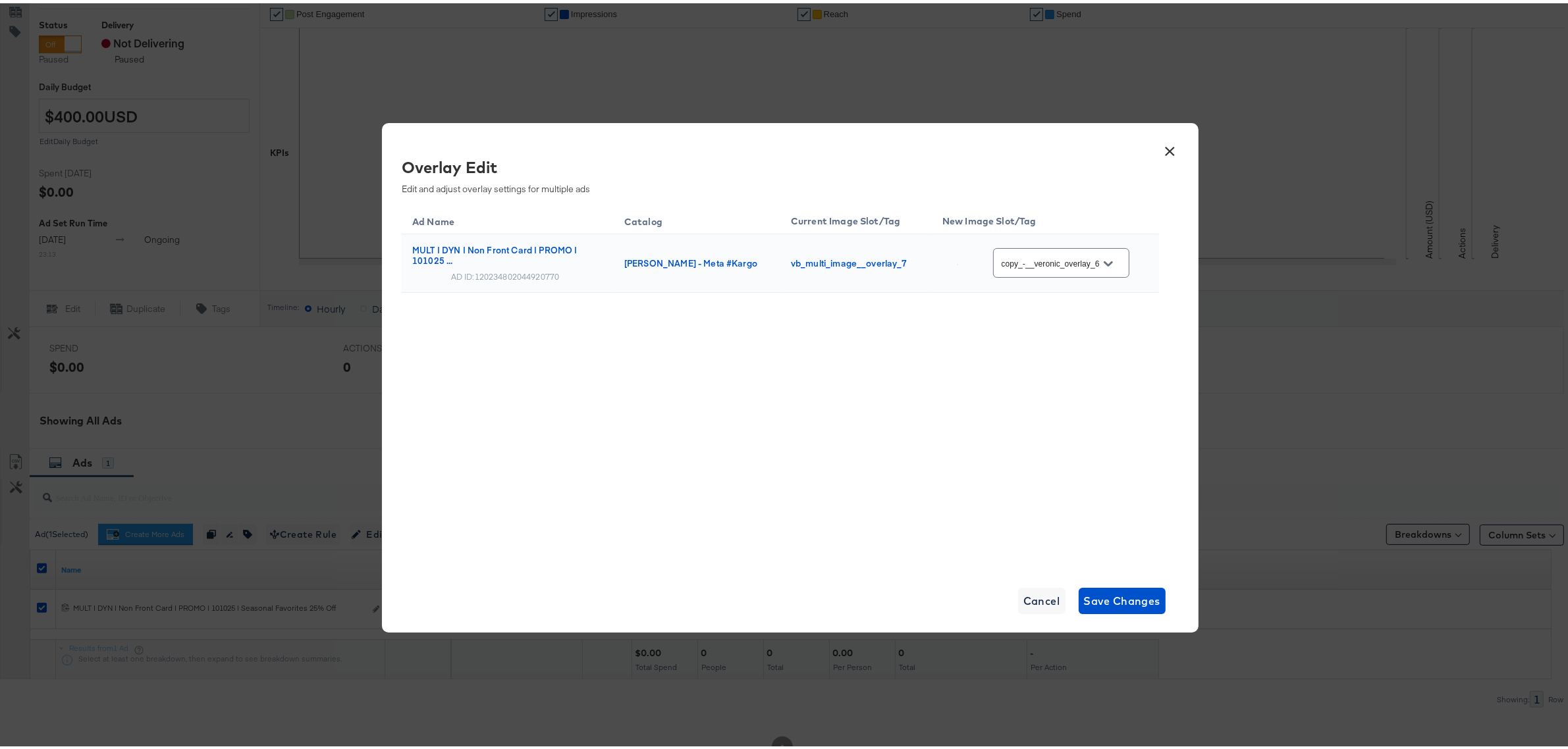
click at [818, 436] on div "Ad Name Catalog Current Image Slot/Tag New Image Slot/Tag MULT | DYN | Non Fron…" at bounding box center [780, 383] width 757 height 362
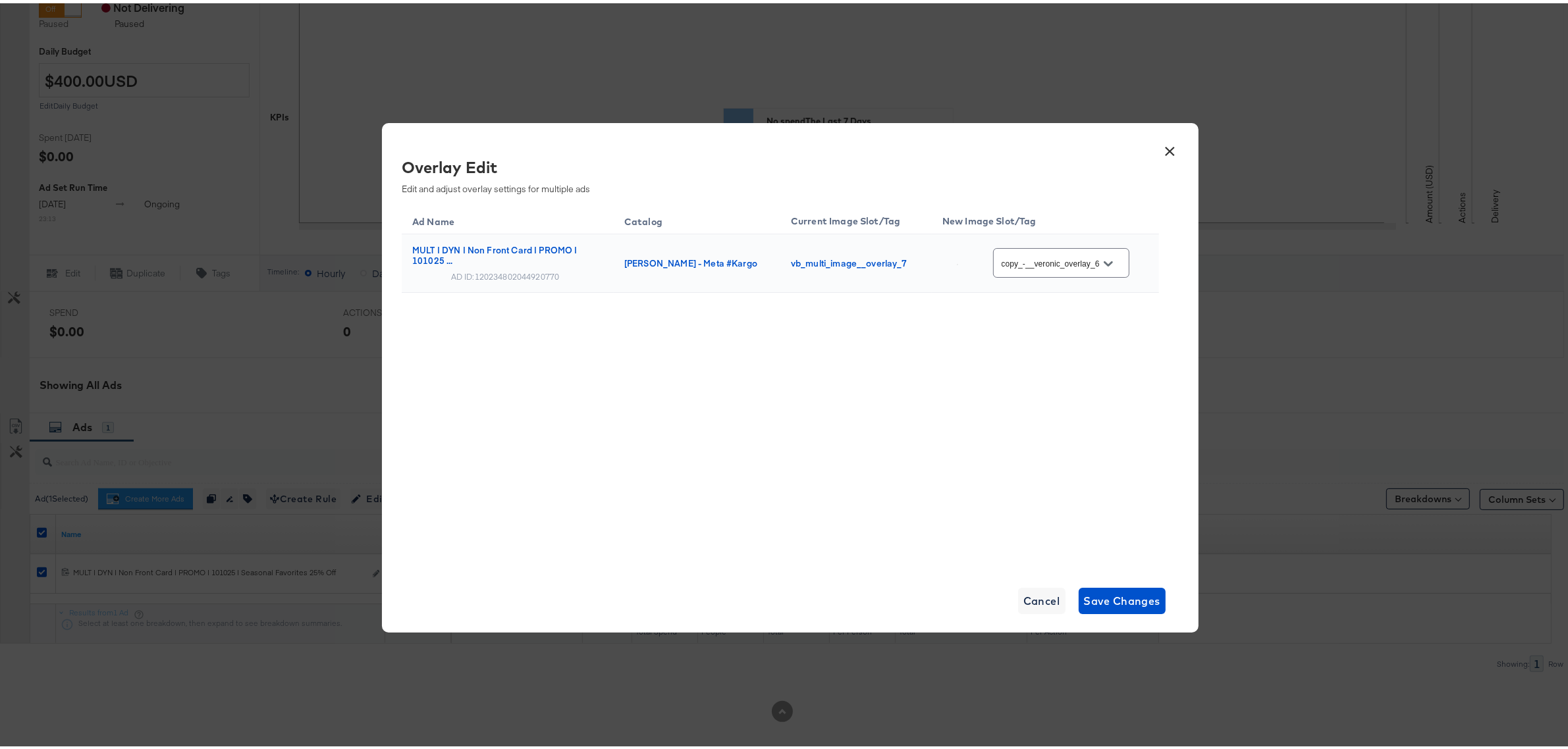
click at [1167, 151] on button "×" at bounding box center [1170, 145] width 24 height 24
